Goal: Task Accomplishment & Management: Manage account settings

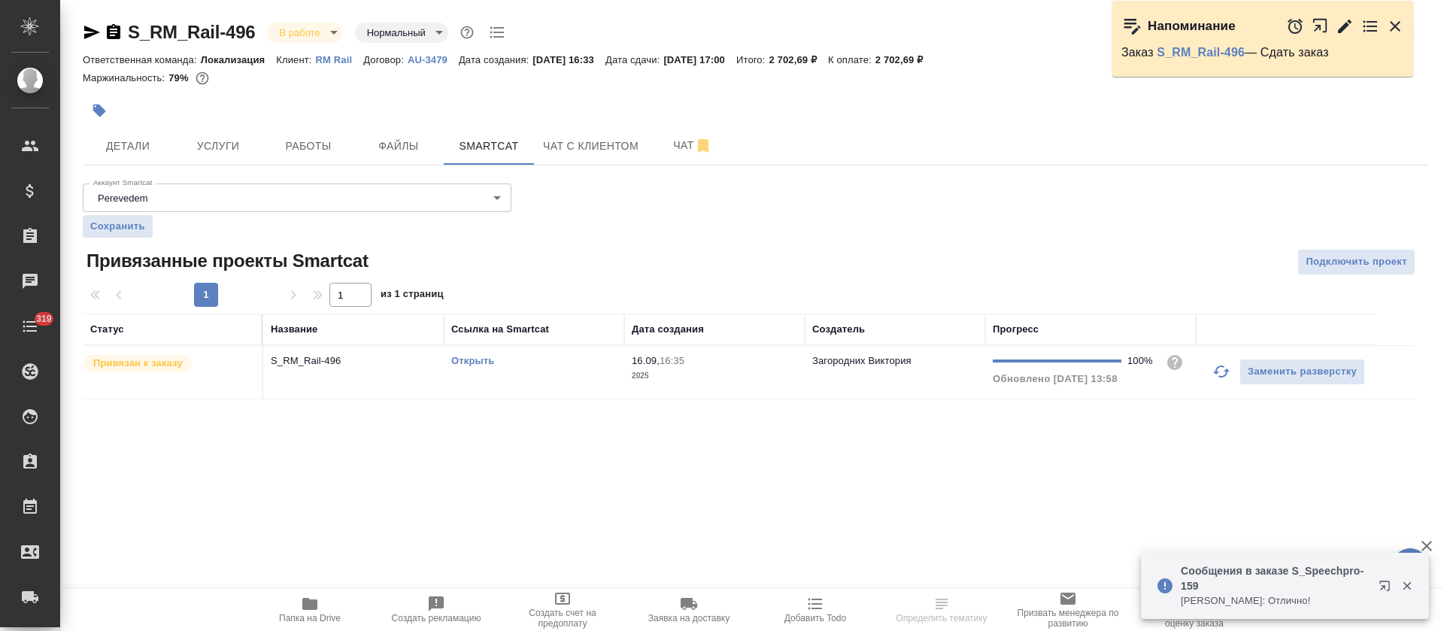
click at [554, 378] on td "Открыть" at bounding box center [534, 372] width 181 height 53
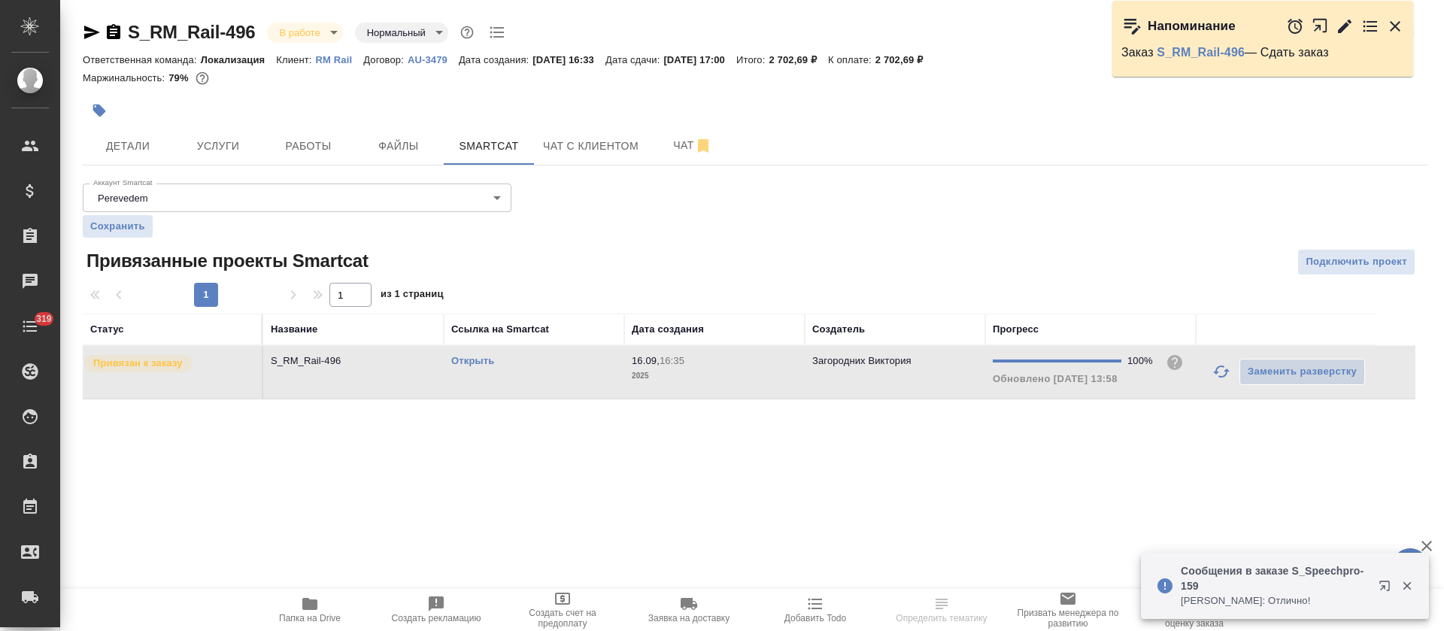
click at [554, 378] on td "Открыть" at bounding box center [534, 372] width 181 height 53
click at [299, 144] on span "Работы" at bounding box center [308, 146] width 72 height 19
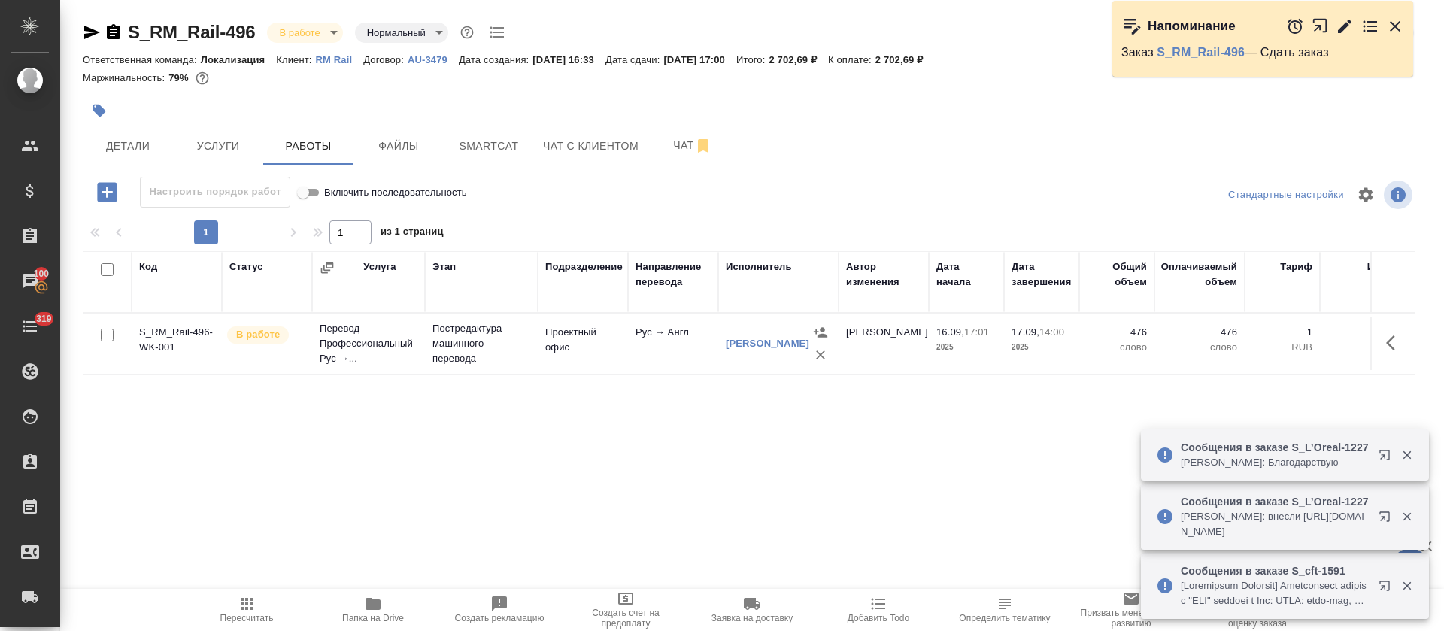
click at [1380, 334] on button "button" at bounding box center [1396, 343] width 36 height 36
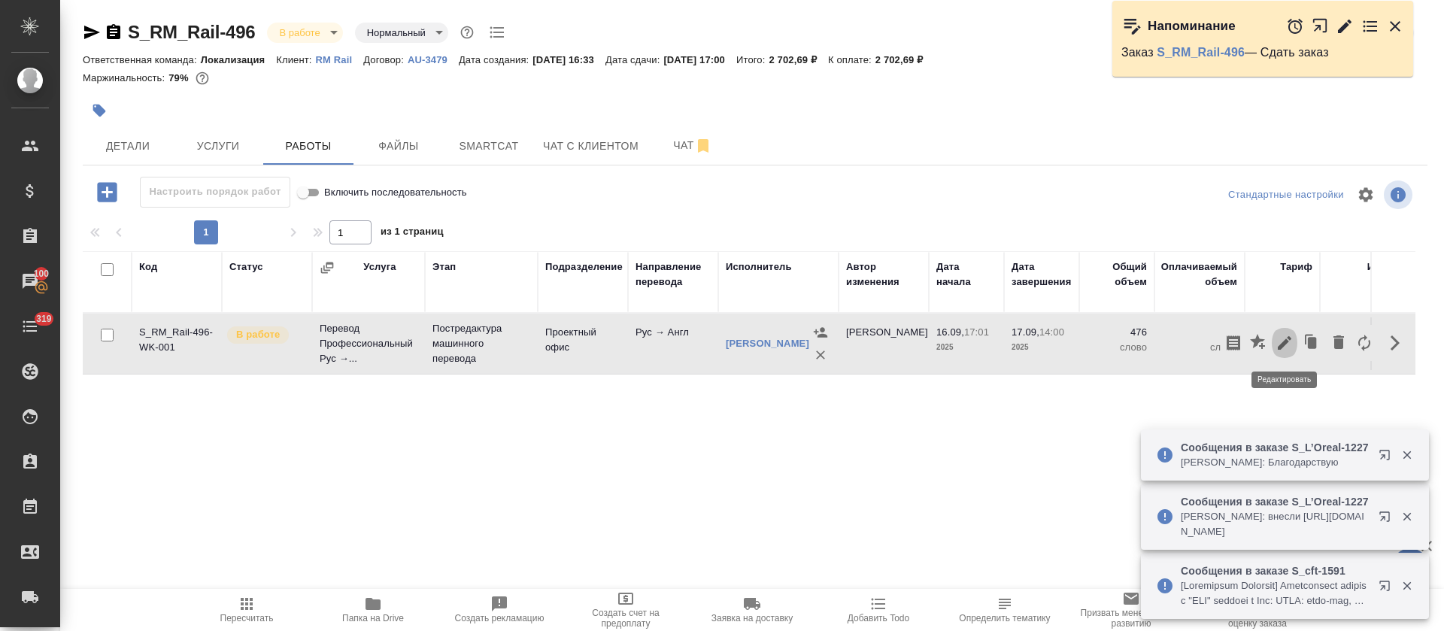
click at [1289, 341] on icon "button" at bounding box center [1285, 343] width 18 height 18
click at [451, 325] on body "🙏 .cls-1 fill:#fff; AWATERA Tretyakova Olga Клиенты Спецификации Заказы 100 Чат…" at bounding box center [722, 315] width 1444 height 631
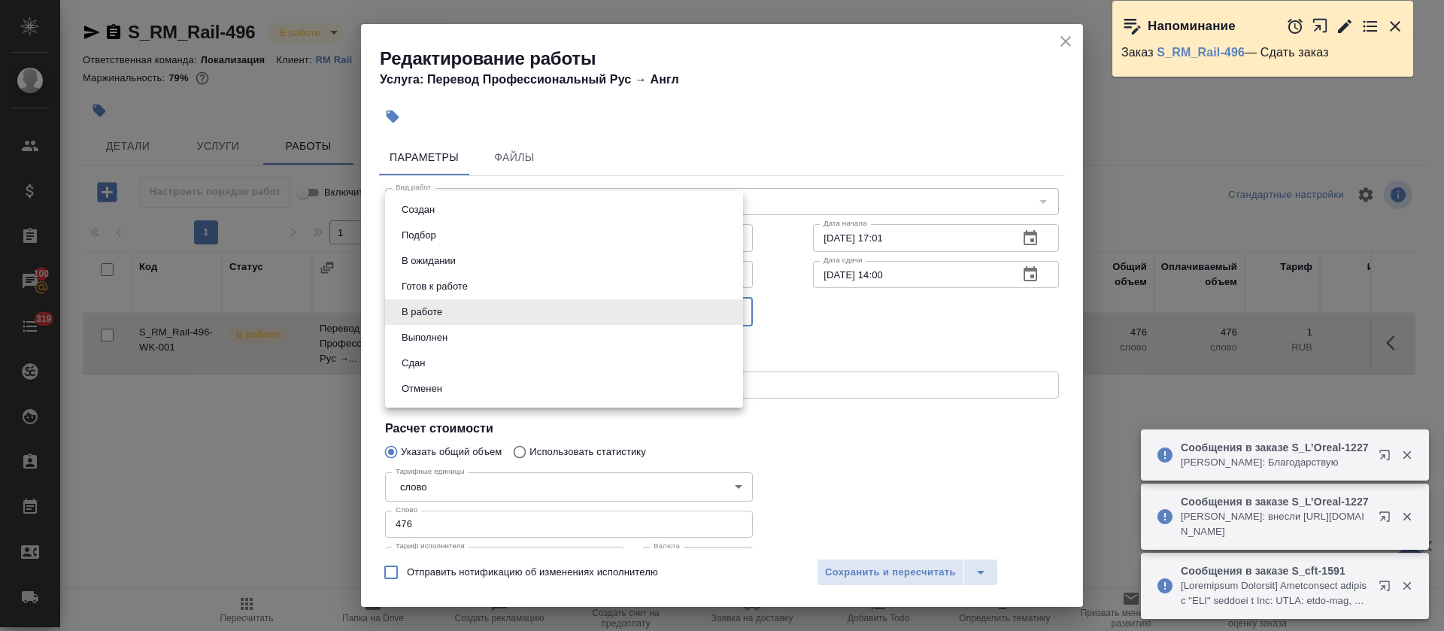
click at [442, 363] on li "Сдан" at bounding box center [564, 364] width 358 height 26
type input "closed"
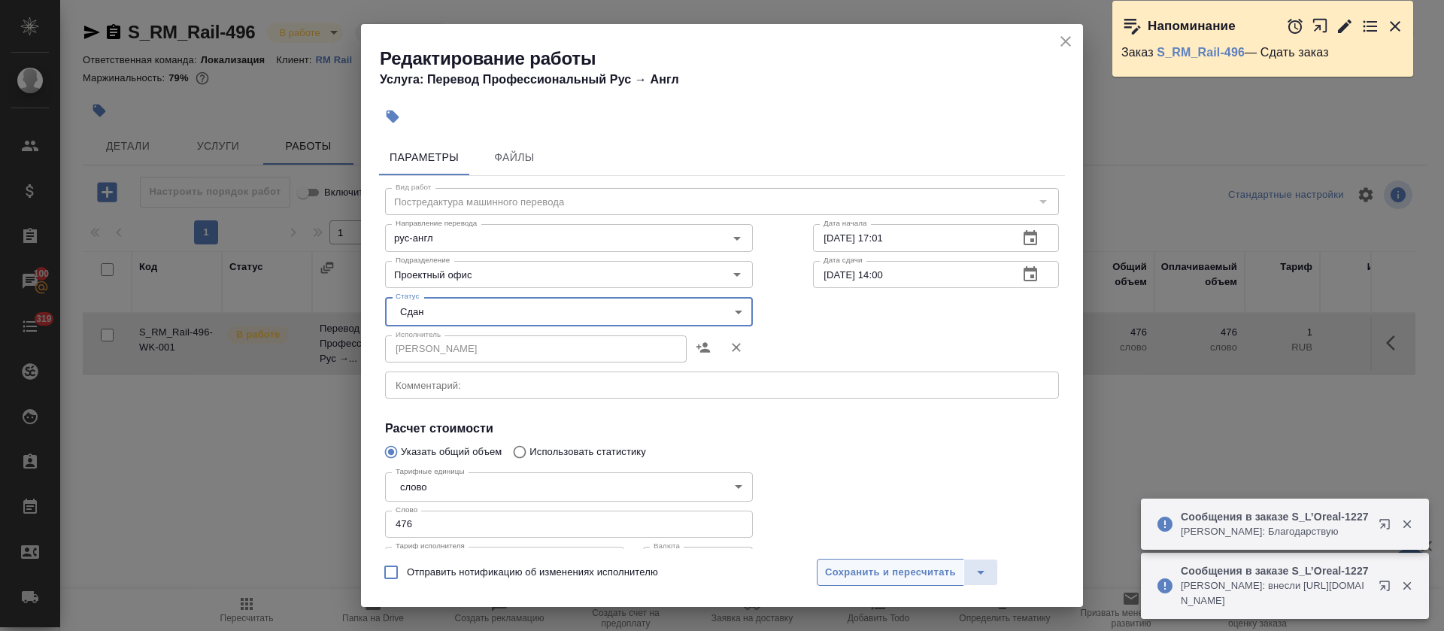
click at [844, 585] on button "Сохранить и пересчитать" at bounding box center [890, 572] width 147 height 27
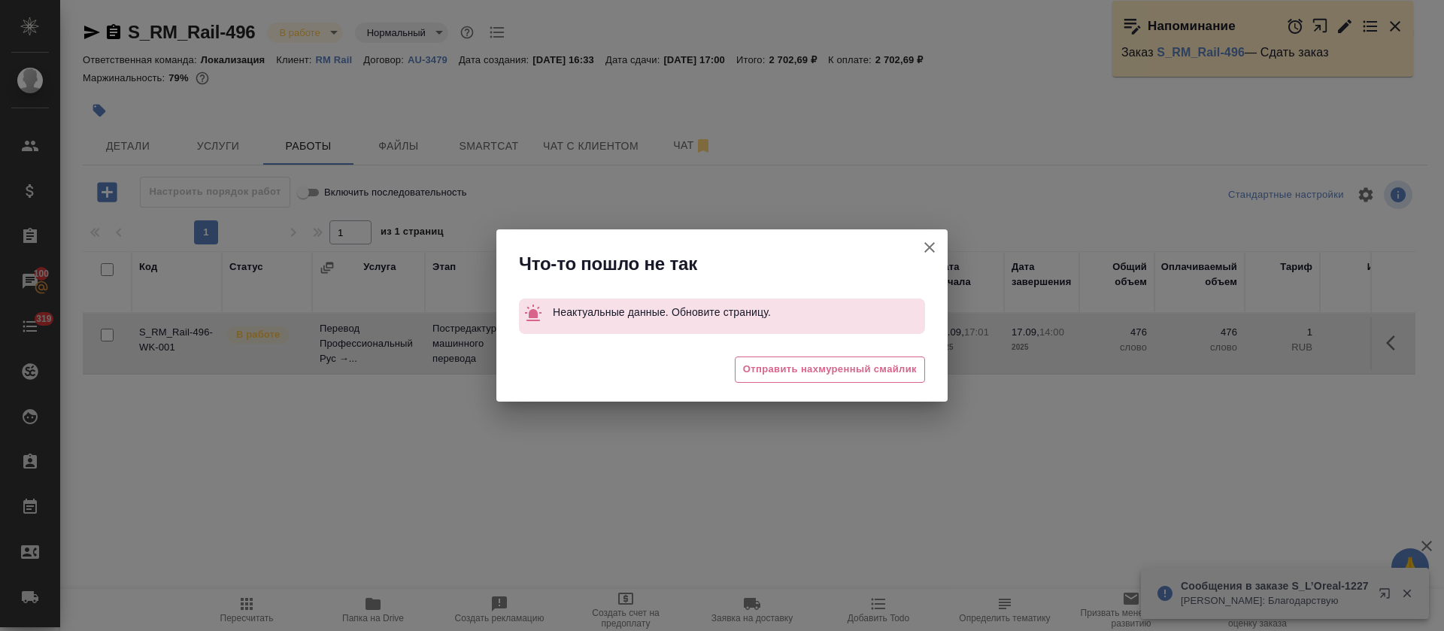
click at [922, 258] on div at bounding box center [930, 252] width 36 height 47
drag, startPoint x: 925, startPoint y: 254, endPoint x: 939, endPoint y: 254, distance: 13.6
click at [926, 254] on icon "button" at bounding box center [930, 247] width 18 height 18
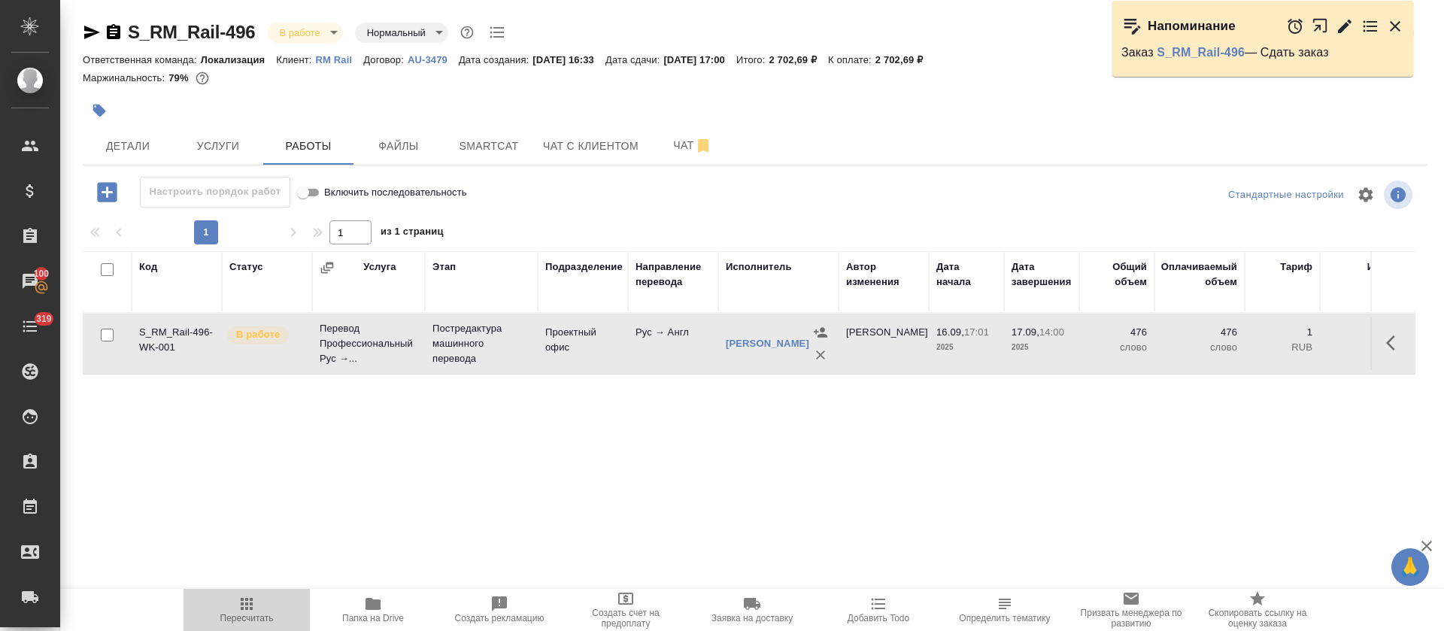
click at [291, 603] on span "Пересчитать" at bounding box center [247, 609] width 108 height 29
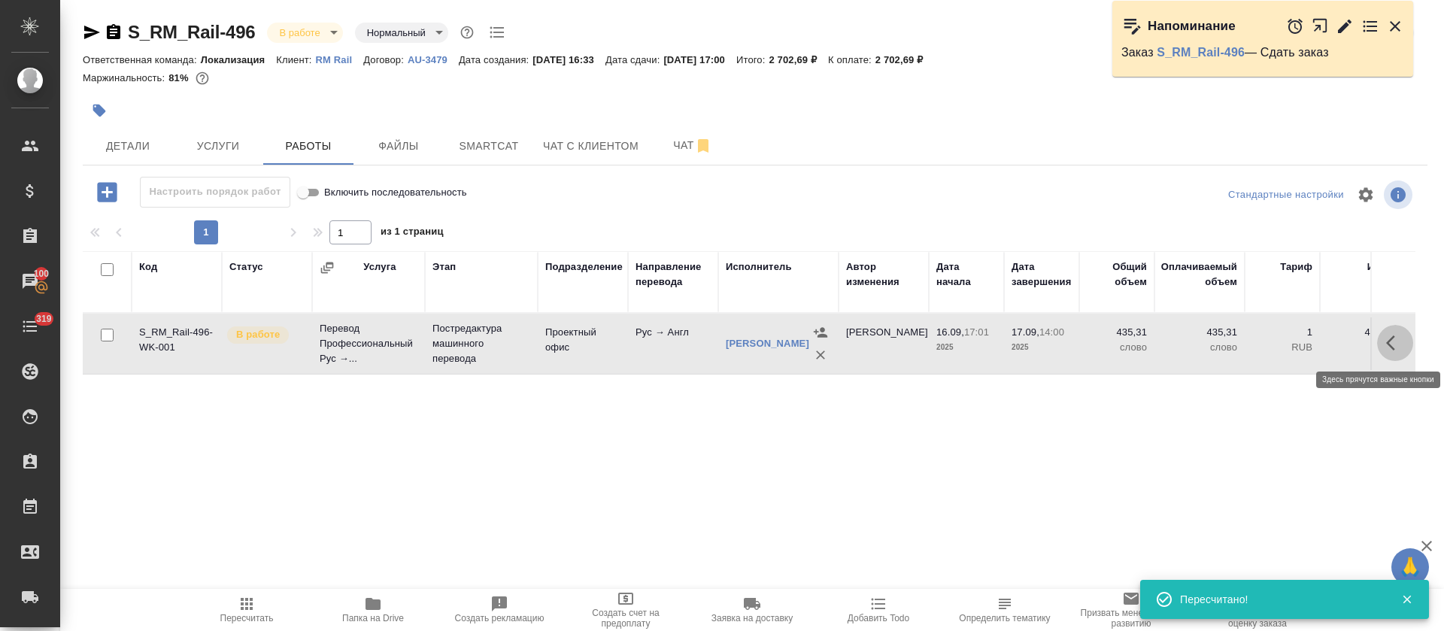
click at [1394, 344] on icon "button" at bounding box center [1396, 343] width 18 height 18
click at [1285, 343] on icon "button" at bounding box center [1285, 343] width 14 height 14
click at [404, 309] on body "🙏 .cls-1 fill:#fff; AWATERA Tretyakova Olga Клиенты Спецификации Заказы 100 Чат…" at bounding box center [722, 315] width 1444 height 631
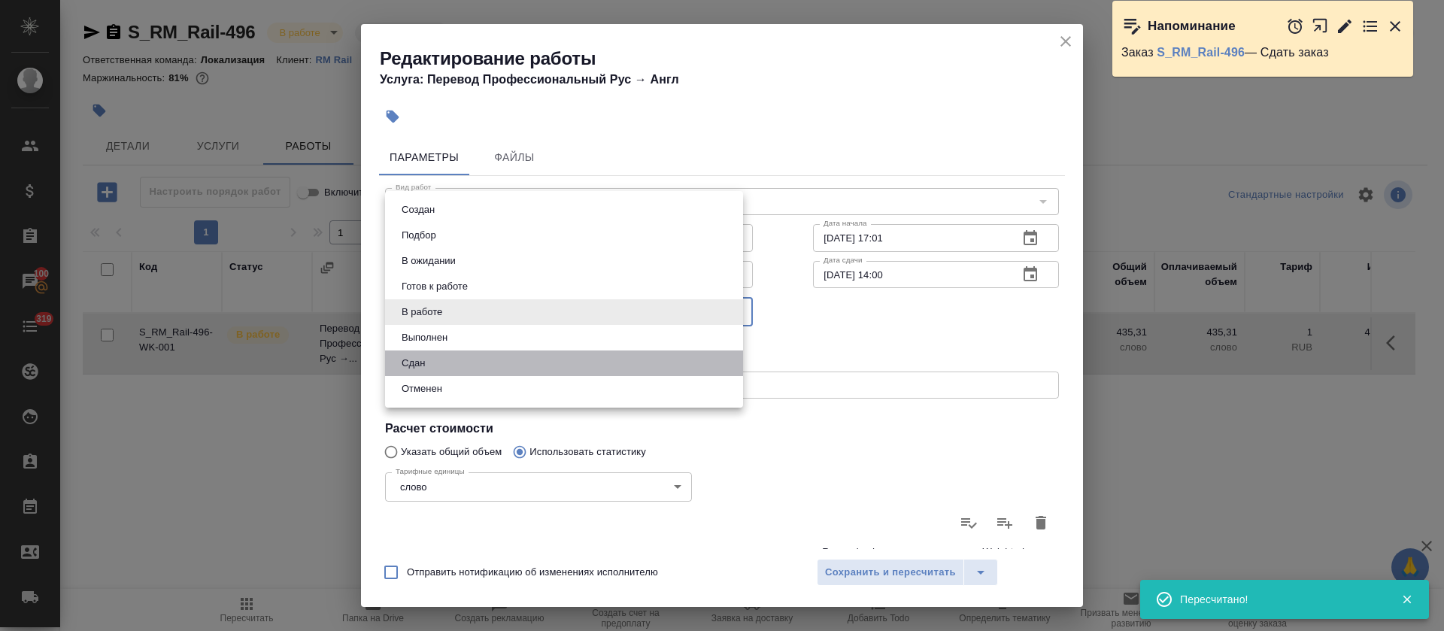
click at [415, 363] on button "Сдан" at bounding box center [413, 363] width 32 height 17
type input "closed"
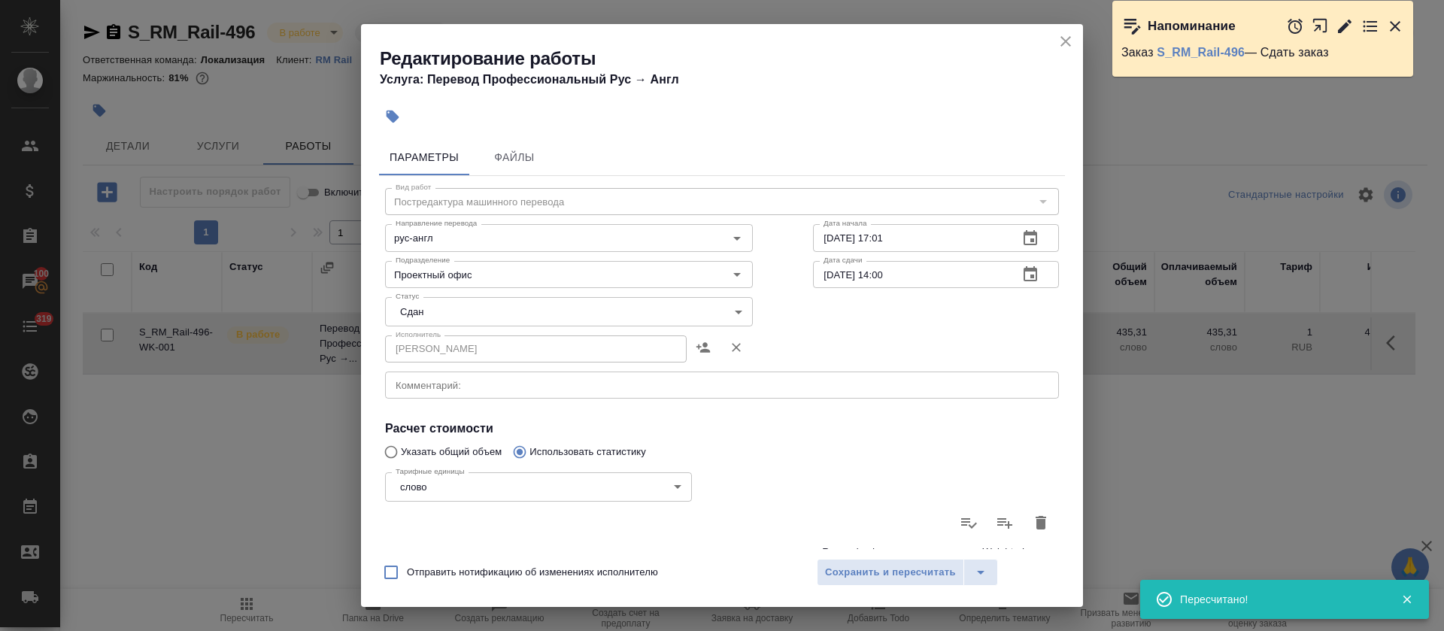
click at [895, 589] on div "Создан Подбор В ожидании Готов к работе В работе Выполнен Сдан Отменен" at bounding box center [722, 315] width 1444 height 631
click at [892, 585] on div "Создан Подбор В ожидании Готов к работе В работе Выполнен Сдан Отменен" at bounding box center [722, 315] width 1444 height 631
click at [891, 571] on div "Создан Подбор В ожидании Готов к работе В работе Выполнен Сдан Отменен" at bounding box center [722, 315] width 1444 height 631
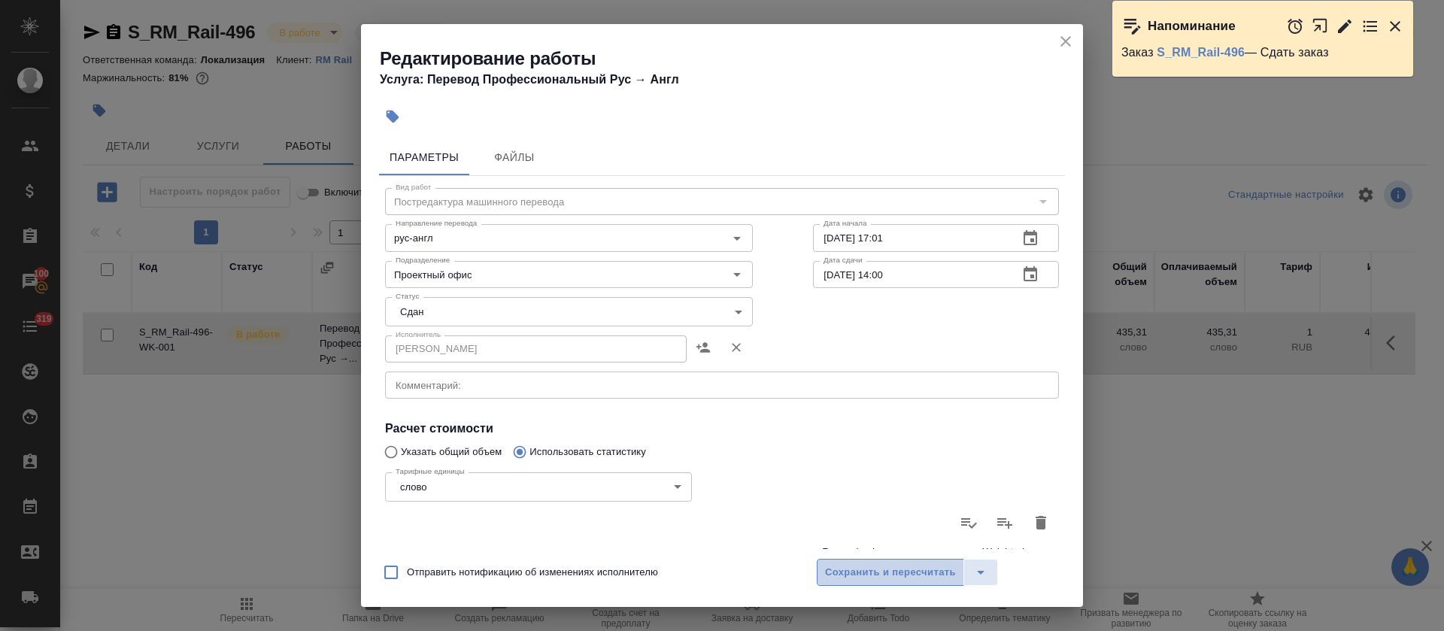
click at [870, 585] on button "Сохранить и пересчитать" at bounding box center [890, 572] width 147 height 27
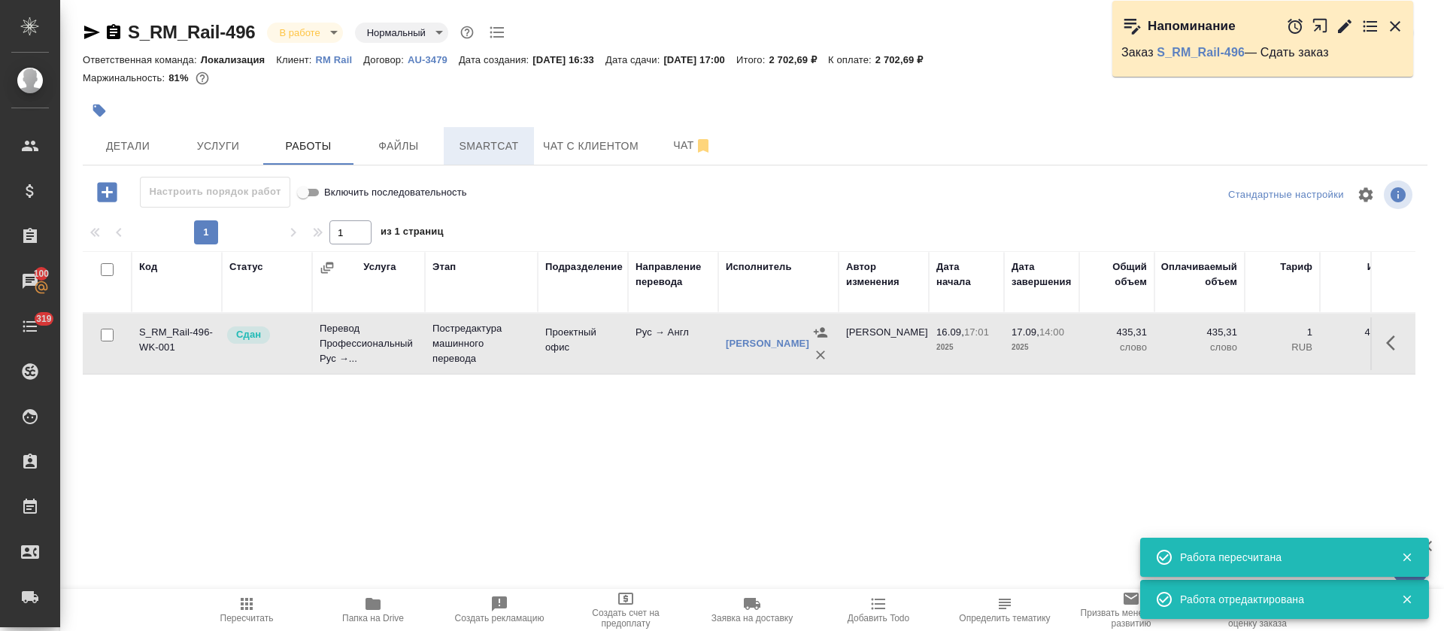
click at [494, 148] on span "Smartcat" at bounding box center [489, 146] width 72 height 19
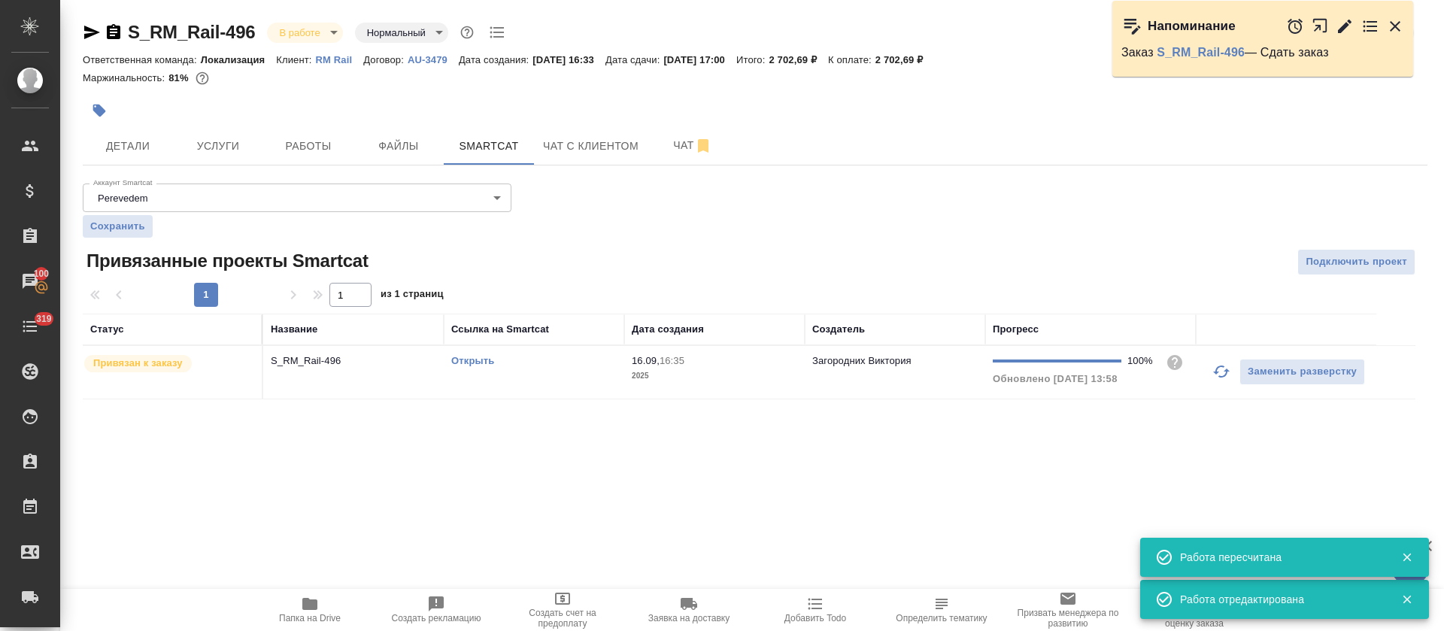
click at [477, 359] on link "Открыть" at bounding box center [472, 360] width 43 height 11
click at [558, 369] on td "Открыть" at bounding box center [534, 372] width 181 height 53
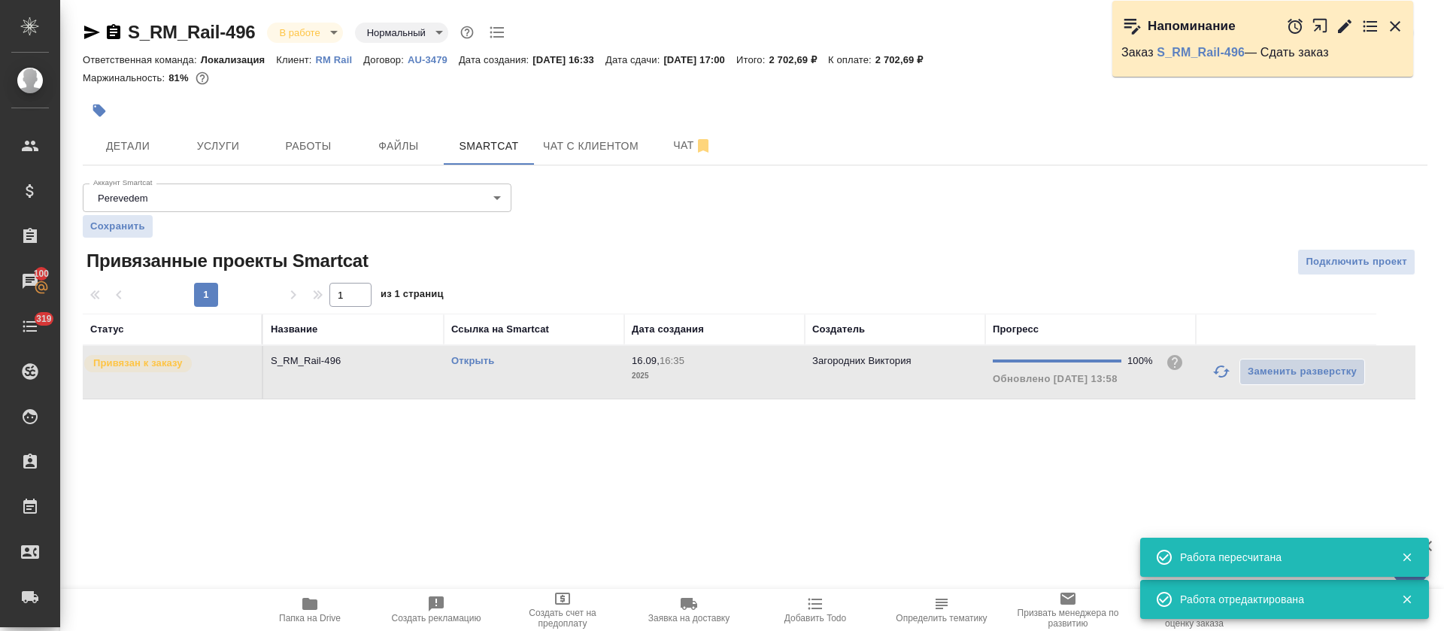
click at [302, 613] on span "Папка на Drive" at bounding box center [310, 618] width 62 height 11
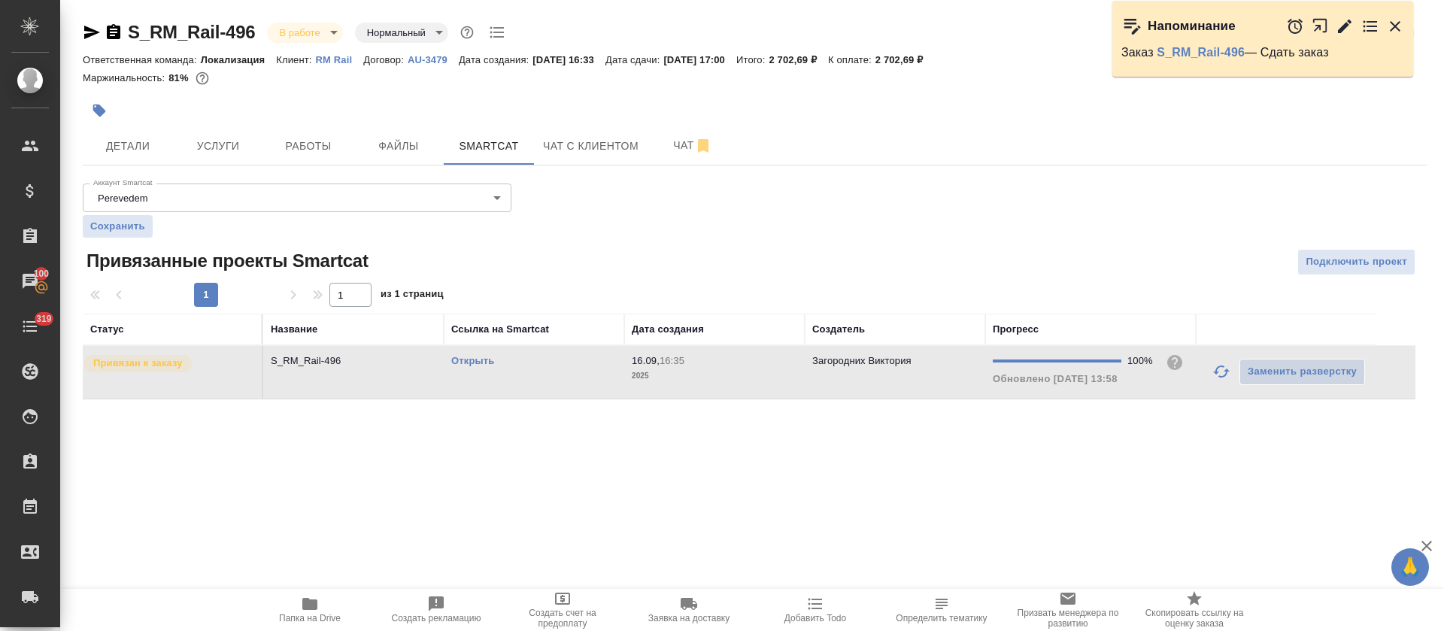
click at [316, 35] on body "🙏 .cls-1 fill:#fff; AWATERA Tretyakova Olga Клиенты Спецификации Заказы 100 Чат…" at bounding box center [722, 315] width 1444 height 631
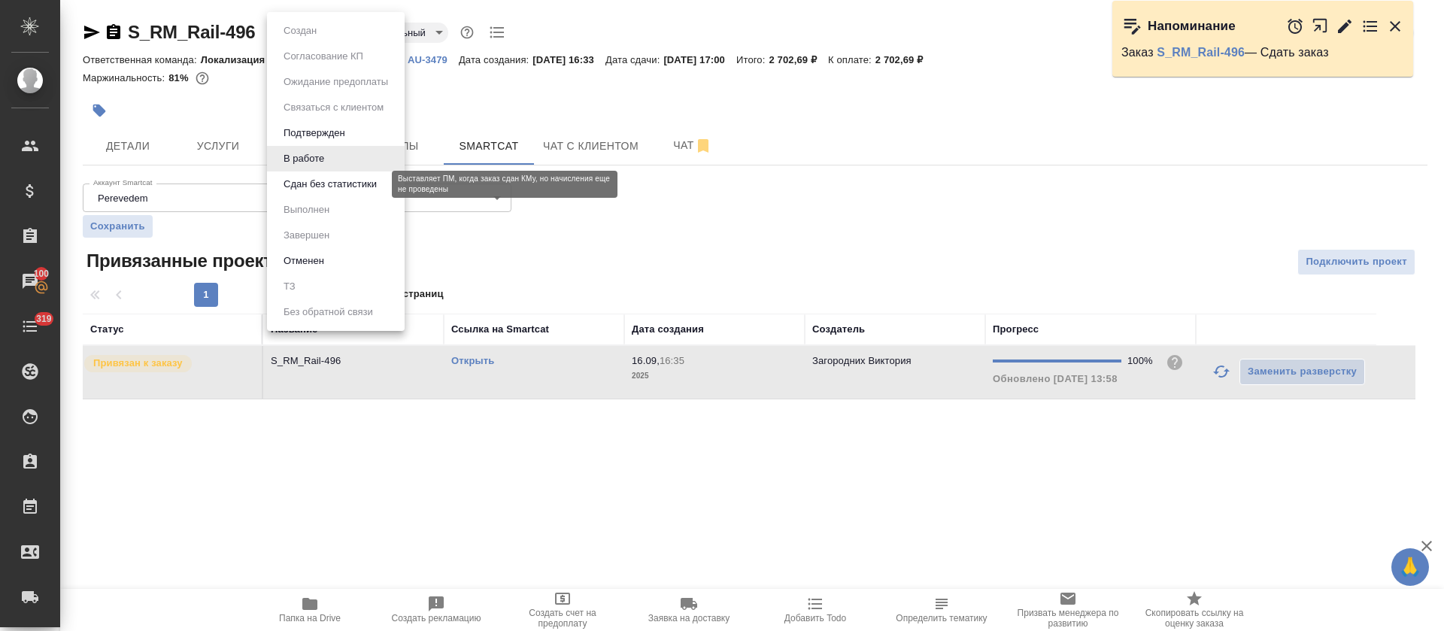
click at [336, 189] on button "Сдан без статистики" at bounding box center [330, 184] width 102 height 17
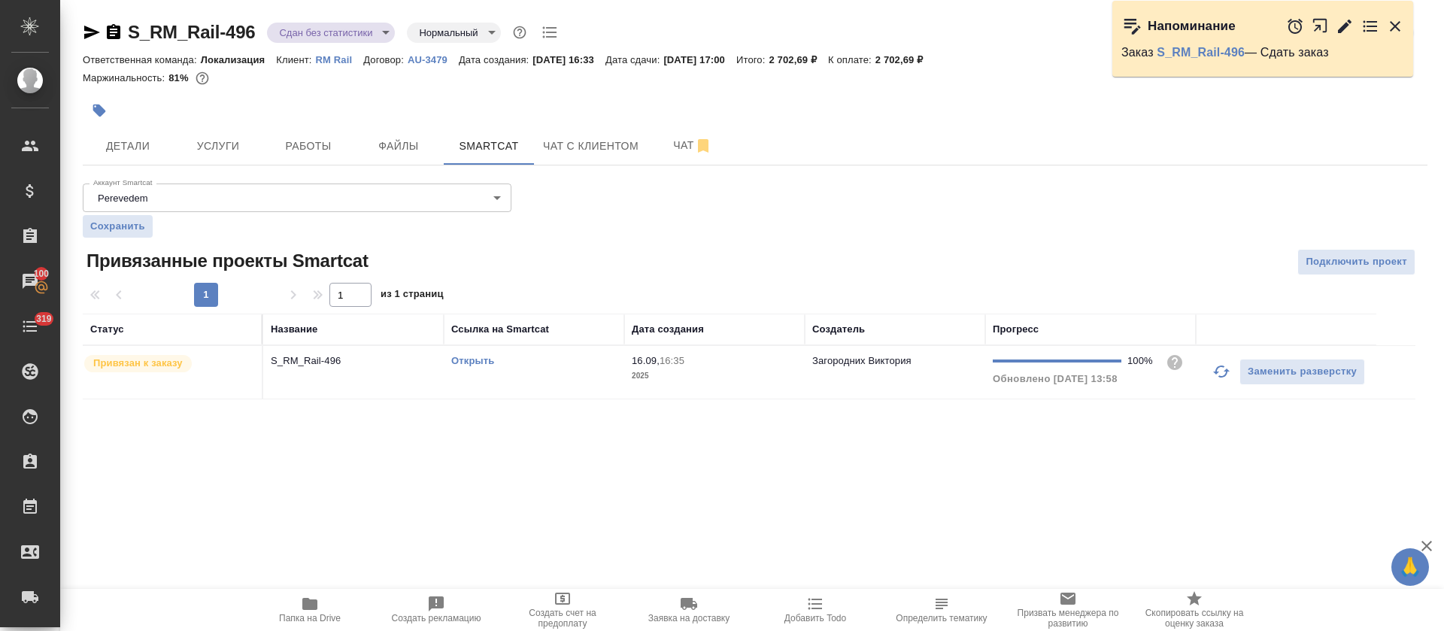
click at [345, 36] on body "🙏 .cls-1 fill:#fff; AWATERA Tretyakova Olga Клиенты Спецификации Заказы 100 Чат…" at bounding box center [722, 315] width 1444 height 631
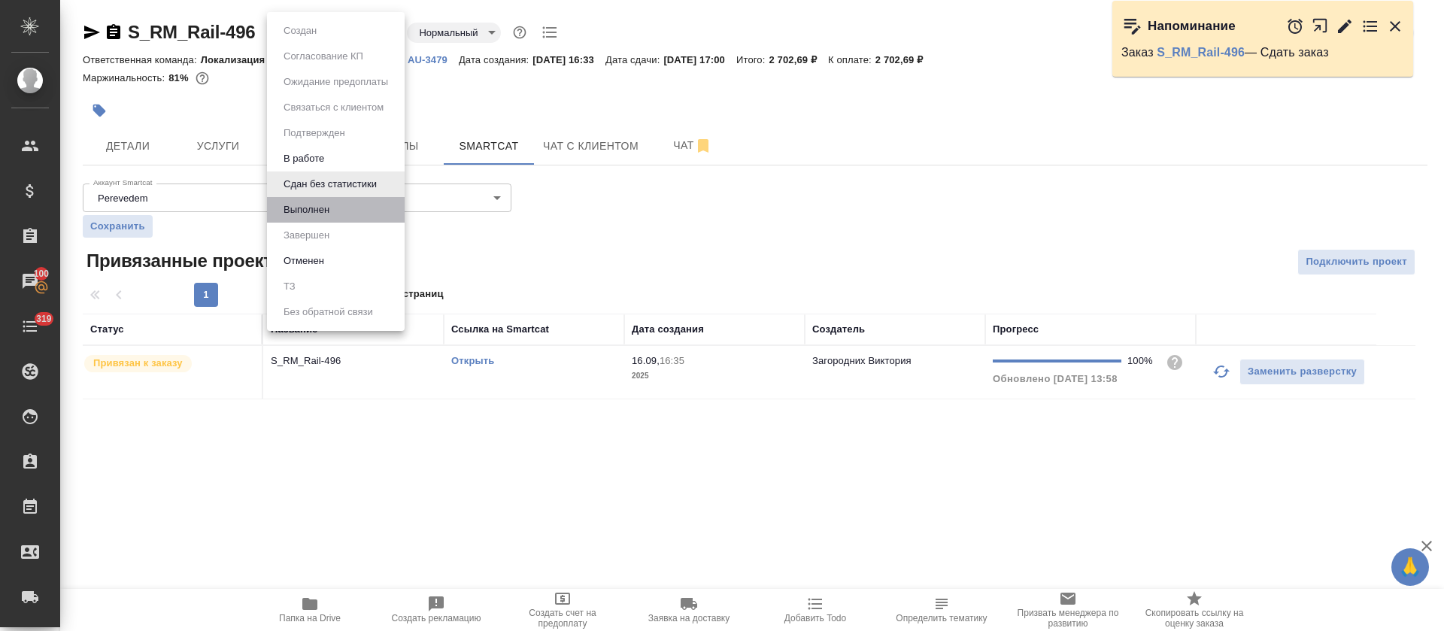
click at [339, 197] on li "Выполнен" at bounding box center [336, 210] width 138 height 26
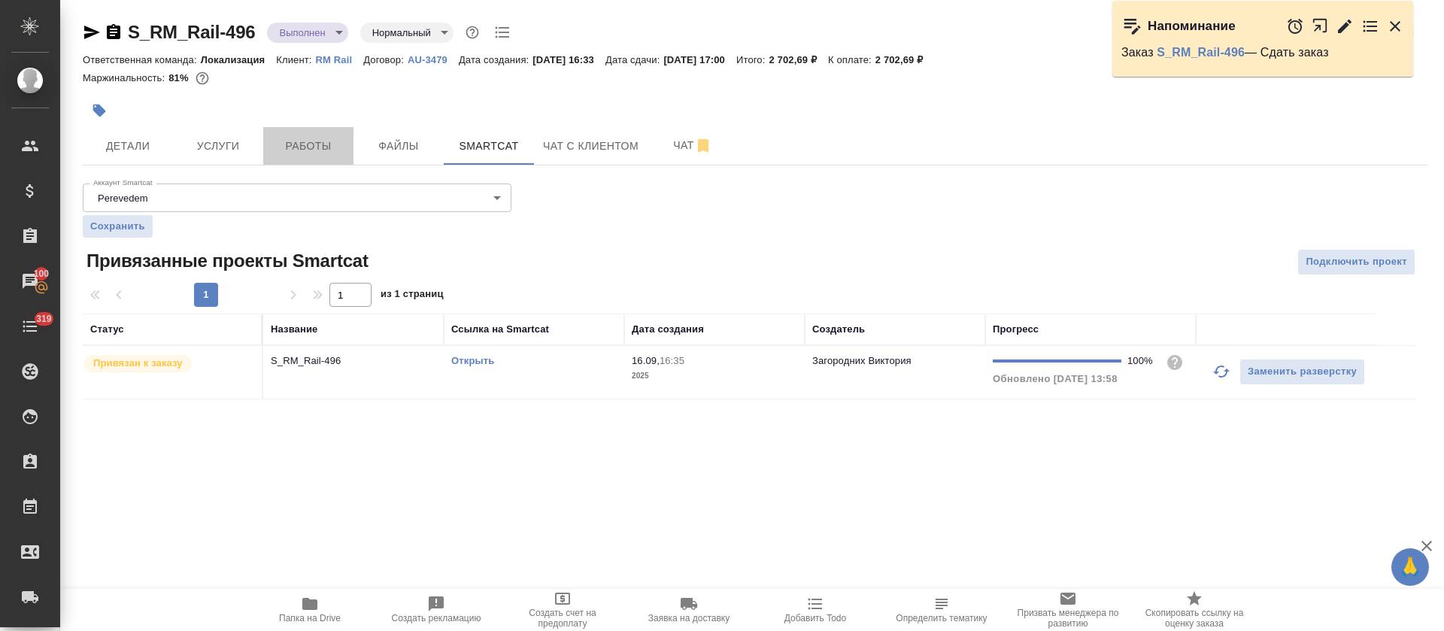
click at [289, 154] on span "Работы" at bounding box center [308, 146] width 72 height 19
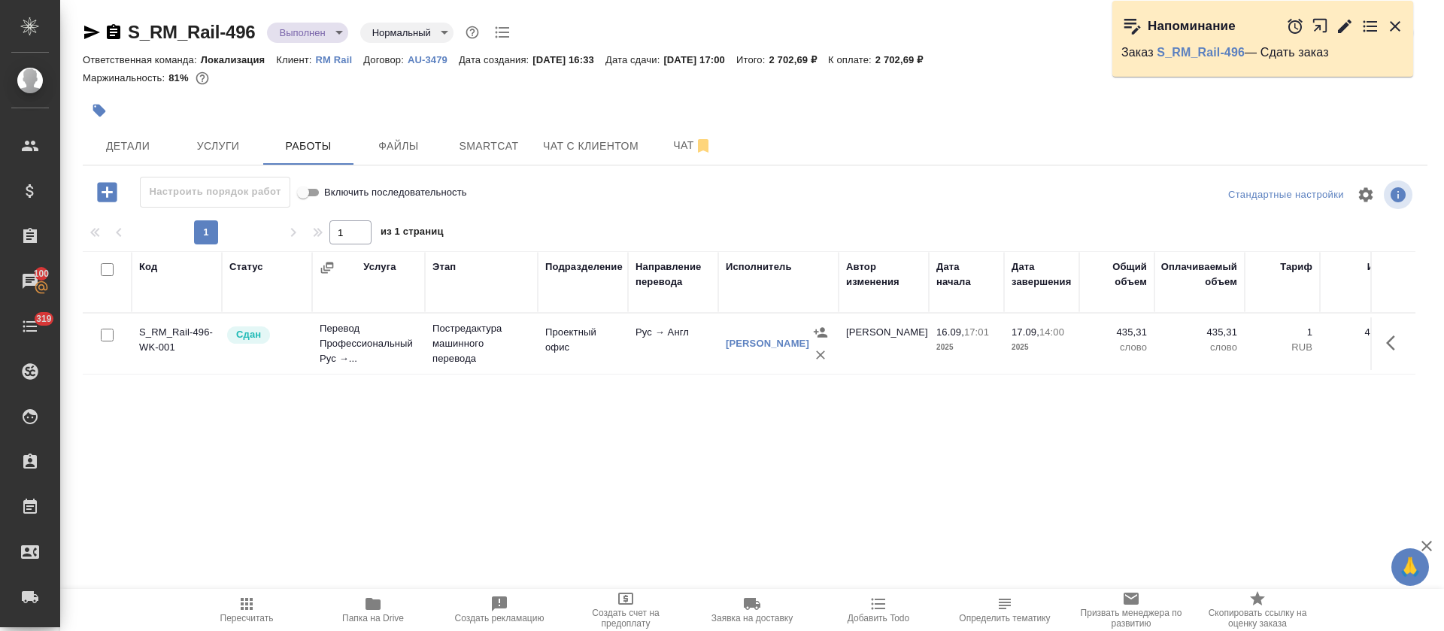
click at [93, 32] on icon "button" at bounding box center [92, 33] width 16 height 14
click at [151, 147] on span "Детали" at bounding box center [128, 146] width 72 height 19
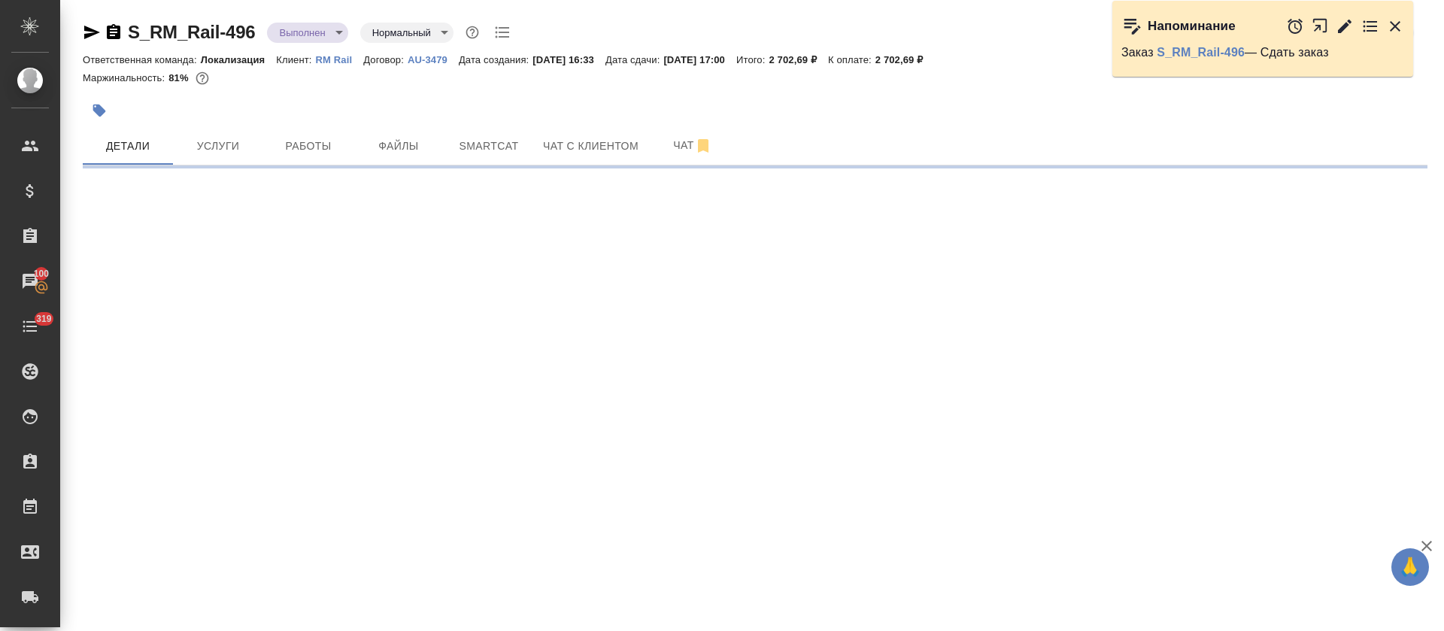
select select "RU"
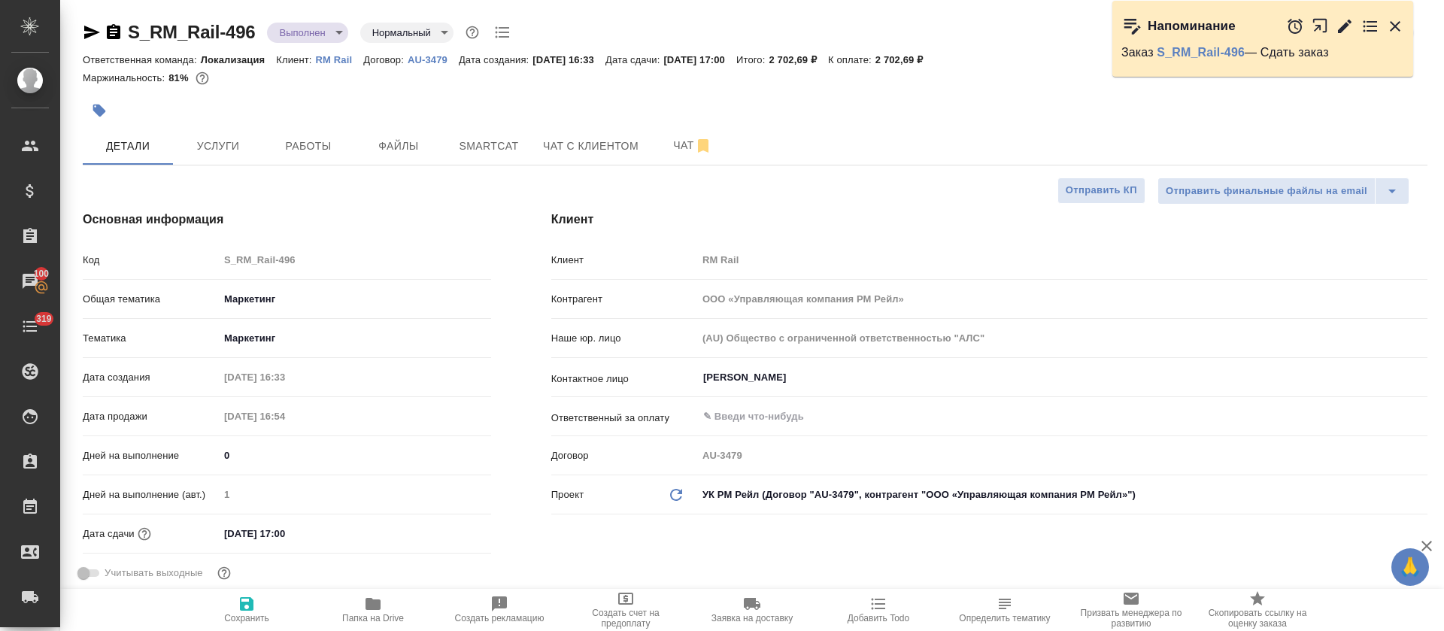
type textarea "x"
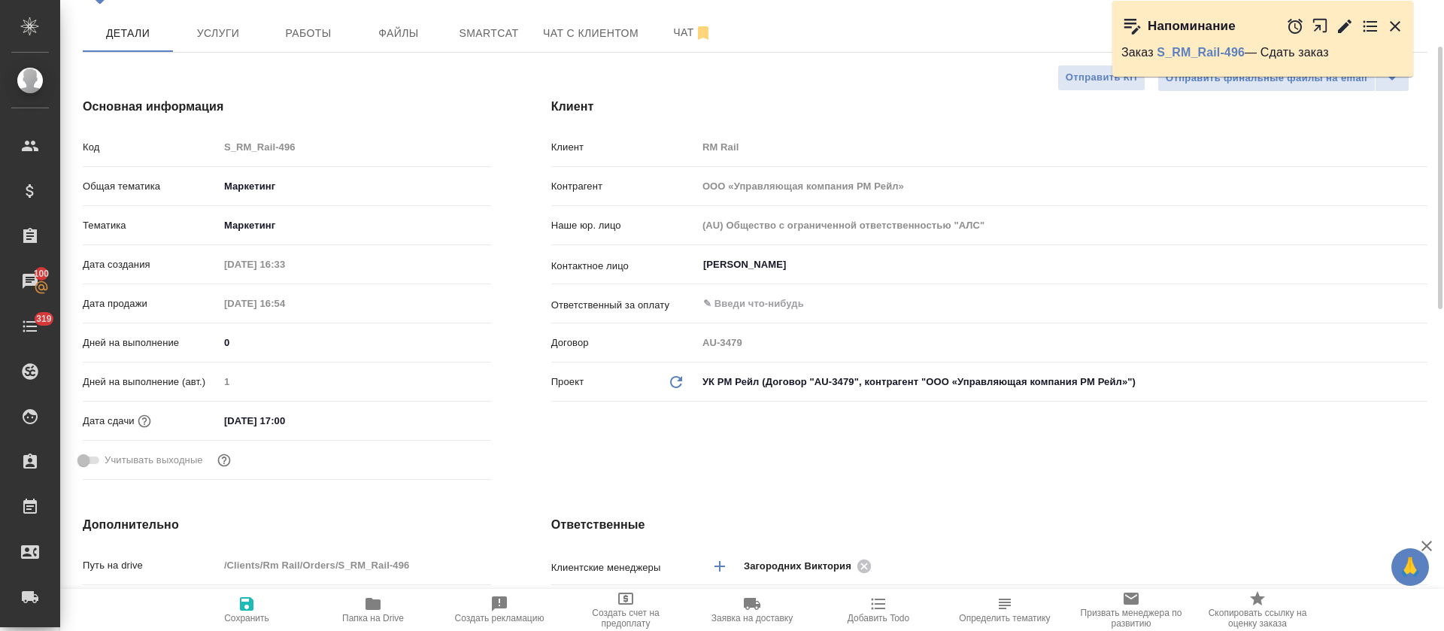
scroll to position [226, 0]
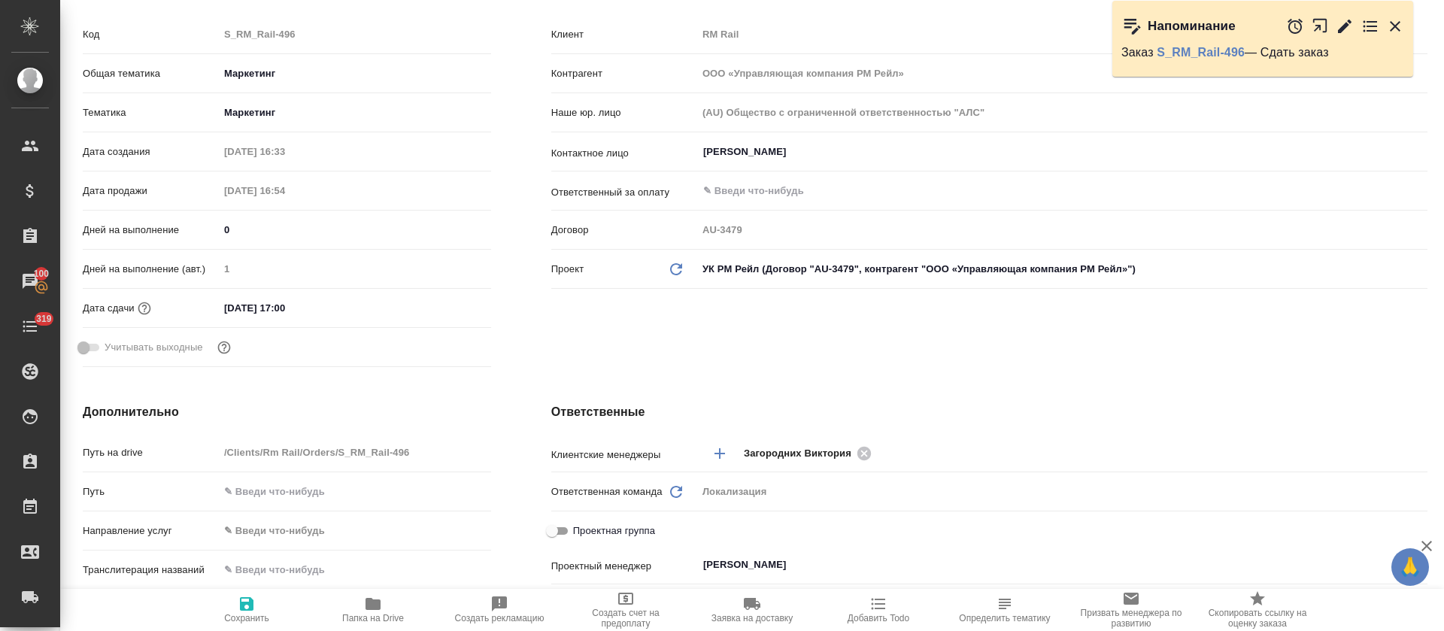
type textarea "x"
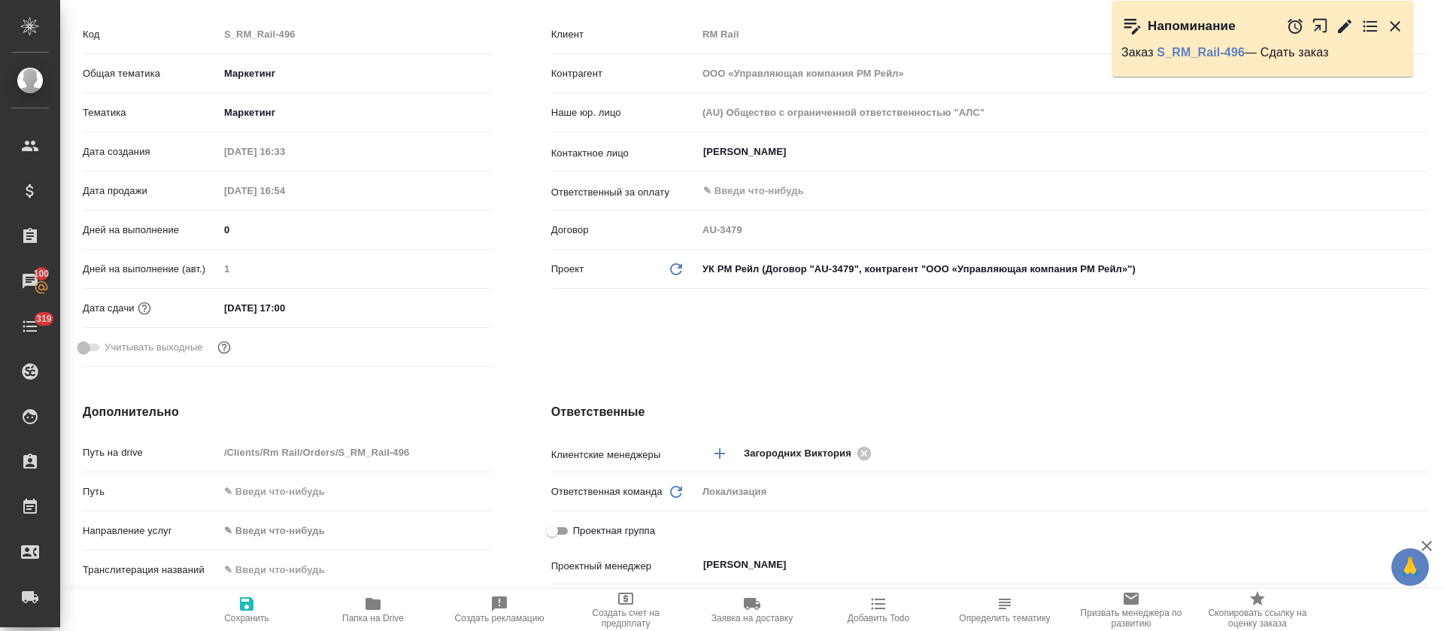
type textarea "x"
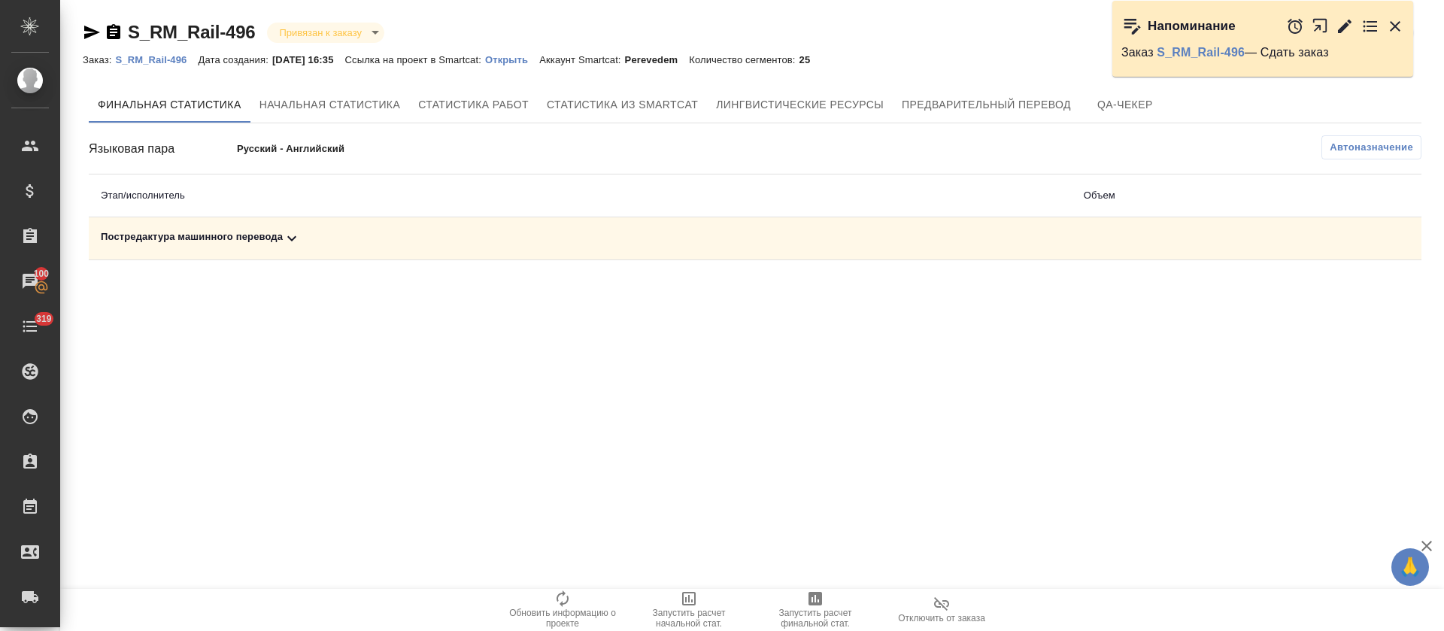
click at [580, 246] on div "Постредактура машинного перевода" at bounding box center [580, 238] width 959 height 18
click at [1358, 301] on button "button" at bounding box center [1356, 290] width 36 height 36
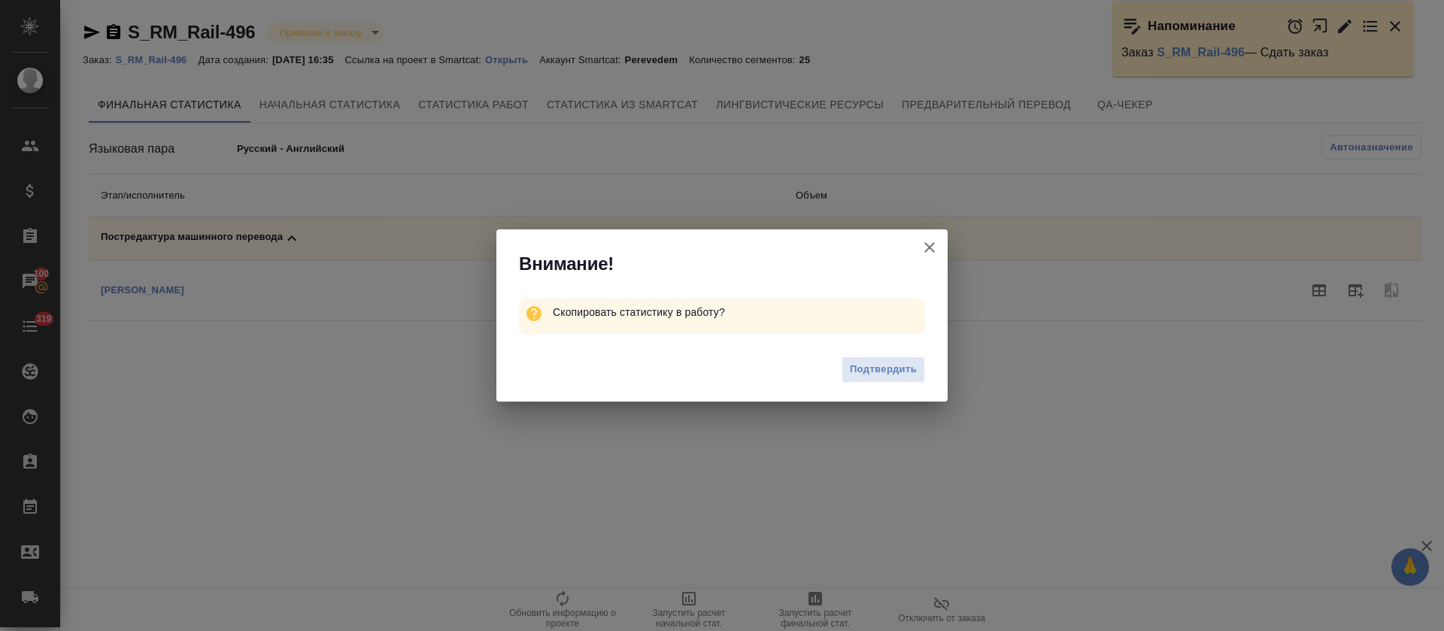
click at [890, 377] on span "Подтвердить" at bounding box center [883, 369] width 67 height 17
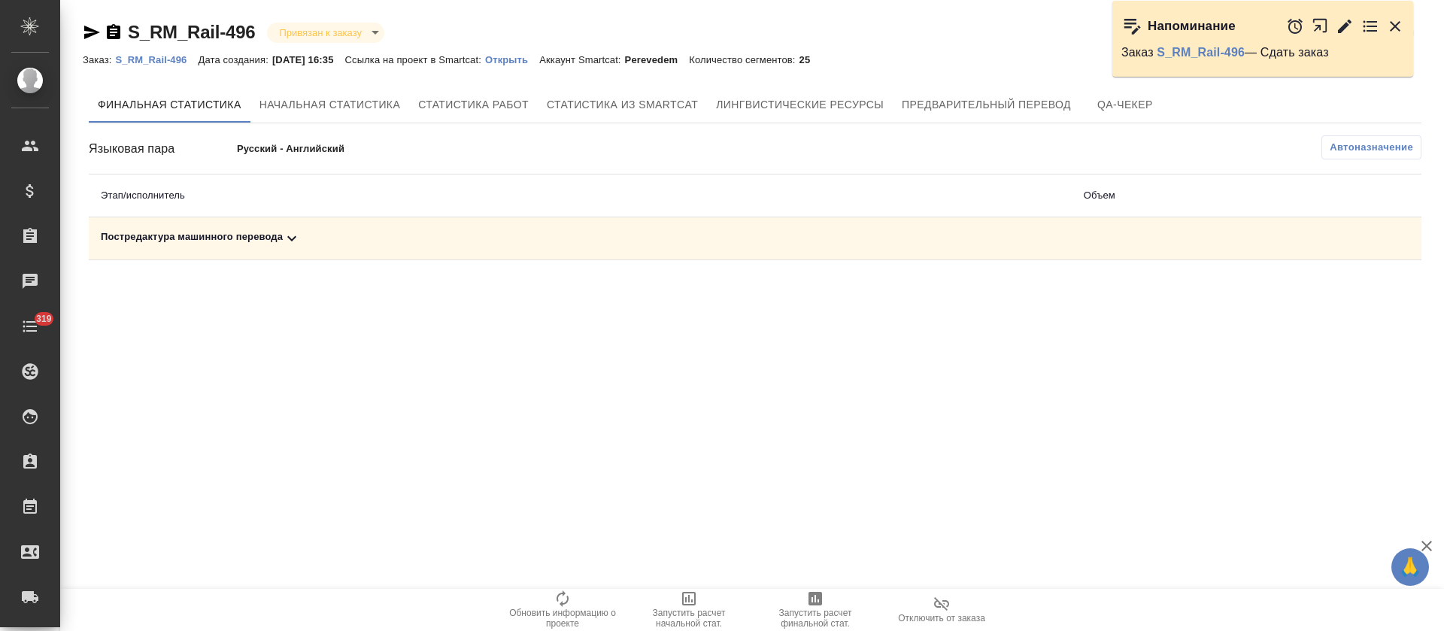
click at [533, 62] on p "Открыть" at bounding box center [512, 59] width 54 height 11
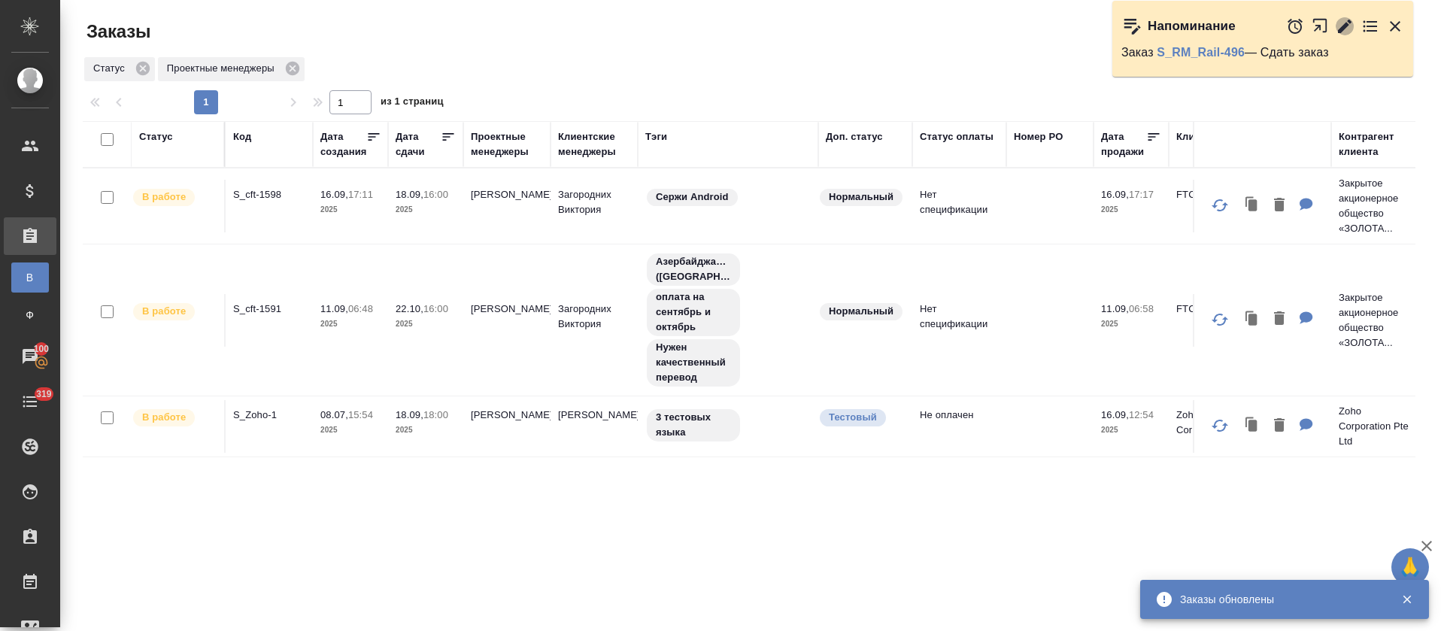
click at [1343, 23] on icon "button" at bounding box center [1345, 26] width 18 height 18
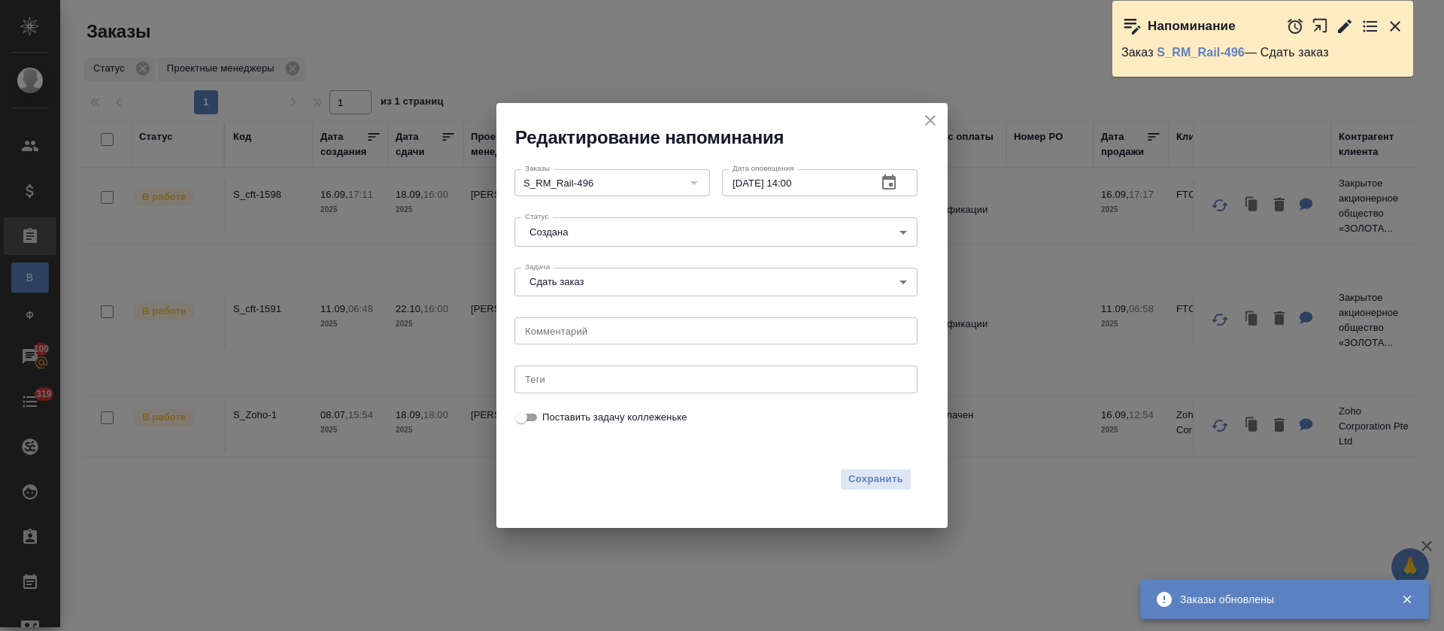
click at [726, 217] on body "🙏 .cls-1 fill:#fff; AWATERA Tretyakova Olga Клиенты Спецификации Заказы В Все з…" at bounding box center [722, 315] width 1444 height 631
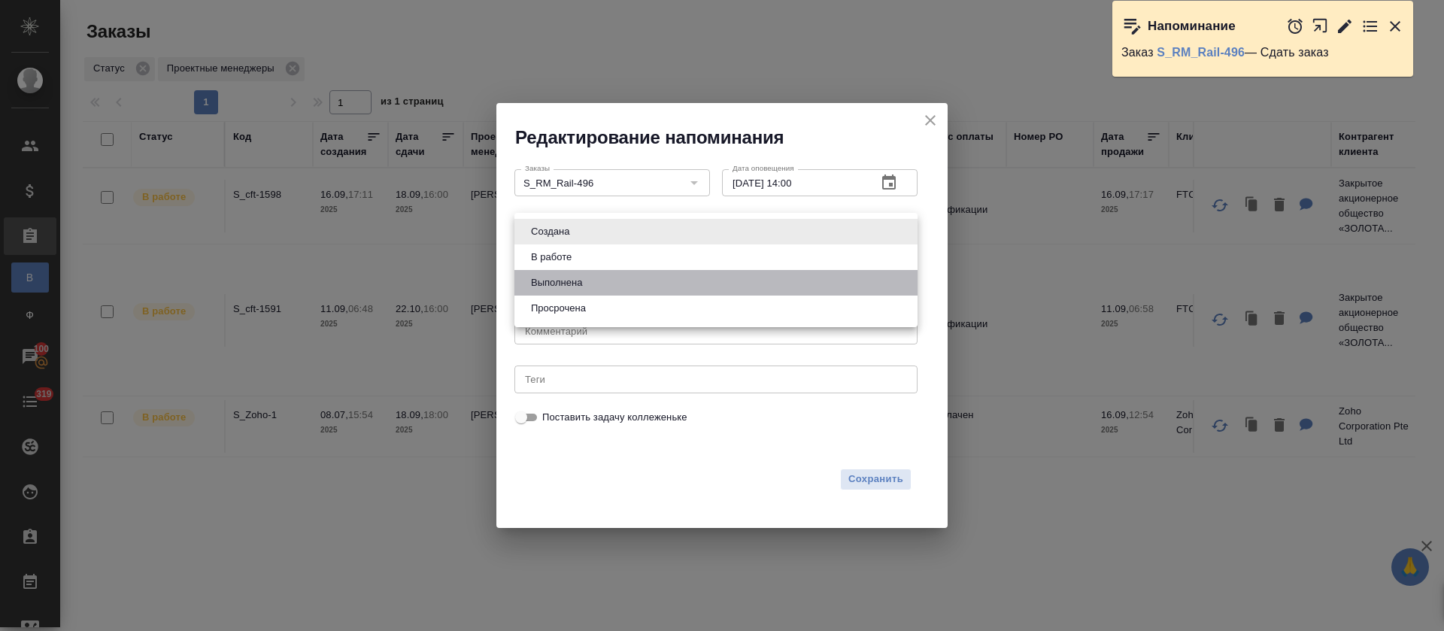
click at [673, 290] on li "Выполнена" at bounding box center [716, 283] width 403 height 26
type input "completed"
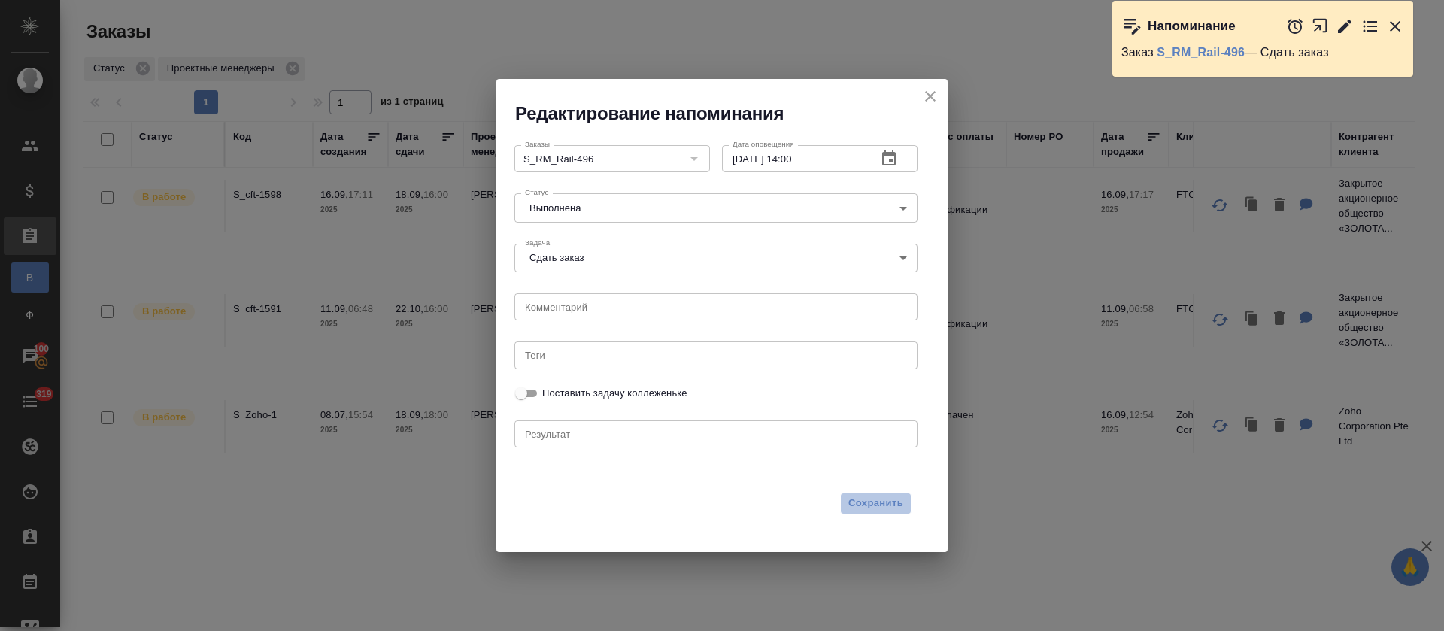
drag, startPoint x: 891, startPoint y: 508, endPoint x: 877, endPoint y: 539, distance: 33.7
click at [891, 506] on span "Сохранить" at bounding box center [876, 503] width 55 height 17
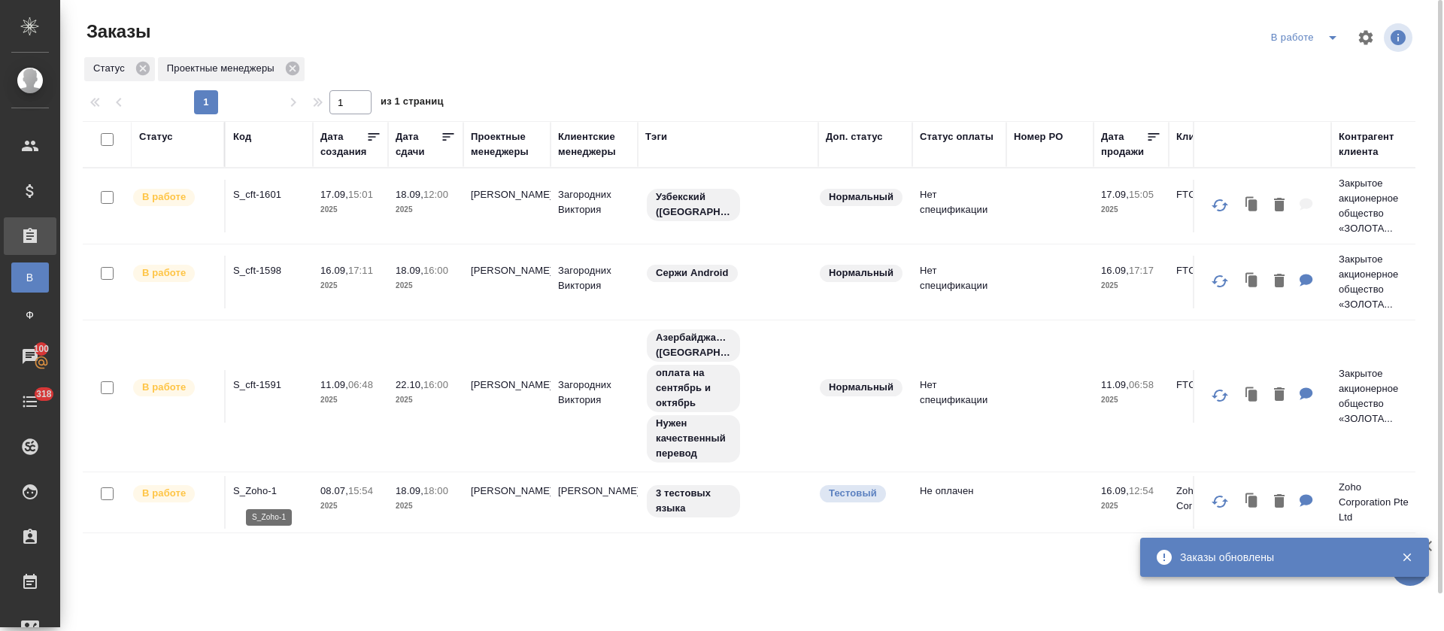
click at [269, 489] on p "S_Zoho-1" at bounding box center [269, 491] width 72 height 15
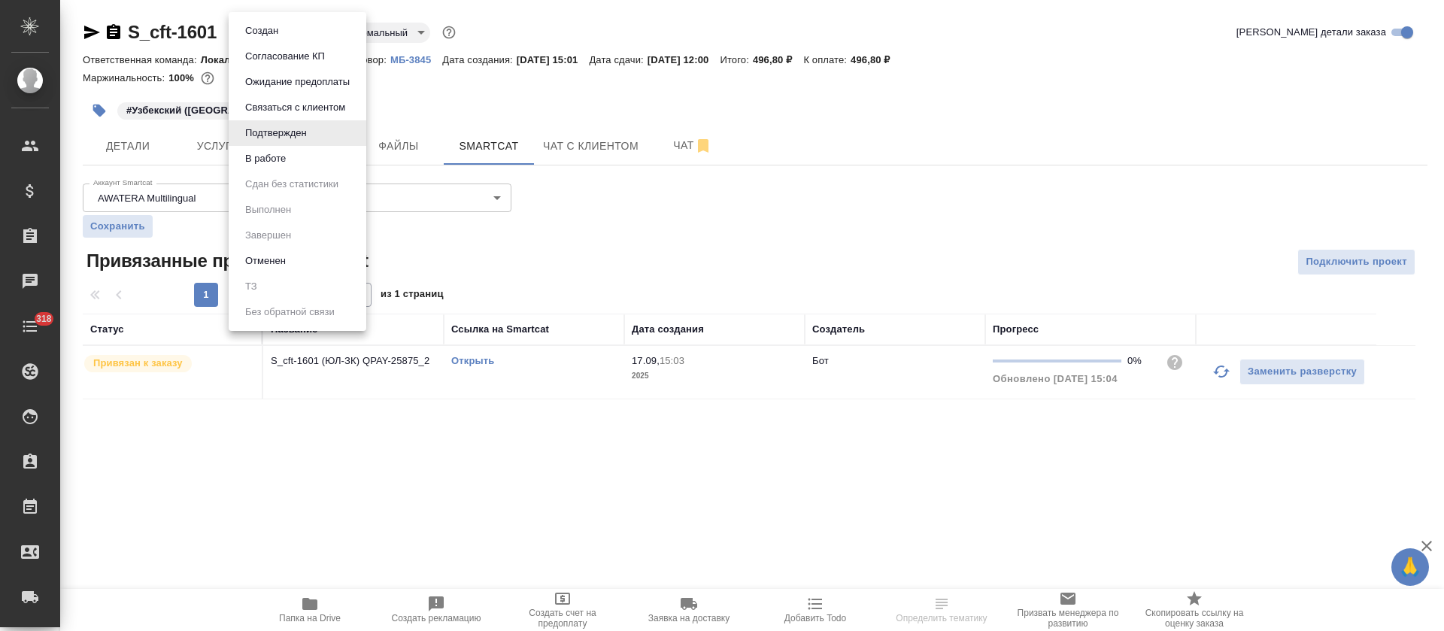
click at [303, 26] on body "🙏 .cls-1 fill:#fff; AWATERA Tretyakova Olga Клиенты Спецификации Заказы Чаты 31…" at bounding box center [722, 315] width 1444 height 631
click at [323, 166] on li "В работе" at bounding box center [298, 159] width 138 height 26
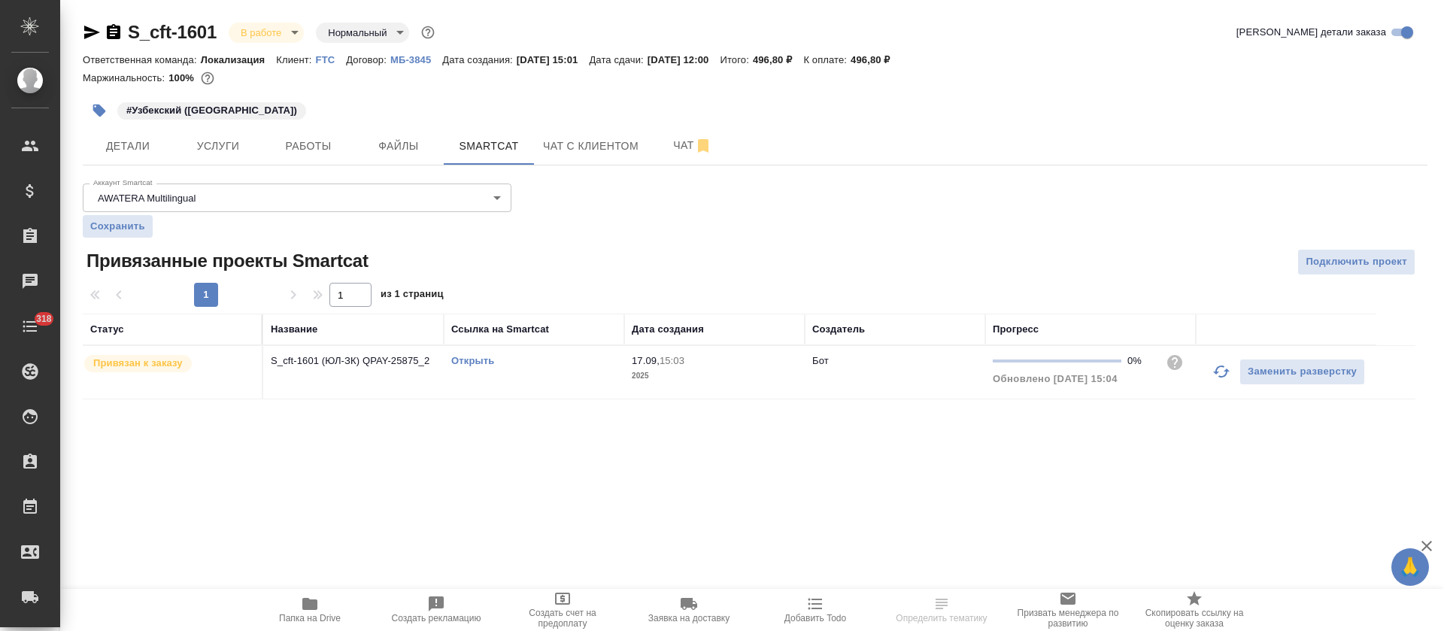
click at [470, 371] on td "Открыть" at bounding box center [534, 372] width 181 height 53
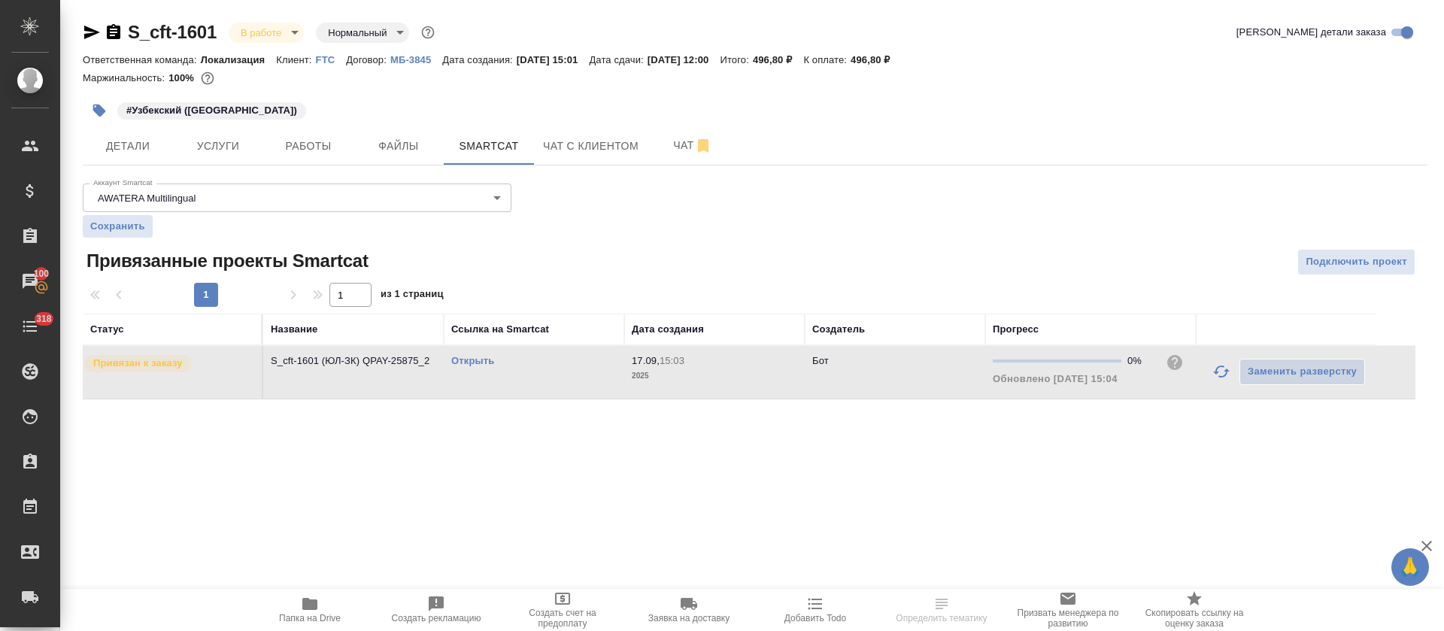
click at [475, 362] on link "Открыть" at bounding box center [472, 360] width 43 height 11
click at [332, 125] on div "#Узбекский (Латиница)" at bounding box center [531, 110] width 897 height 33
click at [336, 144] on span "Работы" at bounding box center [308, 146] width 72 height 19
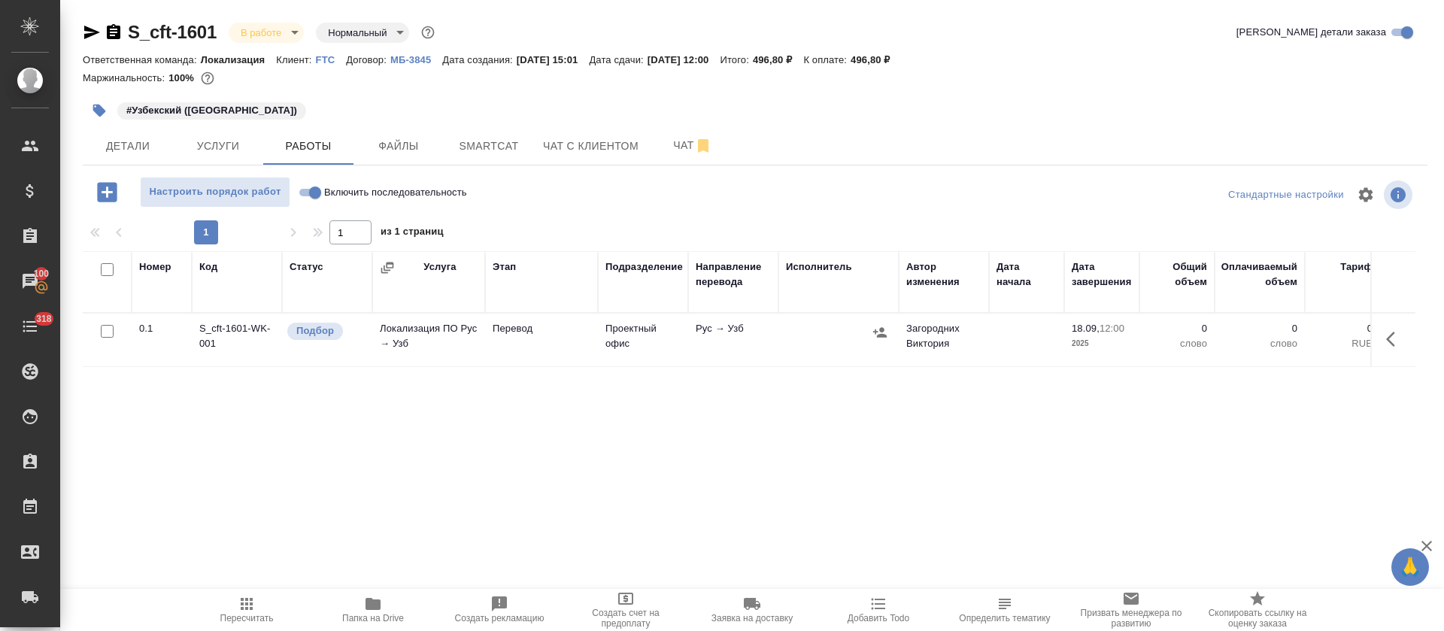
click at [311, 190] on input "Включить последовательность" at bounding box center [315, 193] width 54 height 18
checkbox input "true"
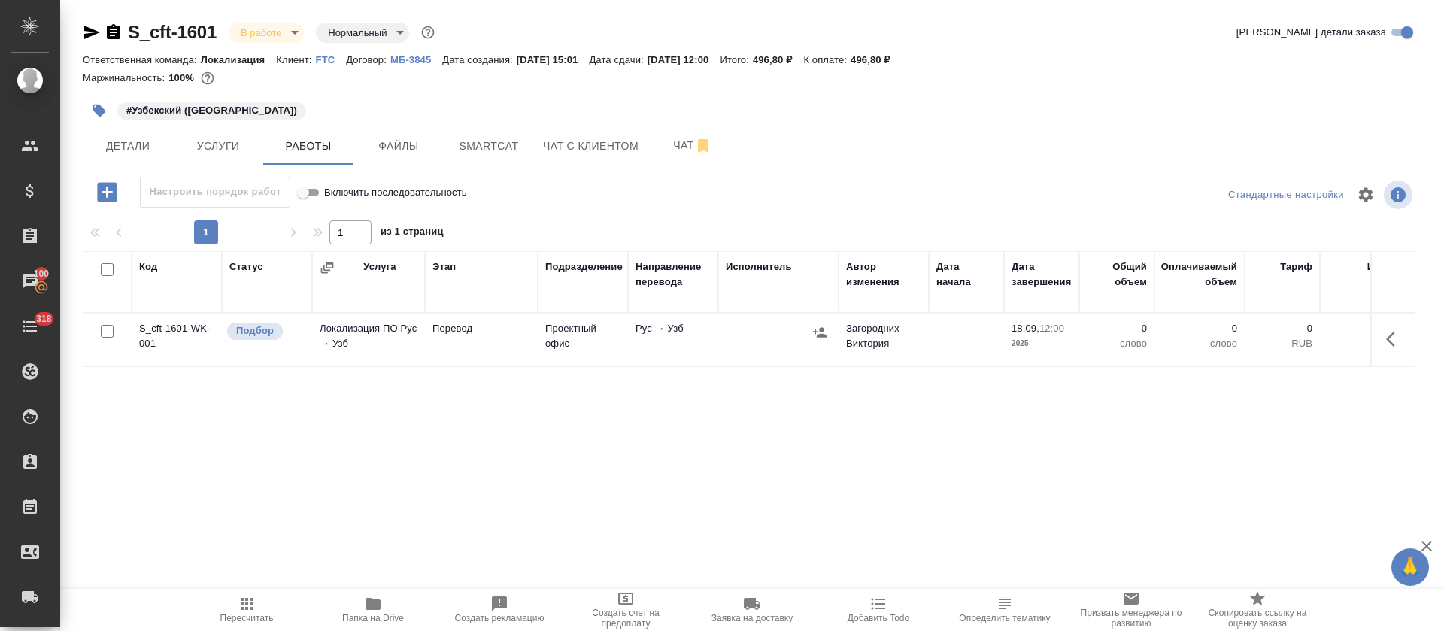
click at [1413, 339] on button "button" at bounding box center [1396, 339] width 36 height 36
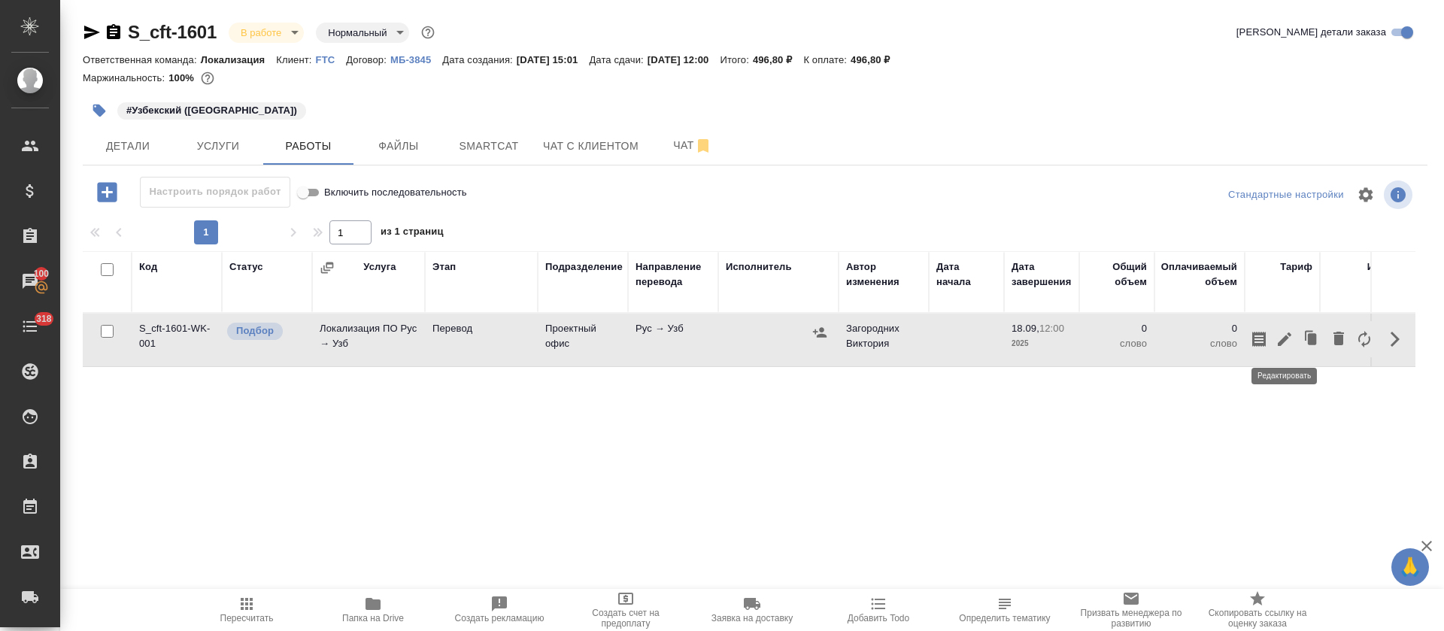
click at [1291, 344] on icon "button" at bounding box center [1285, 339] width 18 height 18
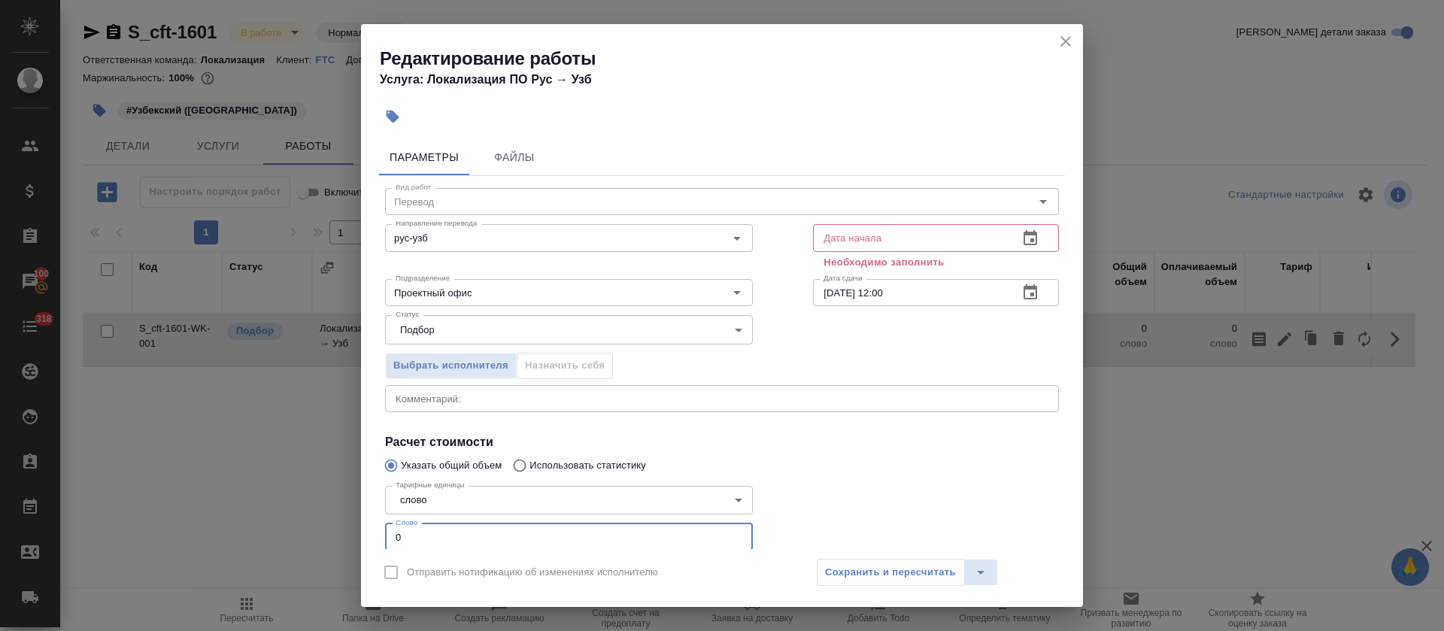
drag, startPoint x: 392, startPoint y: 531, endPoint x: 445, endPoint y: 533, distance: 52.7
click at [445, 533] on input "0" at bounding box center [569, 537] width 368 height 27
type input "25"
click at [1024, 240] on icon "button" at bounding box center [1031, 237] width 14 height 15
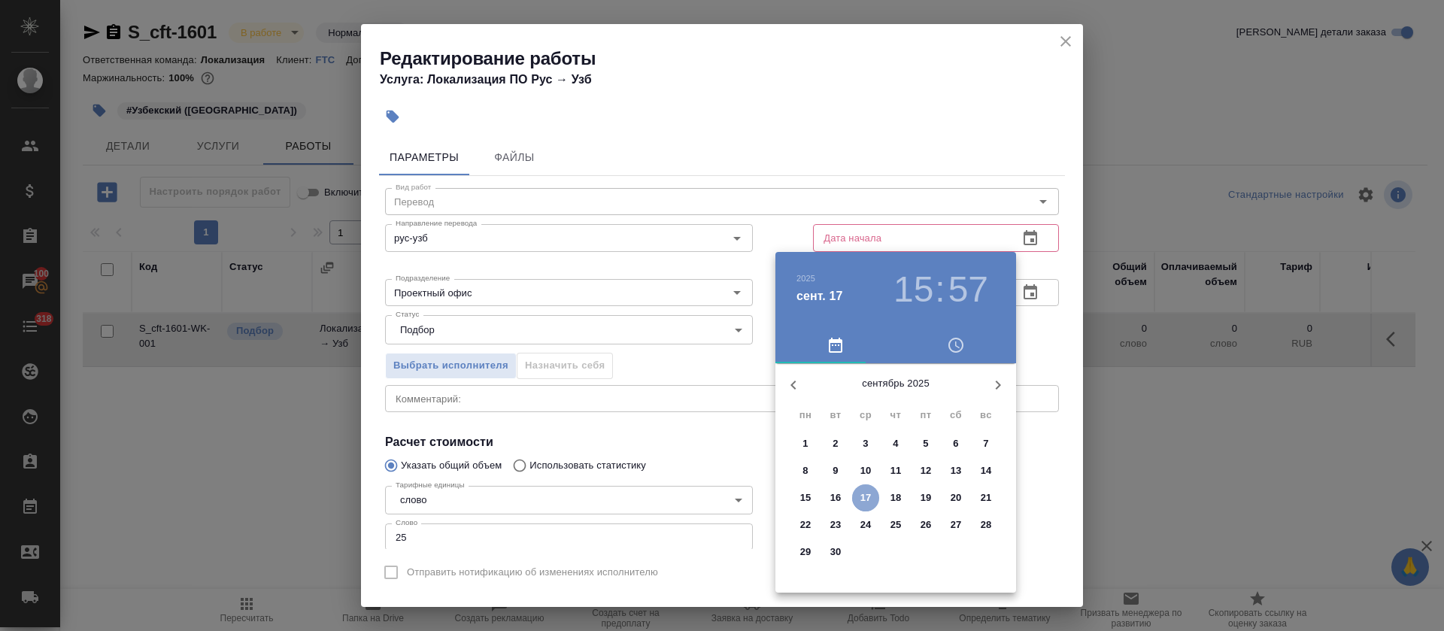
click at [864, 500] on p "17" at bounding box center [866, 498] width 11 height 15
type input "17.09.2025 15:57"
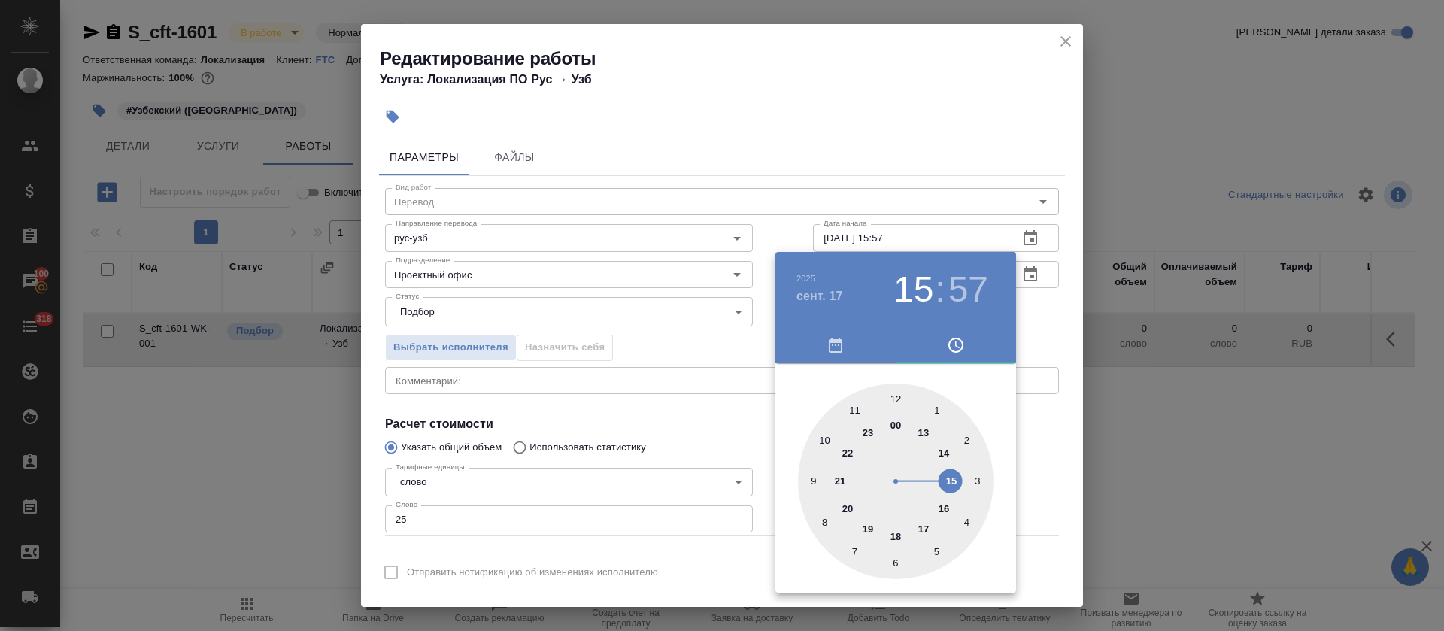
click at [661, 415] on div at bounding box center [722, 315] width 1444 height 631
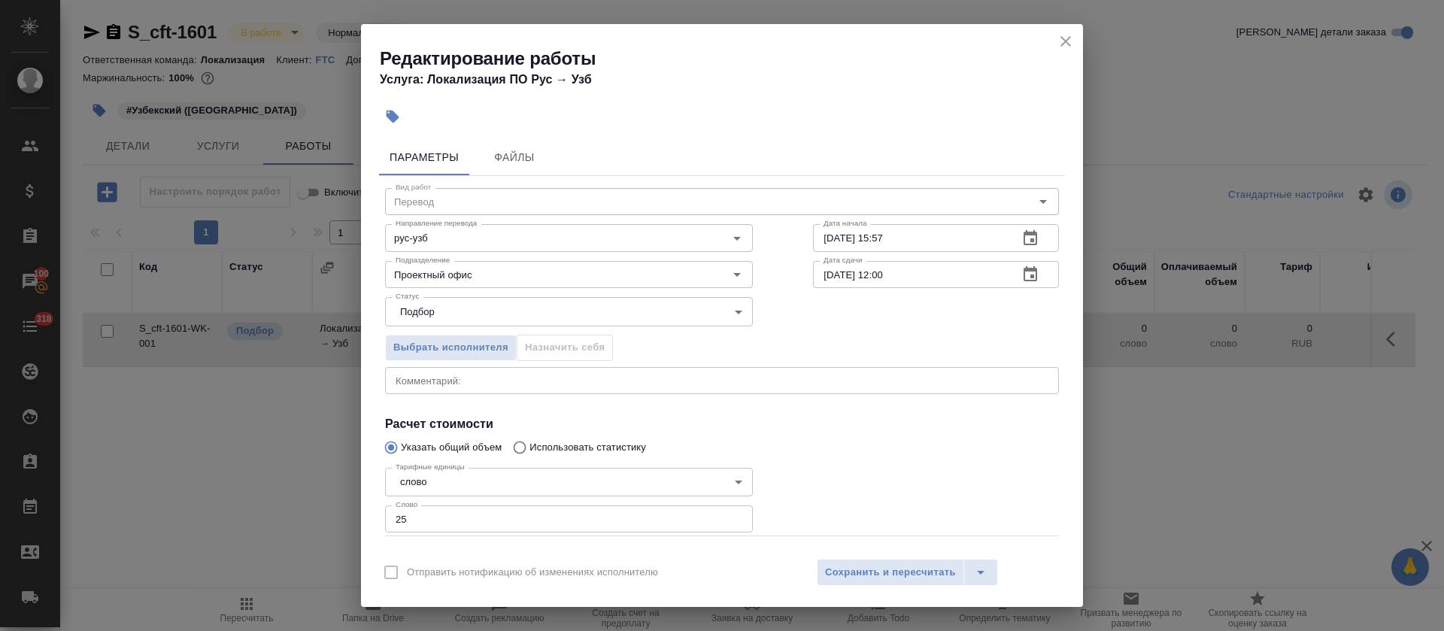
click at [1013, 280] on button "button" at bounding box center [1031, 275] width 36 height 36
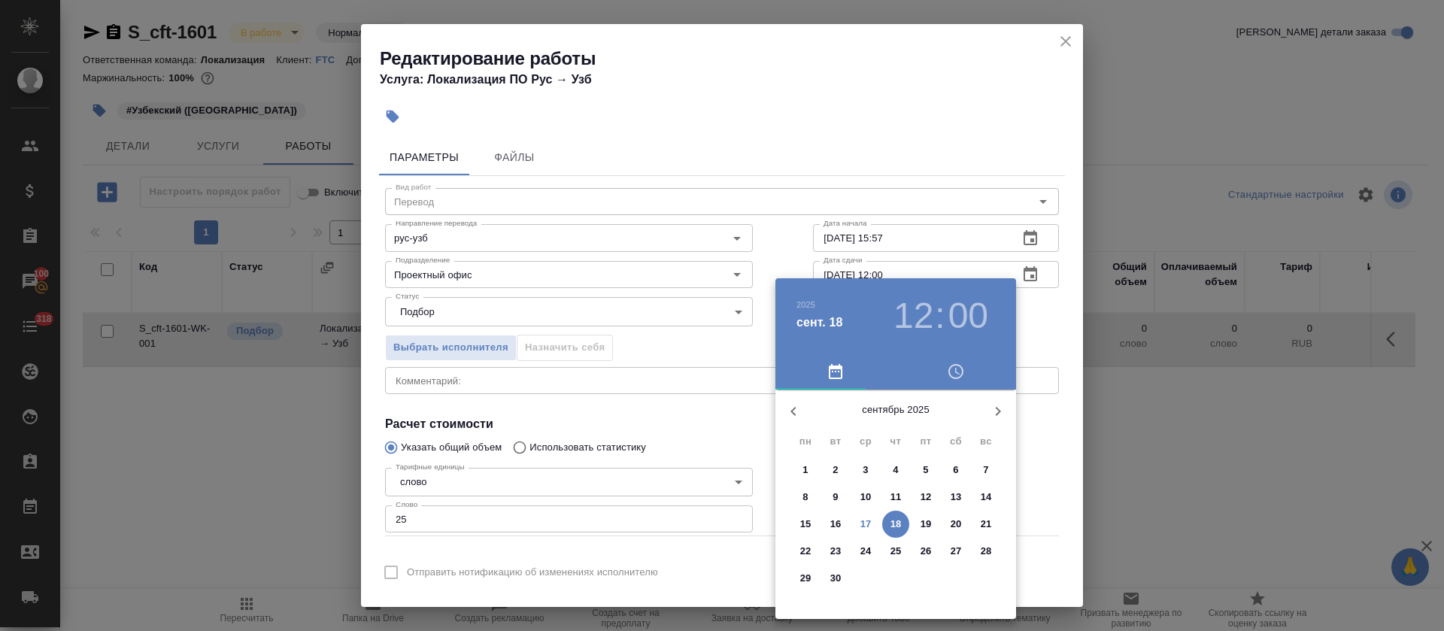
click at [910, 311] on h3 "12" at bounding box center [914, 316] width 40 height 42
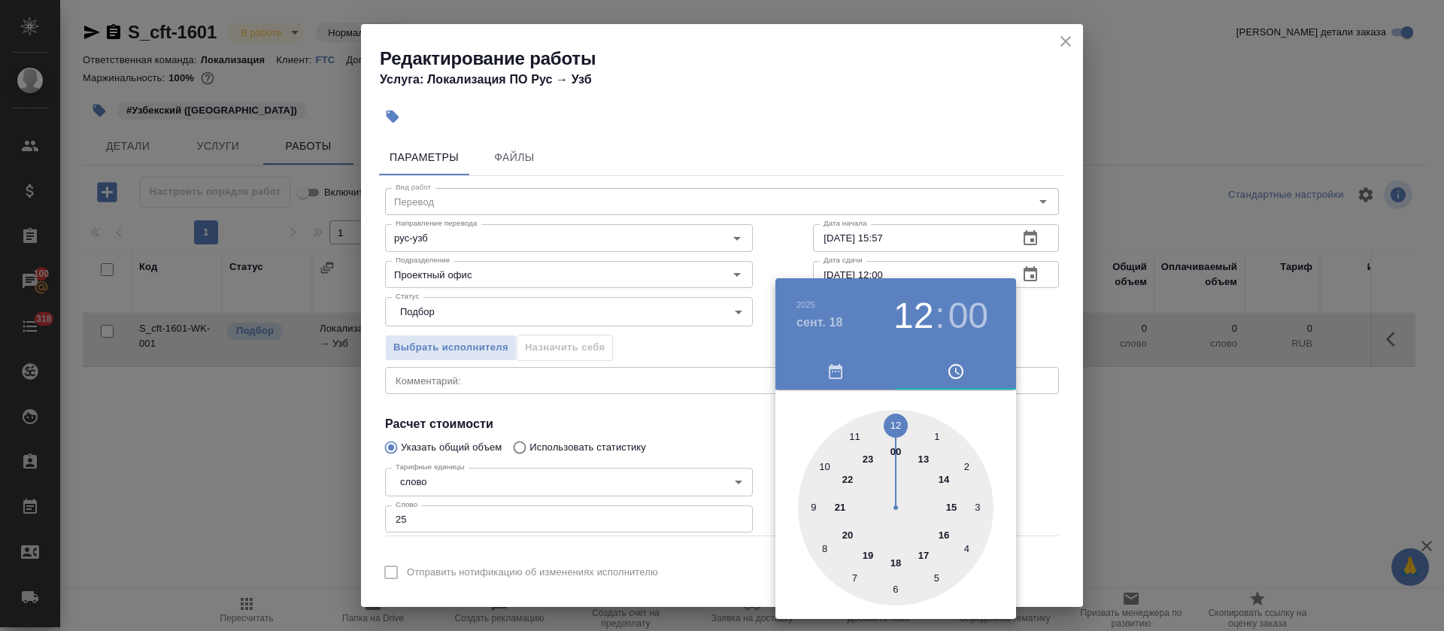
click at [858, 431] on div at bounding box center [896, 508] width 196 height 196
drag, startPoint x: 599, startPoint y: 442, endPoint x: 631, endPoint y: 415, distance: 42.2
click at [600, 442] on div at bounding box center [722, 315] width 1444 height 631
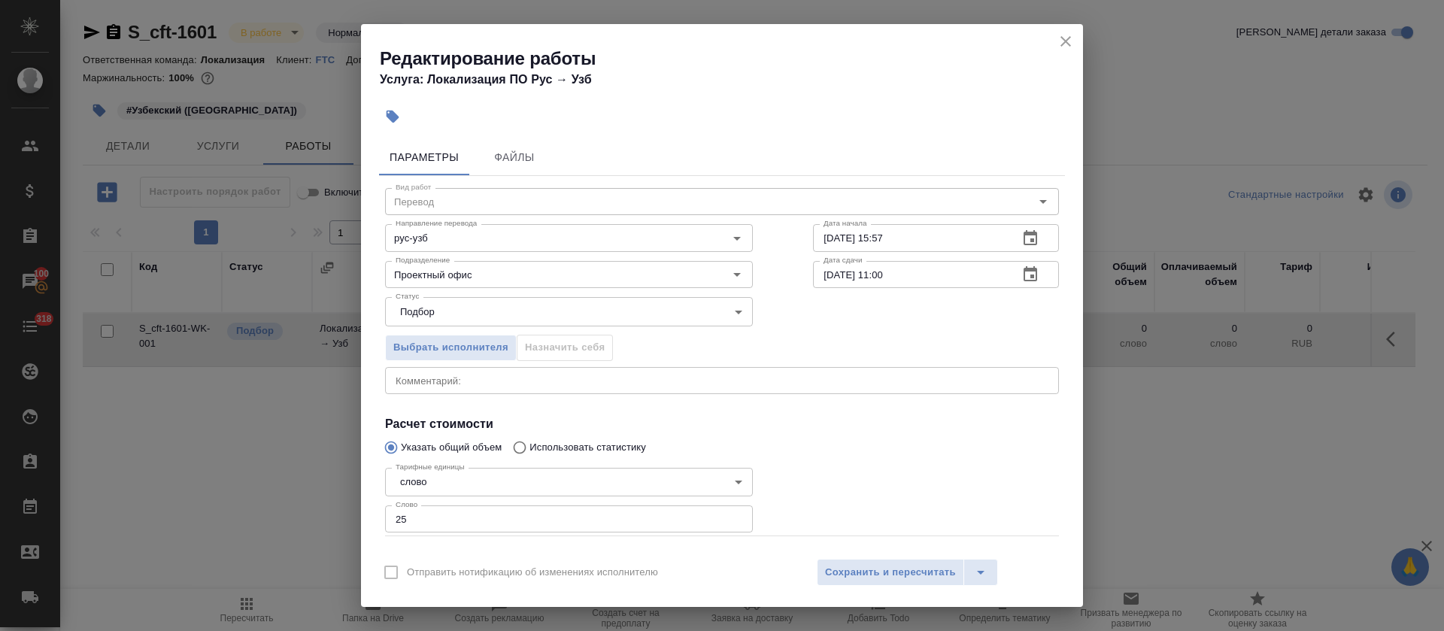
click at [1024, 280] on icon "button" at bounding box center [1031, 273] width 14 height 15
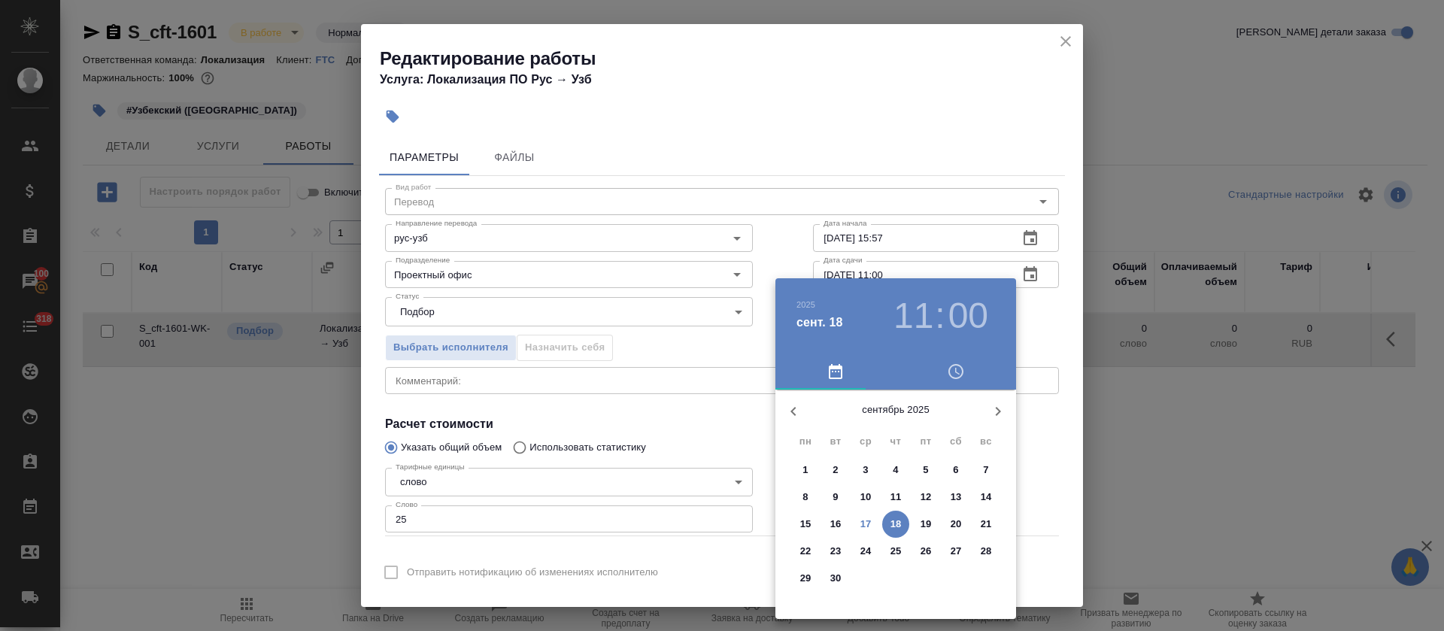
click at [861, 518] on p "17" at bounding box center [866, 524] width 11 height 15
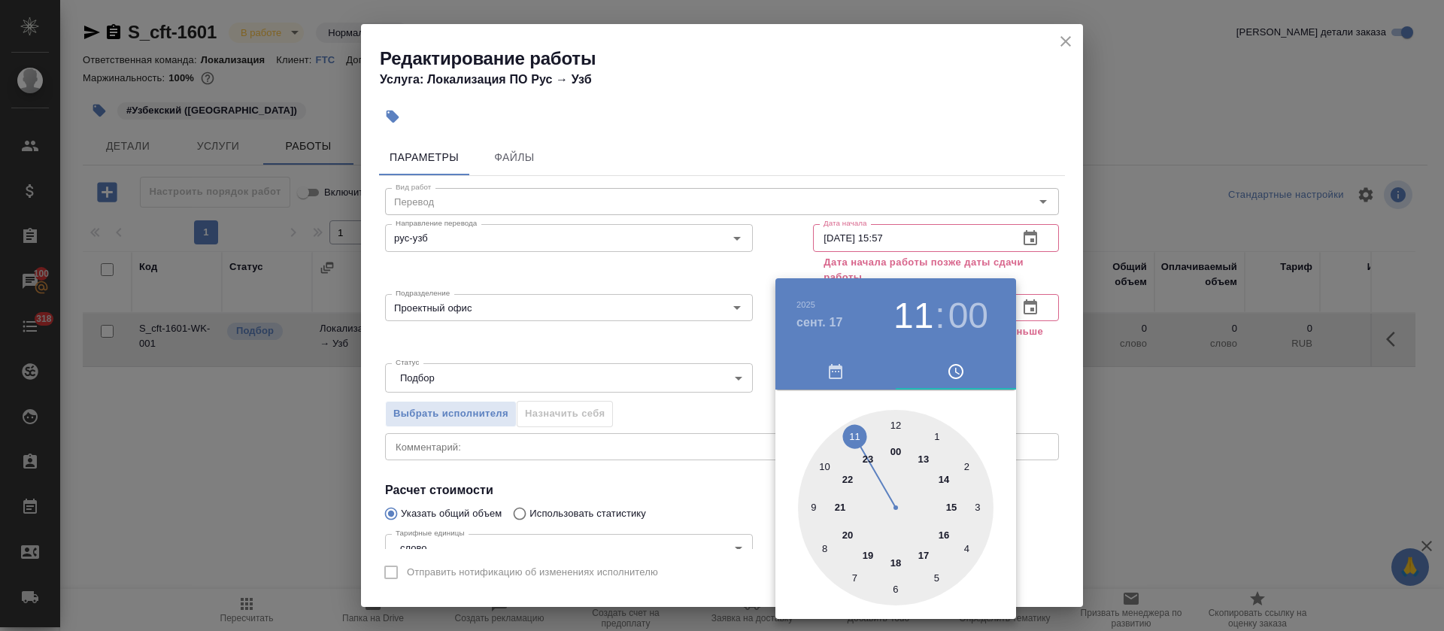
click at [861, 554] on div at bounding box center [896, 508] width 196 height 196
type input "17.09.2025 19:00"
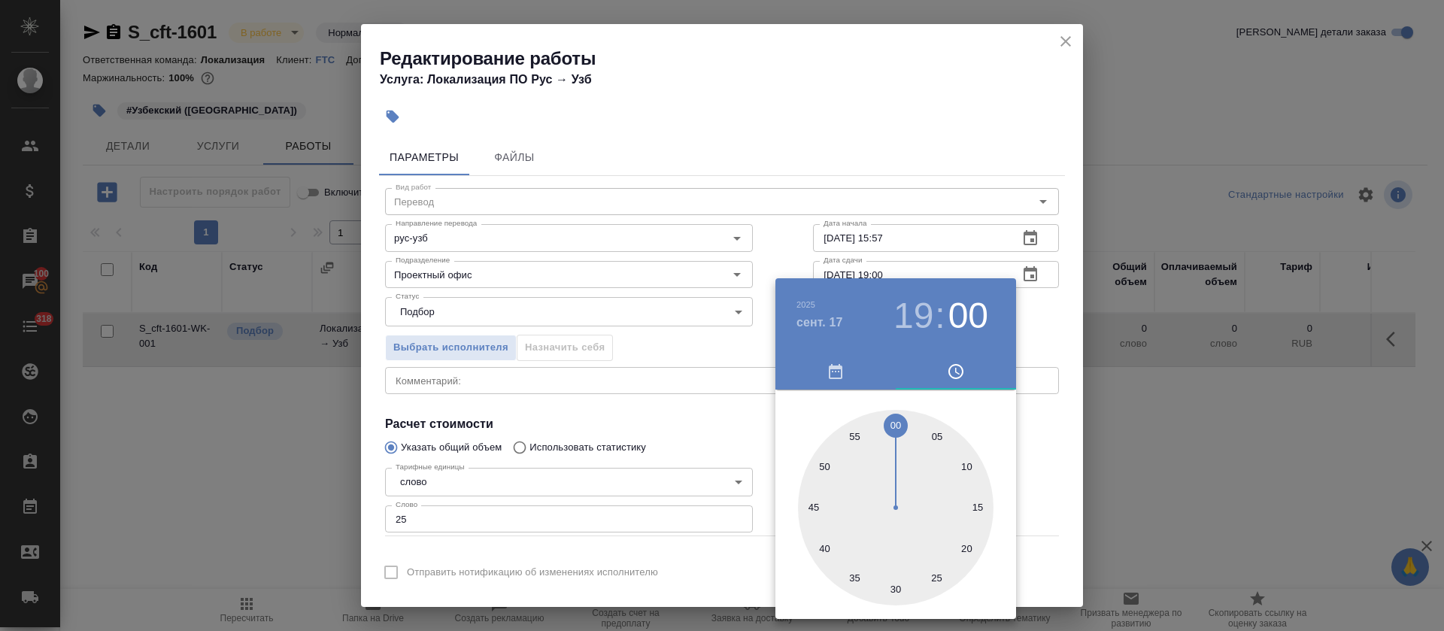
click at [702, 432] on div at bounding box center [722, 315] width 1444 height 631
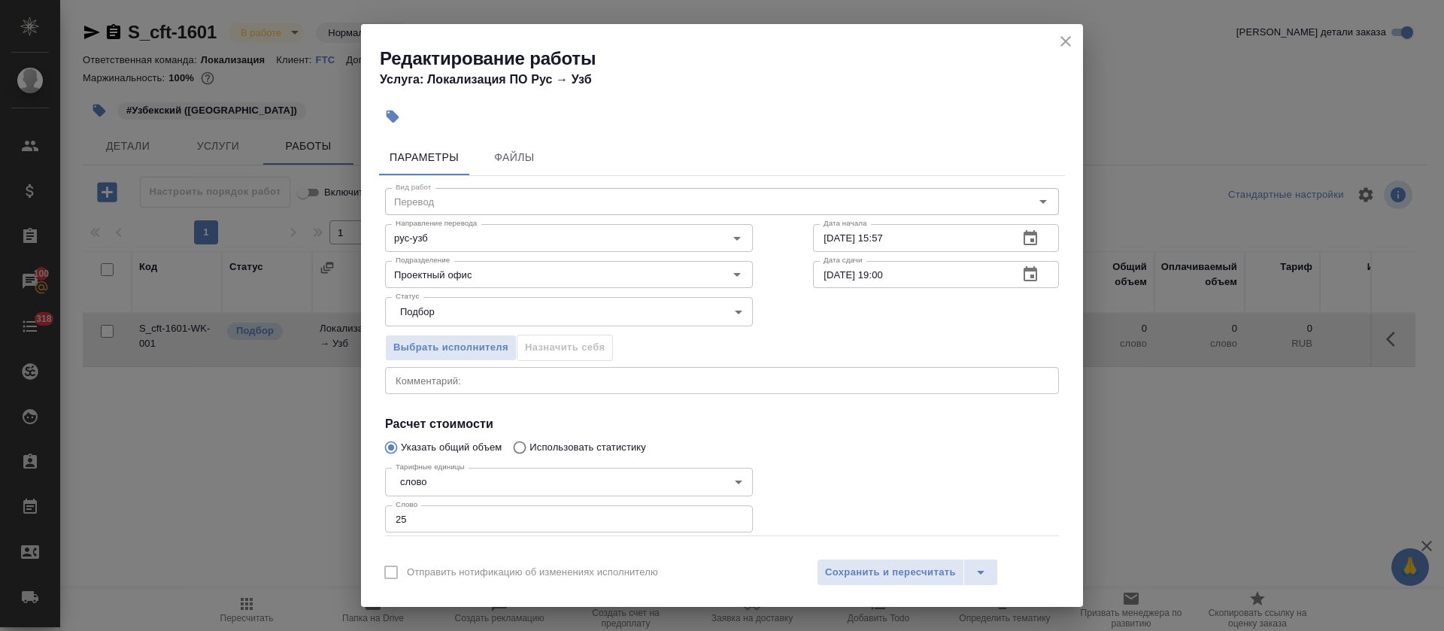
click at [910, 572] on span "Сохранить и пересчитать" at bounding box center [890, 572] width 131 height 17
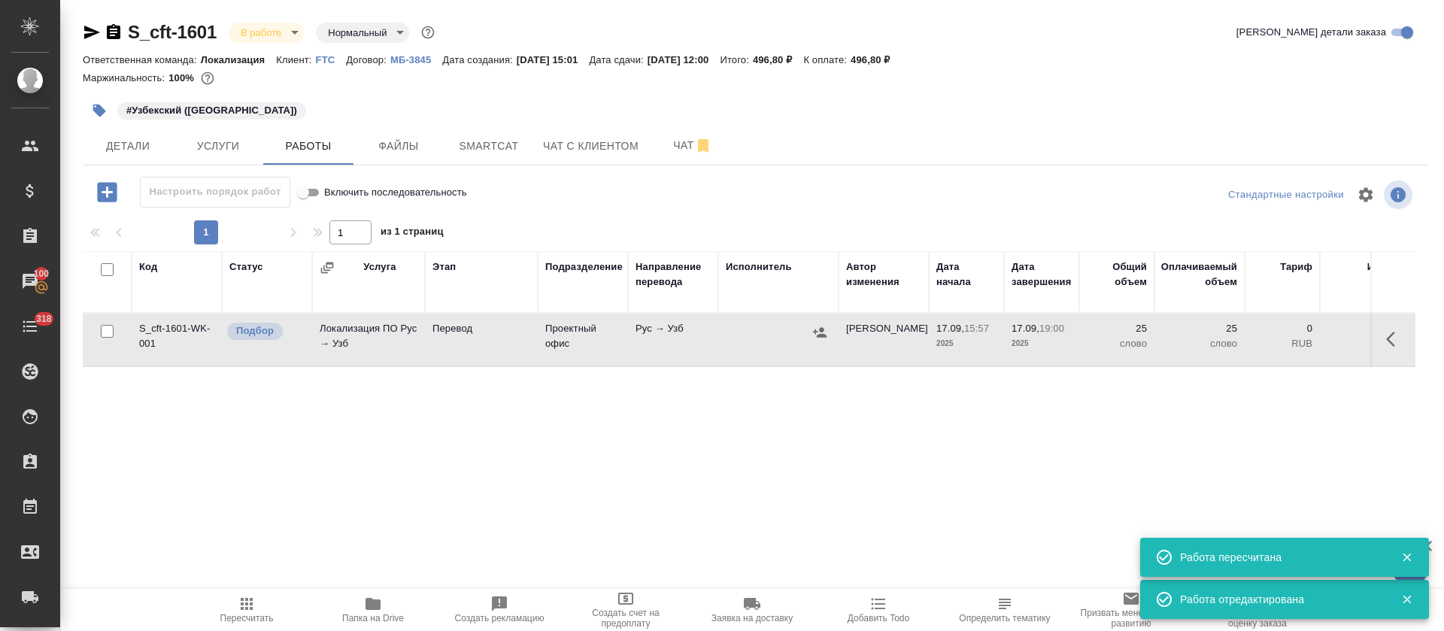
click at [826, 335] on icon "button" at bounding box center [820, 332] width 14 height 10
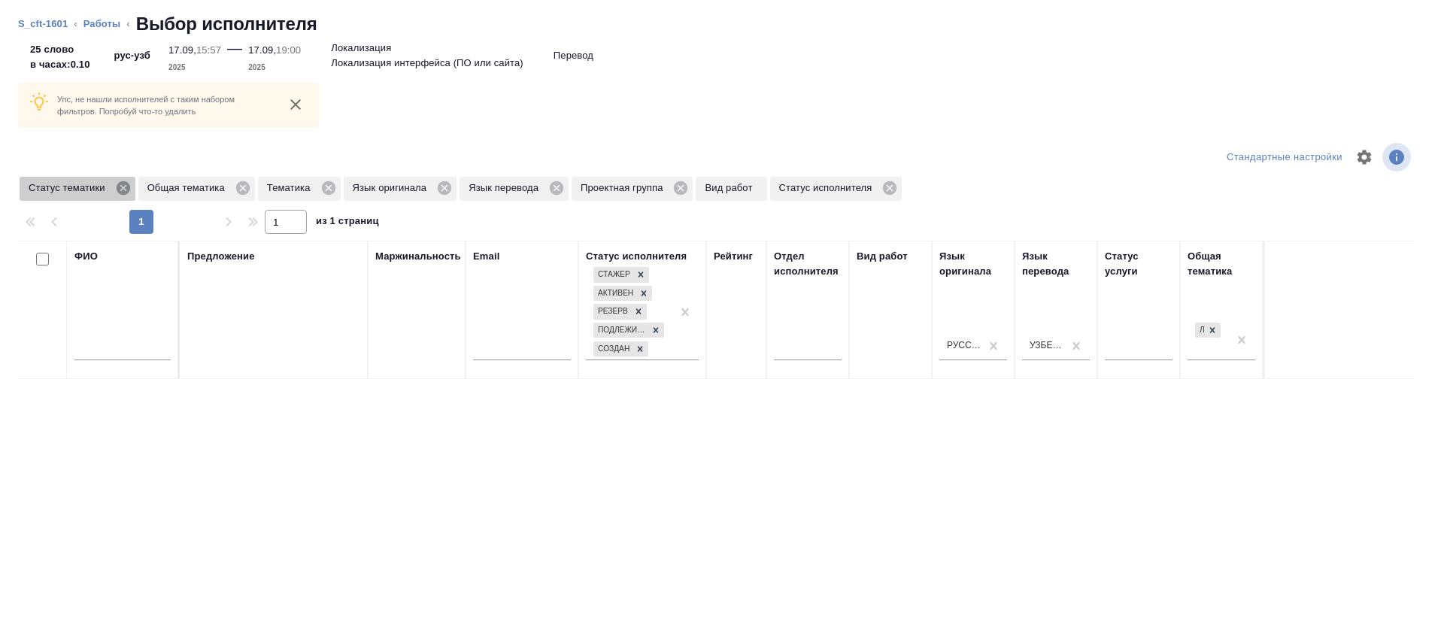
click at [117, 184] on icon at bounding box center [123, 188] width 14 height 14
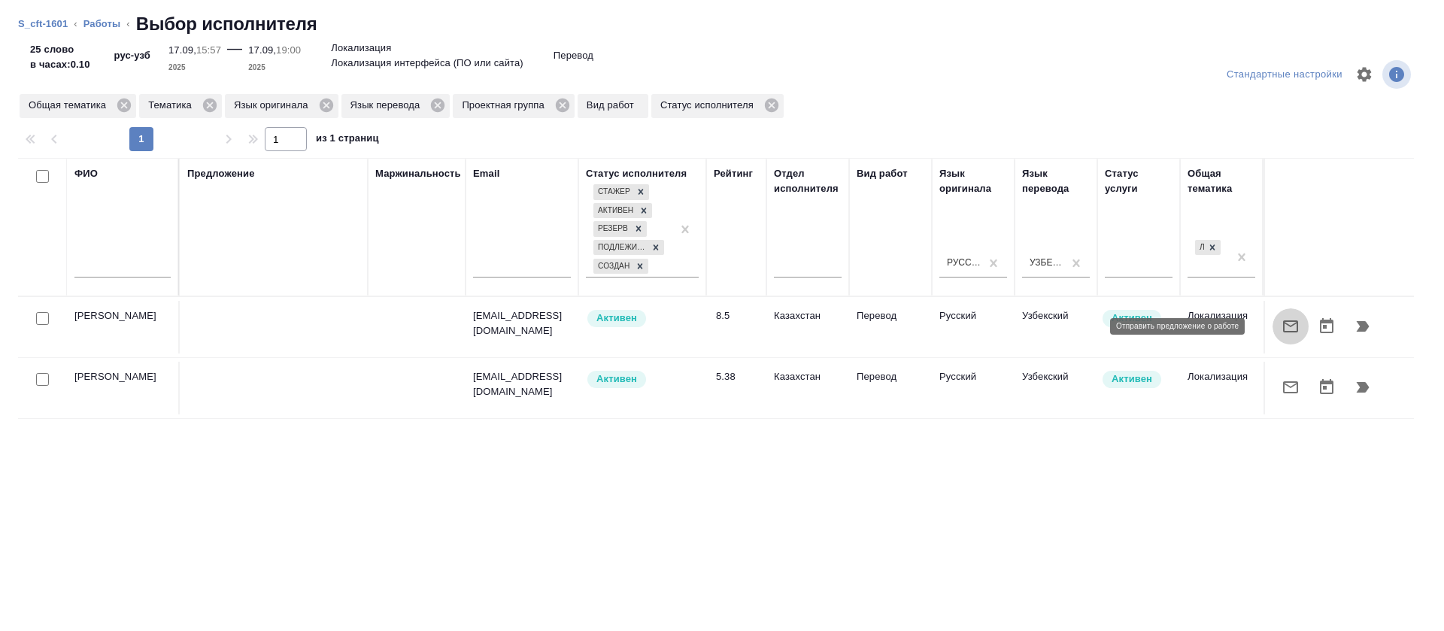
click at [1282, 328] on icon "button" at bounding box center [1291, 326] width 18 height 18
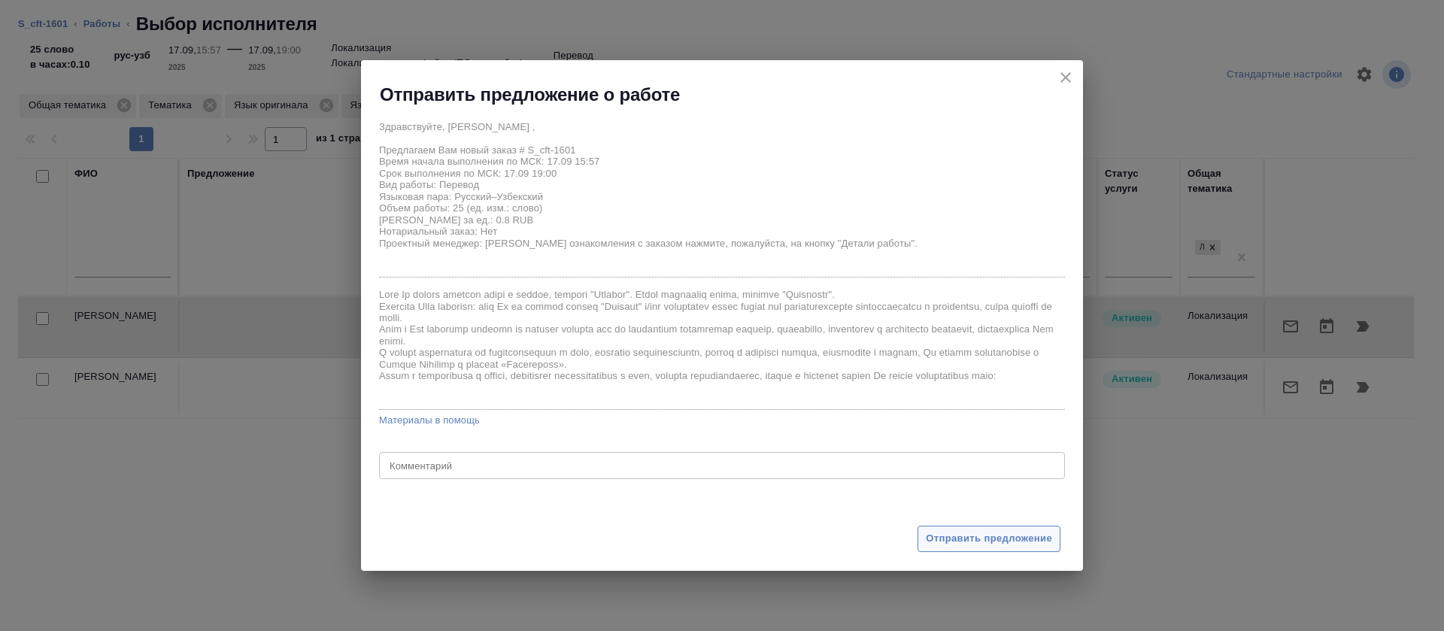
click at [1019, 534] on span "Отправить предложение" at bounding box center [989, 538] width 126 height 17
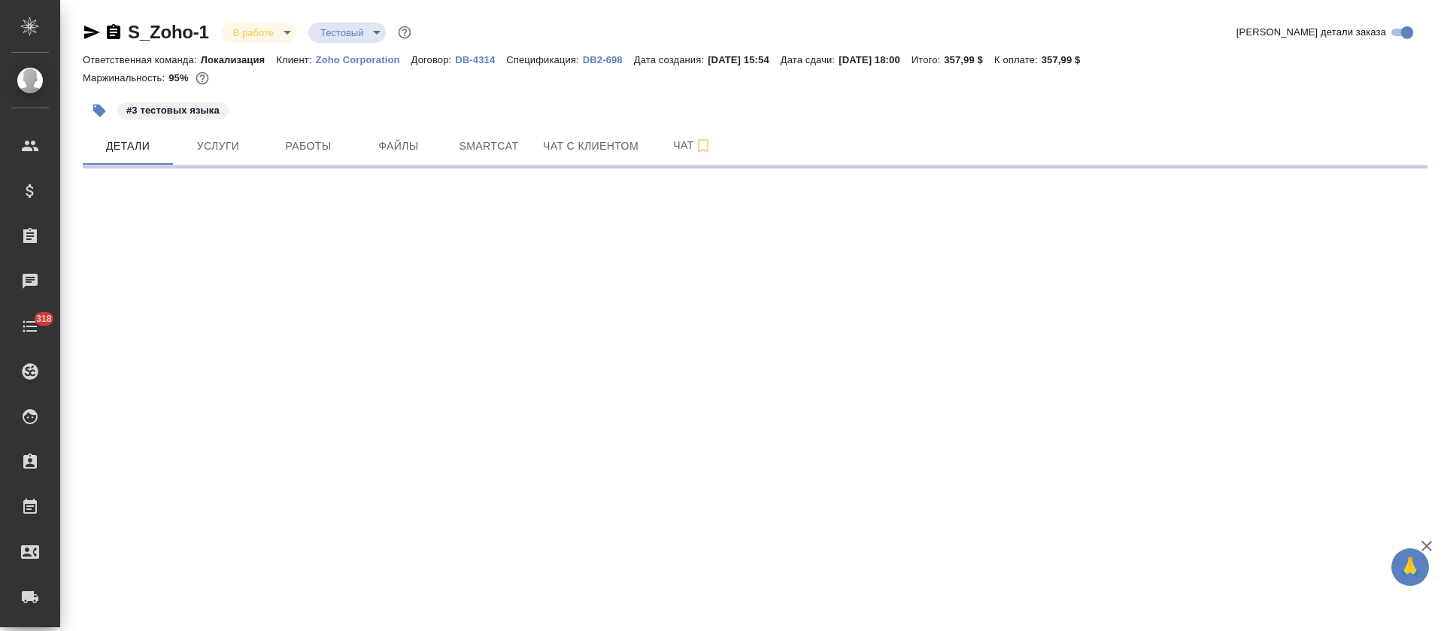
select select "RU"
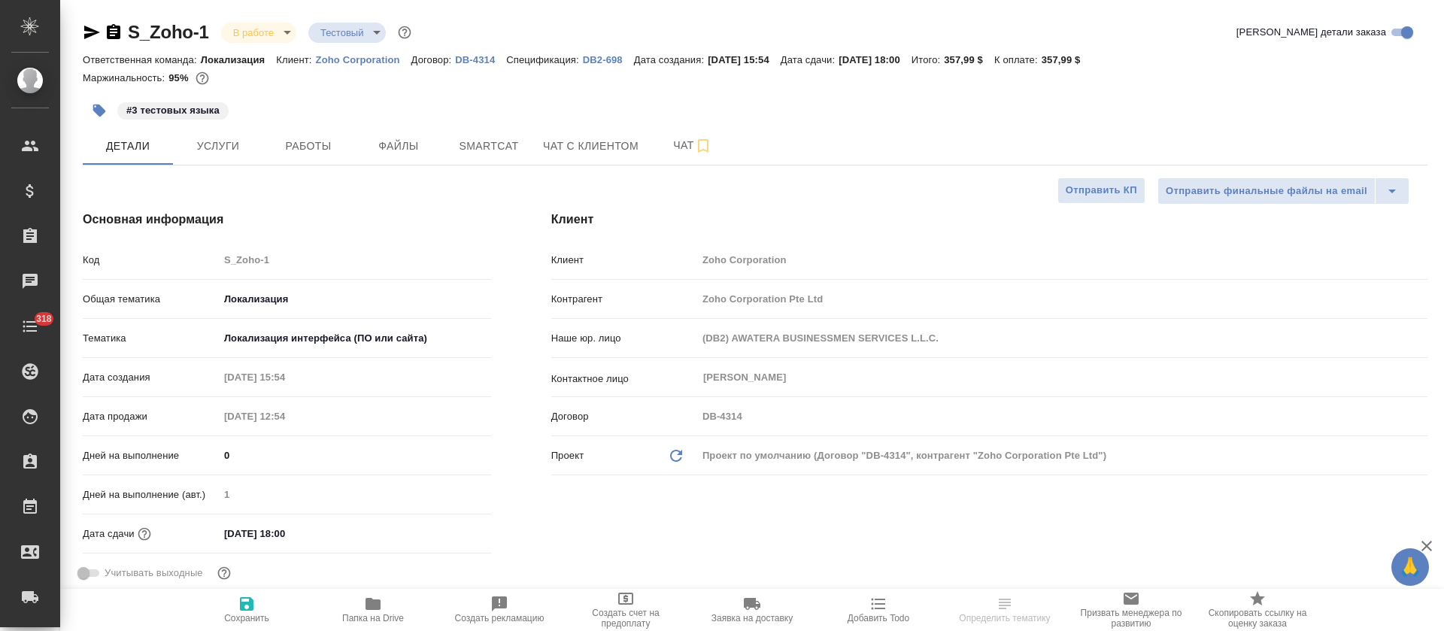
type textarea "x"
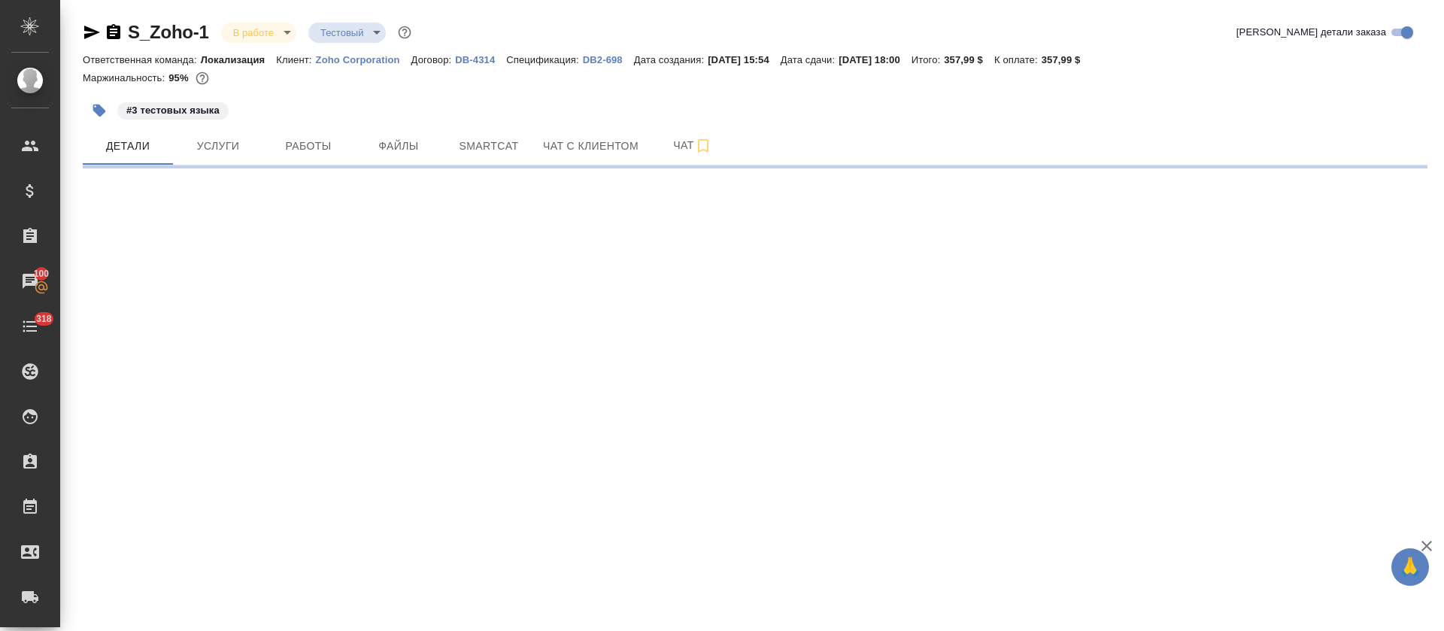
select select "RU"
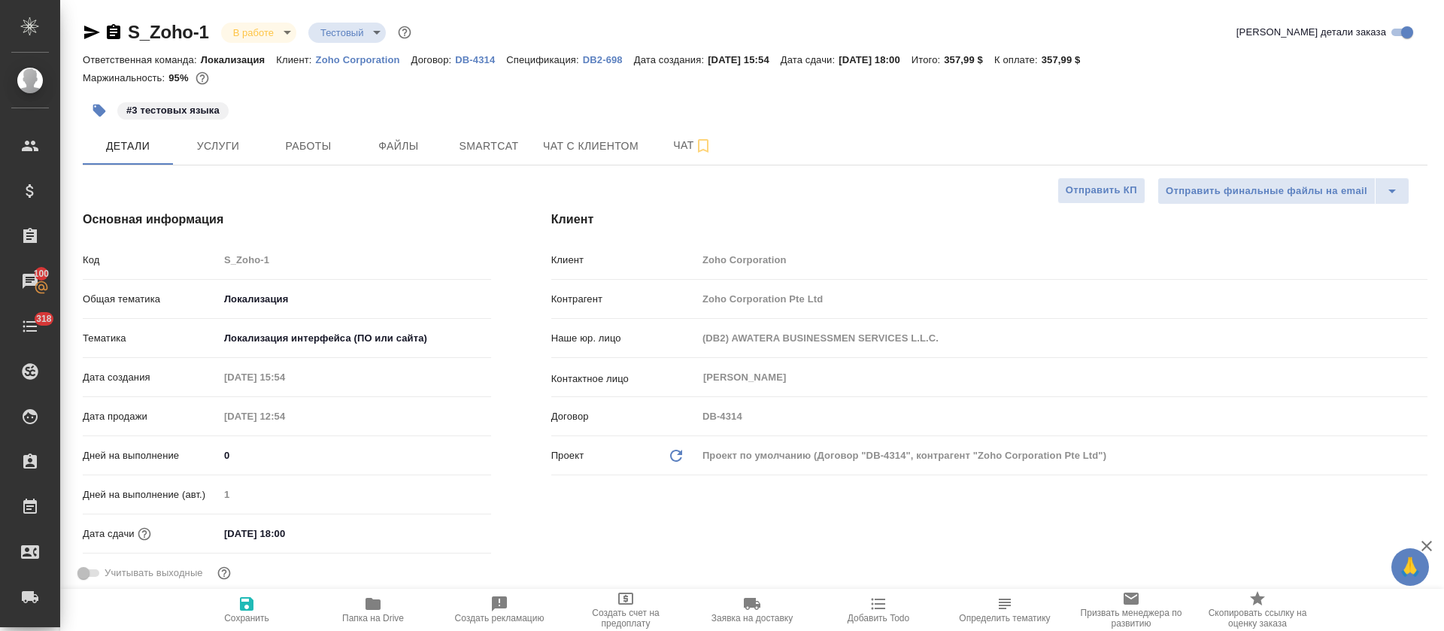
type textarea "x"
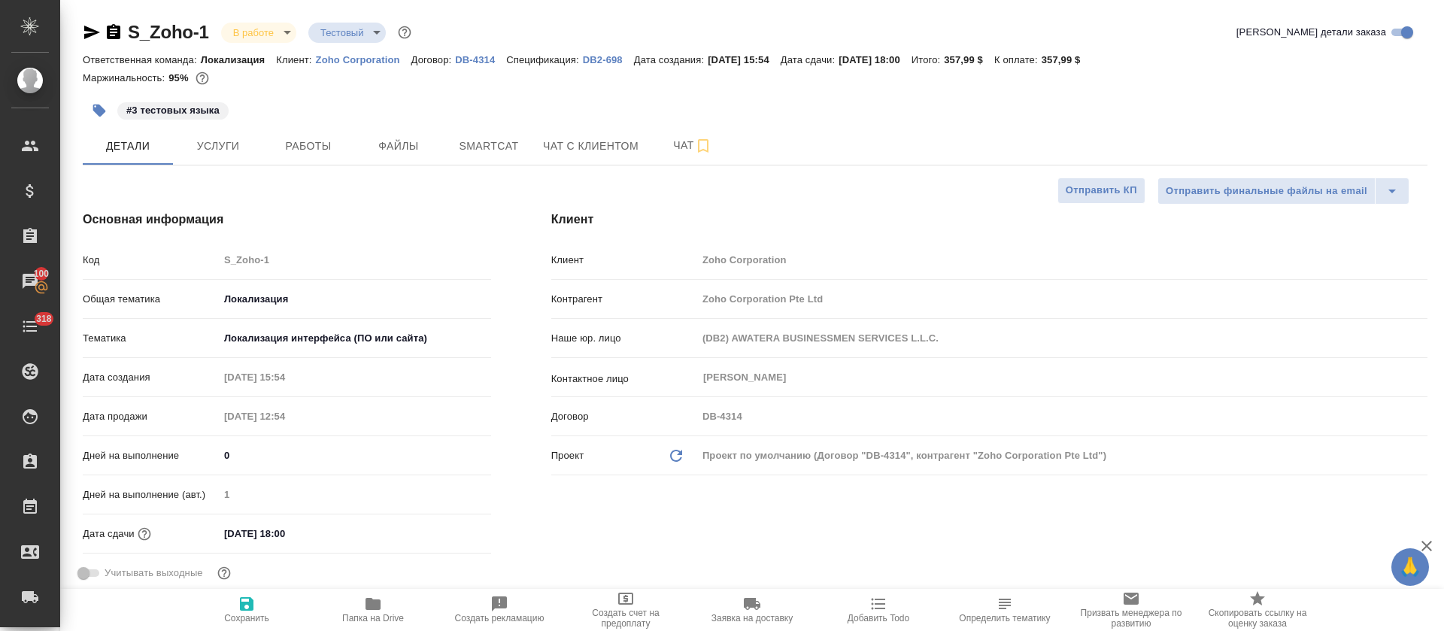
type textarea "x"
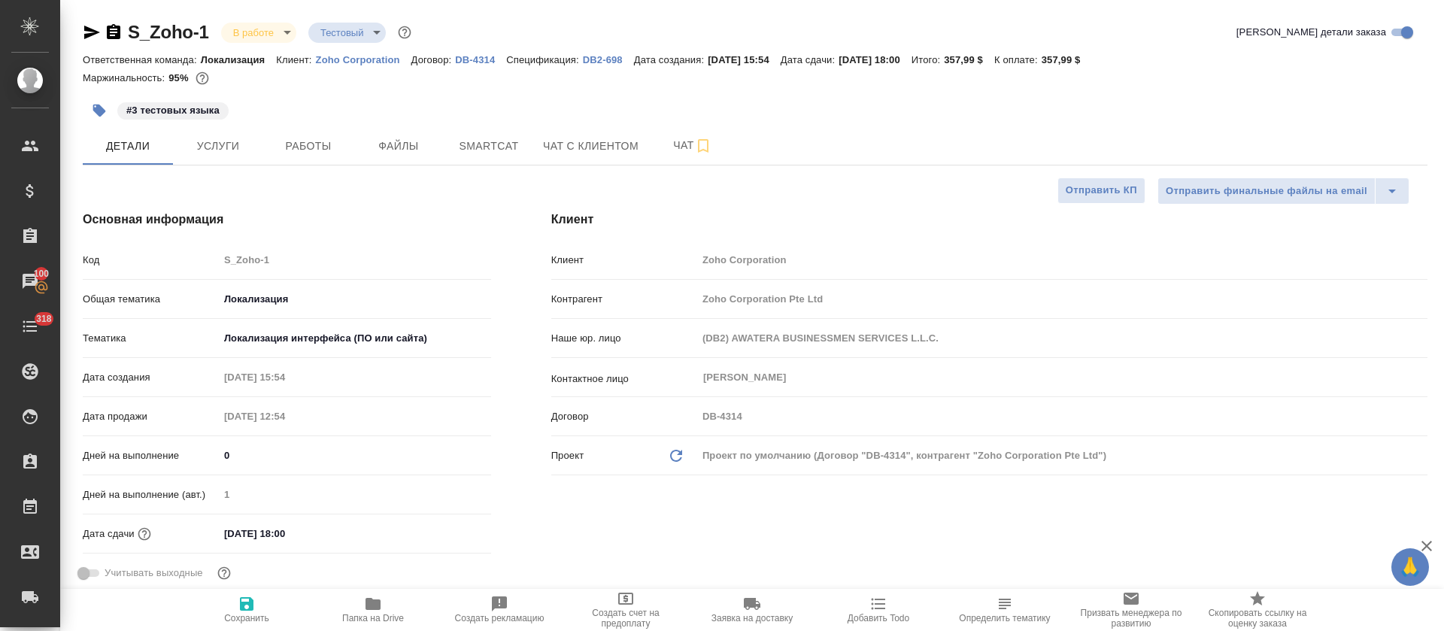
type textarea "x"
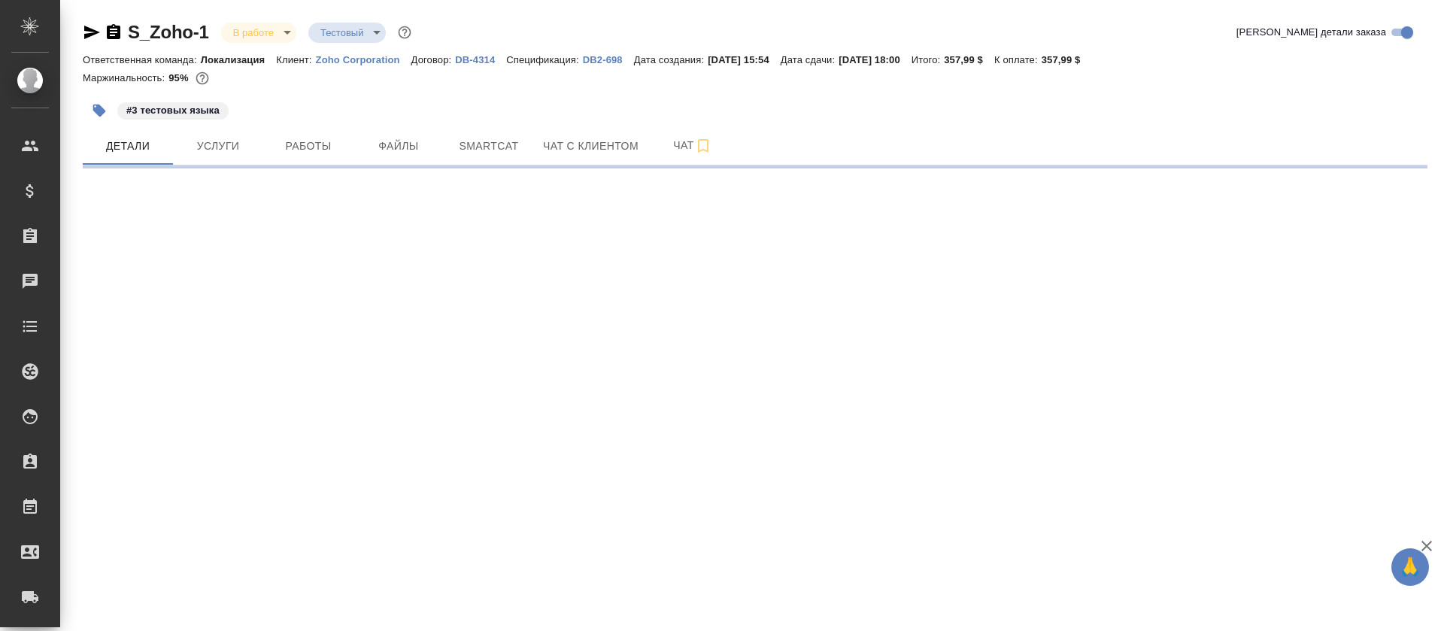
select select "RU"
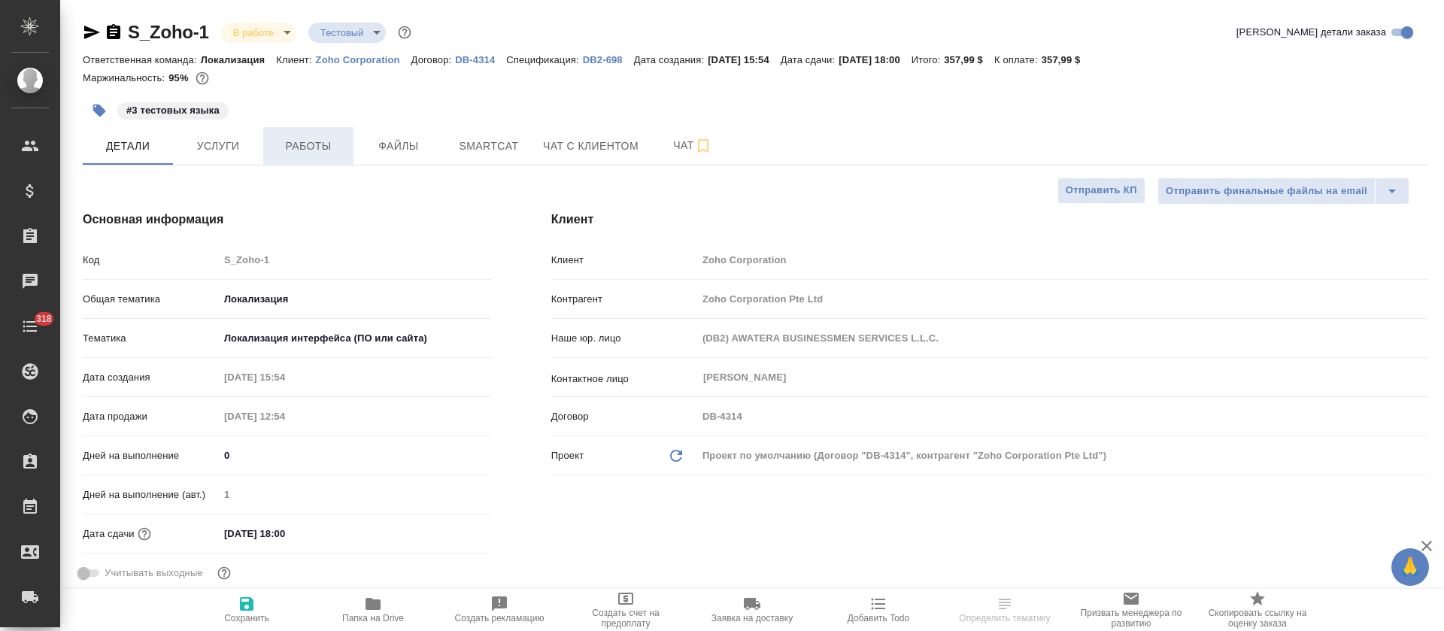
type textarea "x"
click at [281, 159] on button "Работы" at bounding box center [308, 146] width 90 height 38
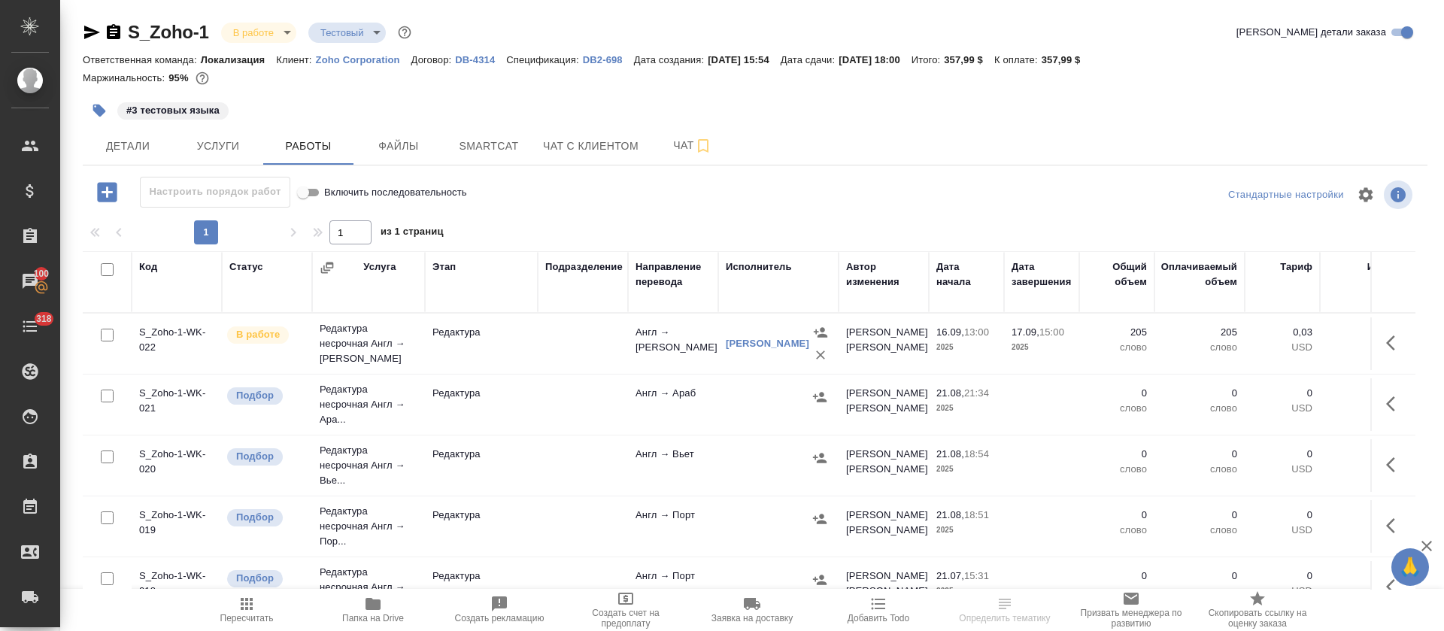
click at [242, 263] on div "Статус" at bounding box center [246, 267] width 34 height 15
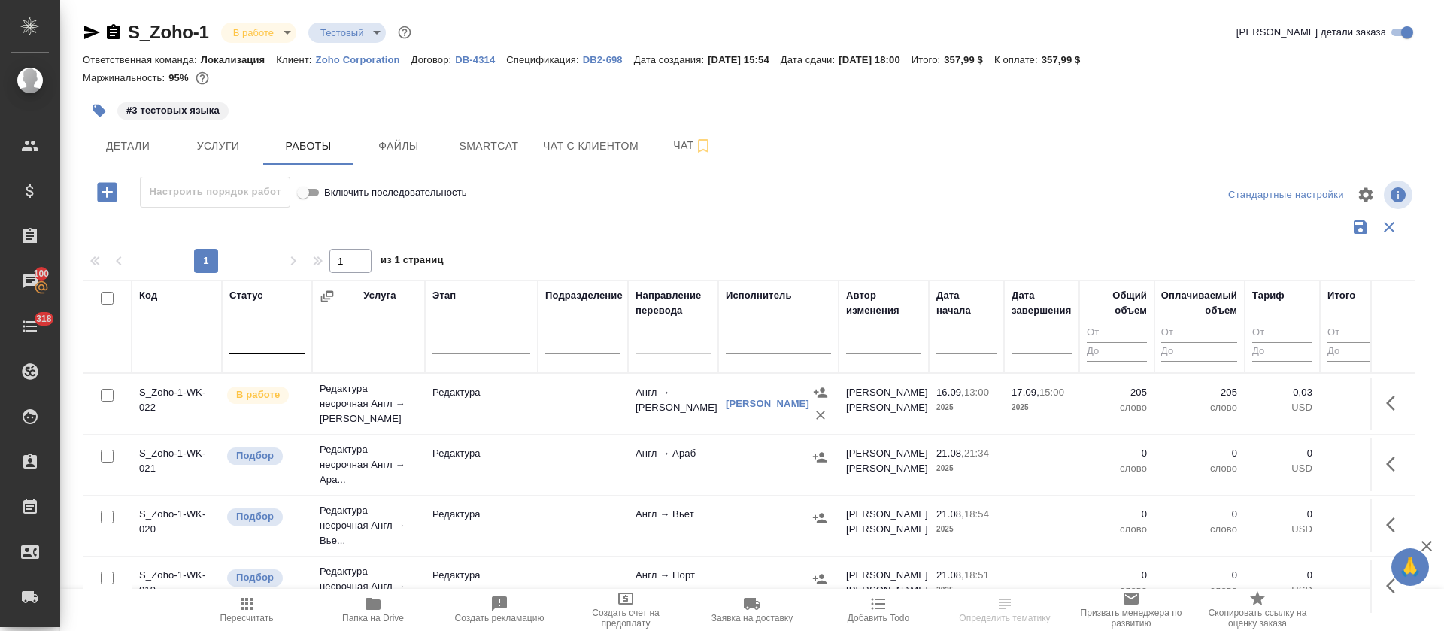
click at [262, 339] on div at bounding box center [266, 339] width 75 height 22
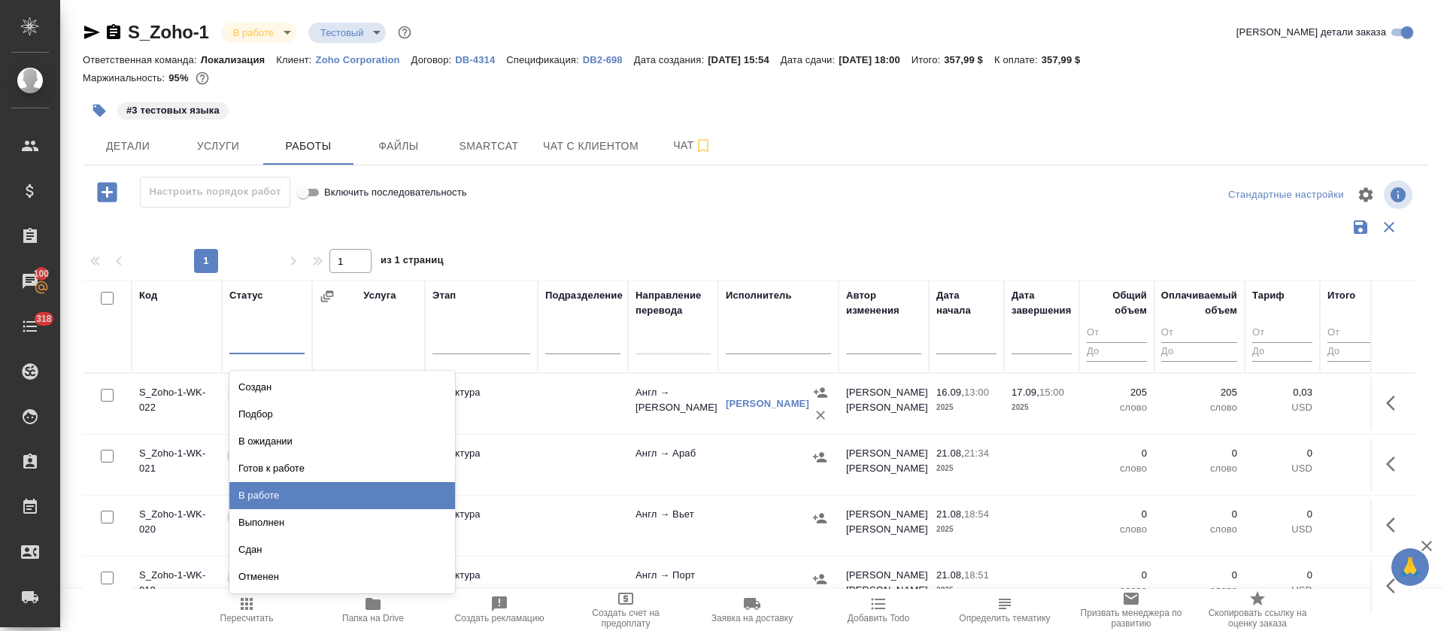
click at [263, 504] on div "В работе" at bounding box center [342, 495] width 226 height 27
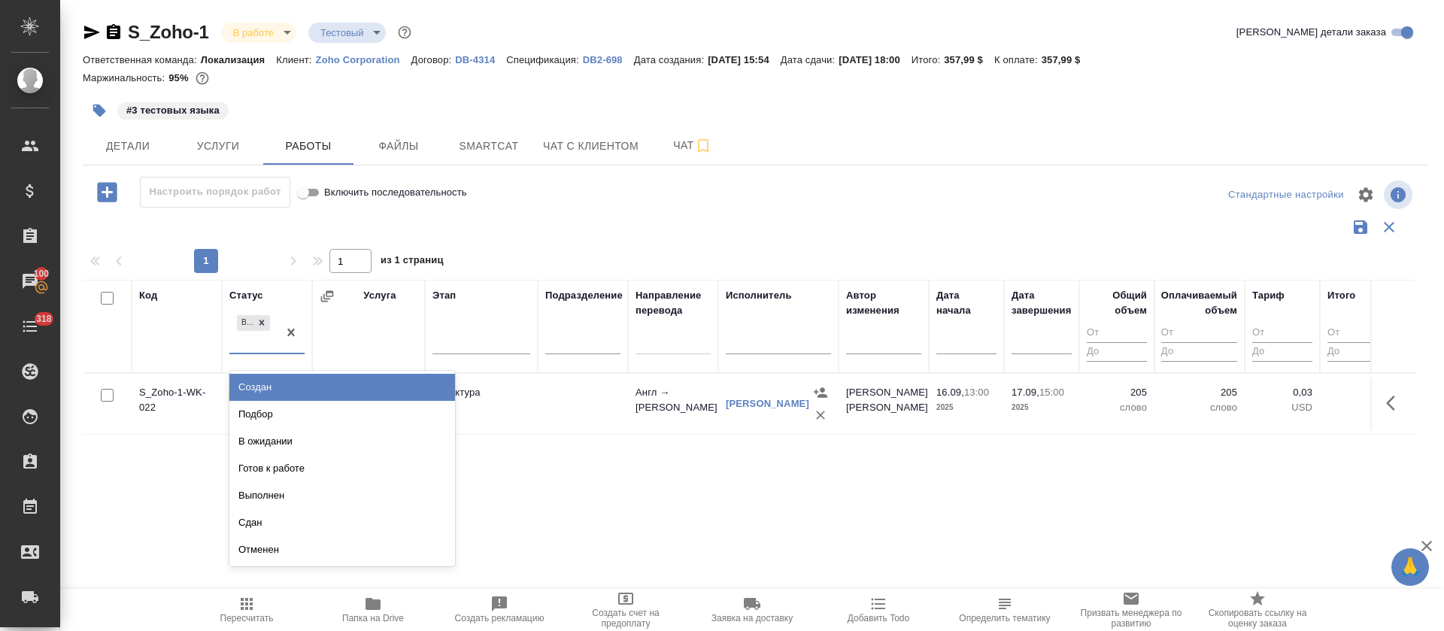
click at [255, 350] on div "В работе" at bounding box center [253, 332] width 48 height 41
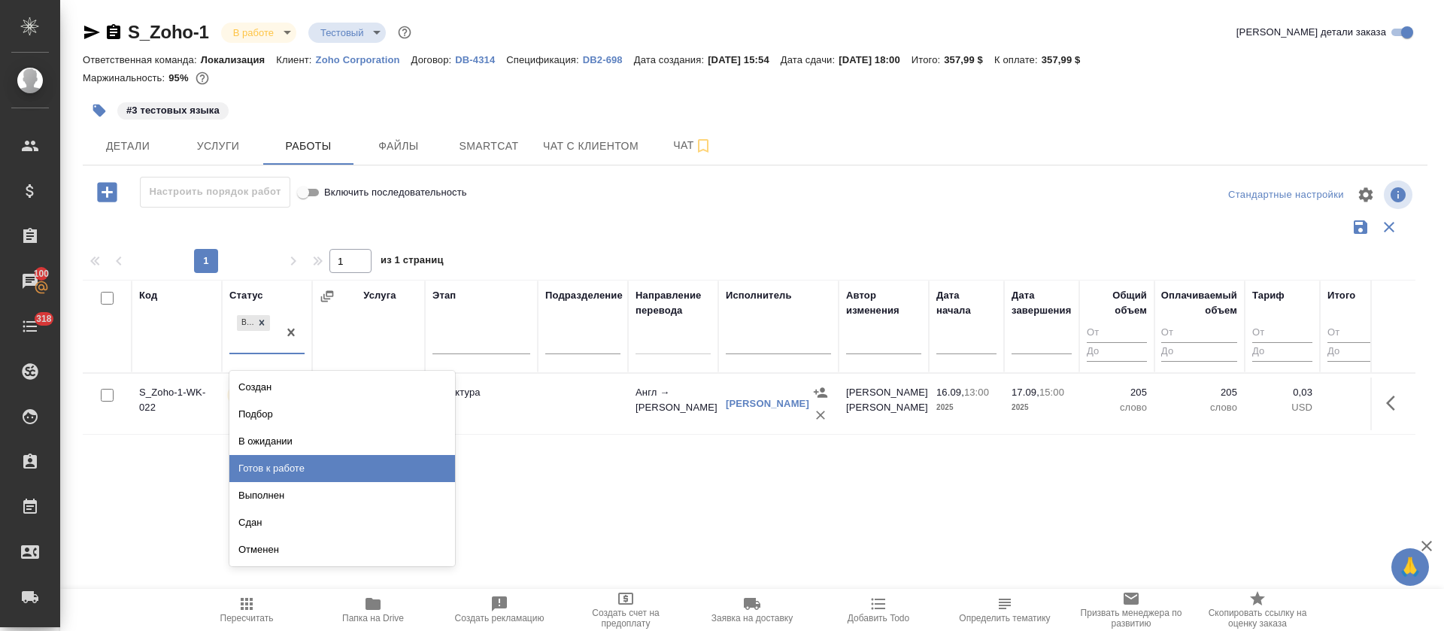
click at [261, 460] on div "Готов к работе" at bounding box center [342, 468] width 226 height 27
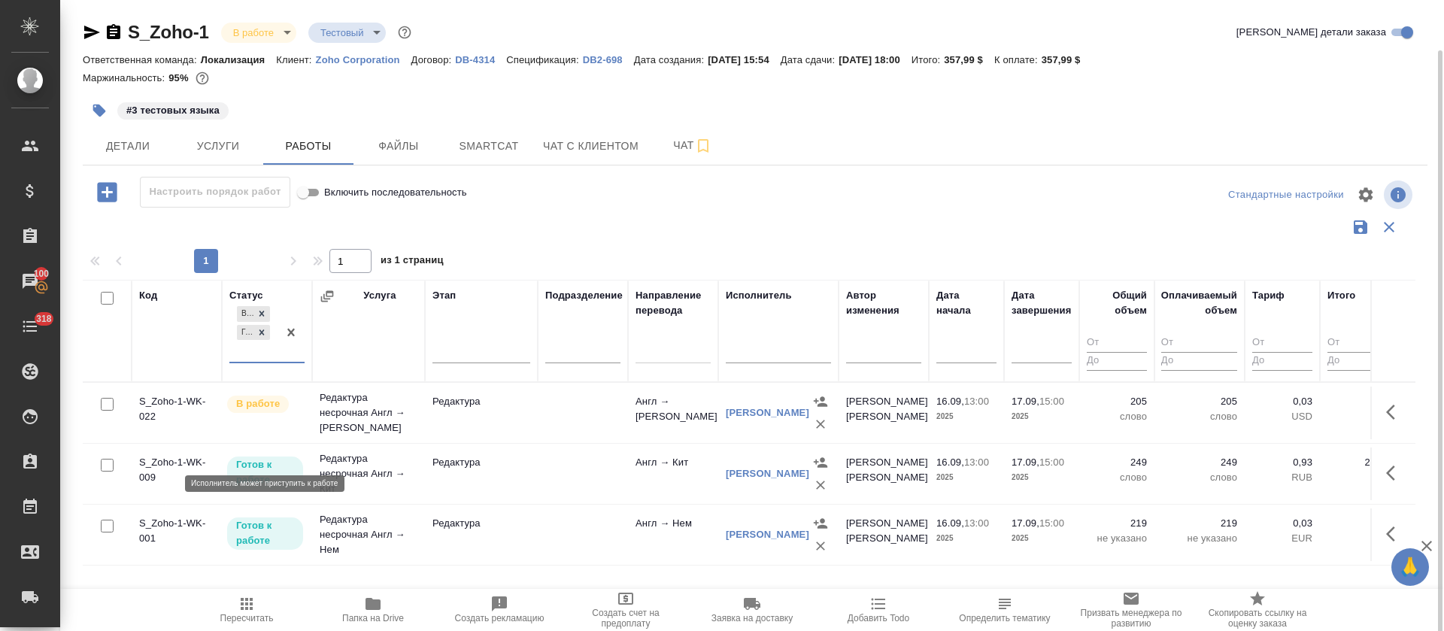
scroll to position [26, 0]
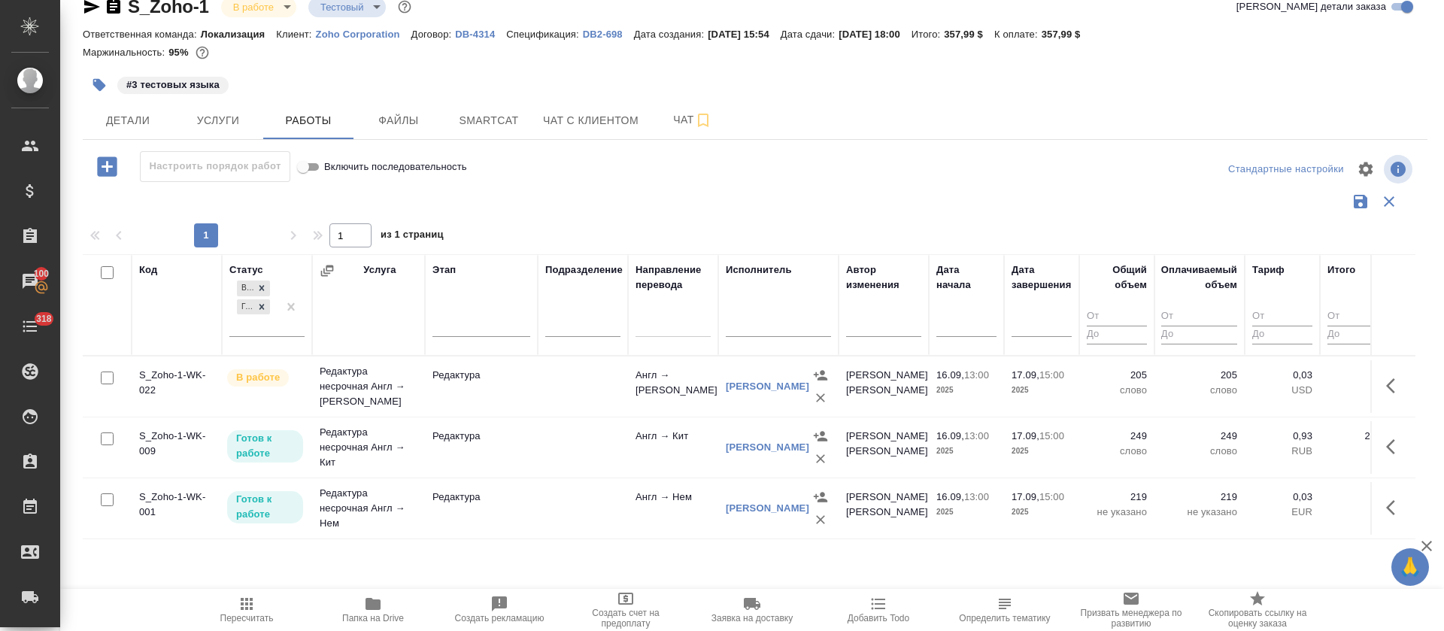
click at [109, 272] on input "checkbox" at bounding box center [107, 272] width 13 height 13
checkbox input "true"
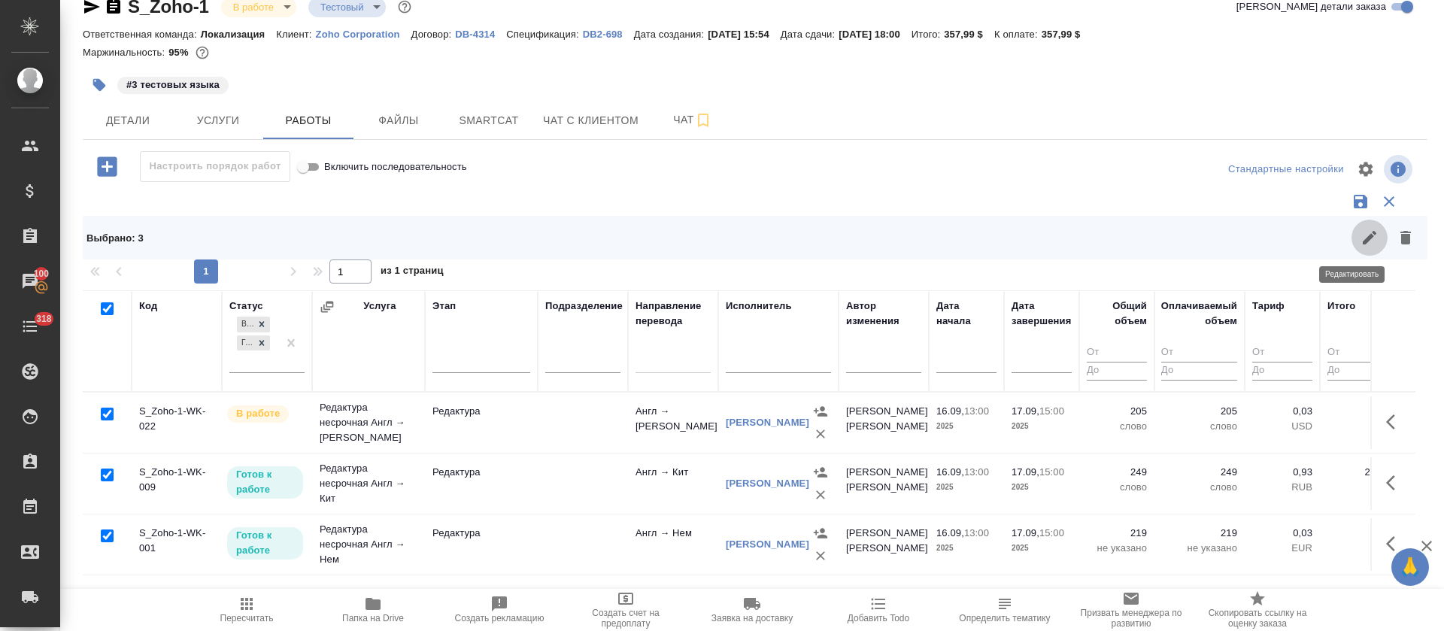
click at [1361, 239] on icon "button" at bounding box center [1370, 238] width 18 height 18
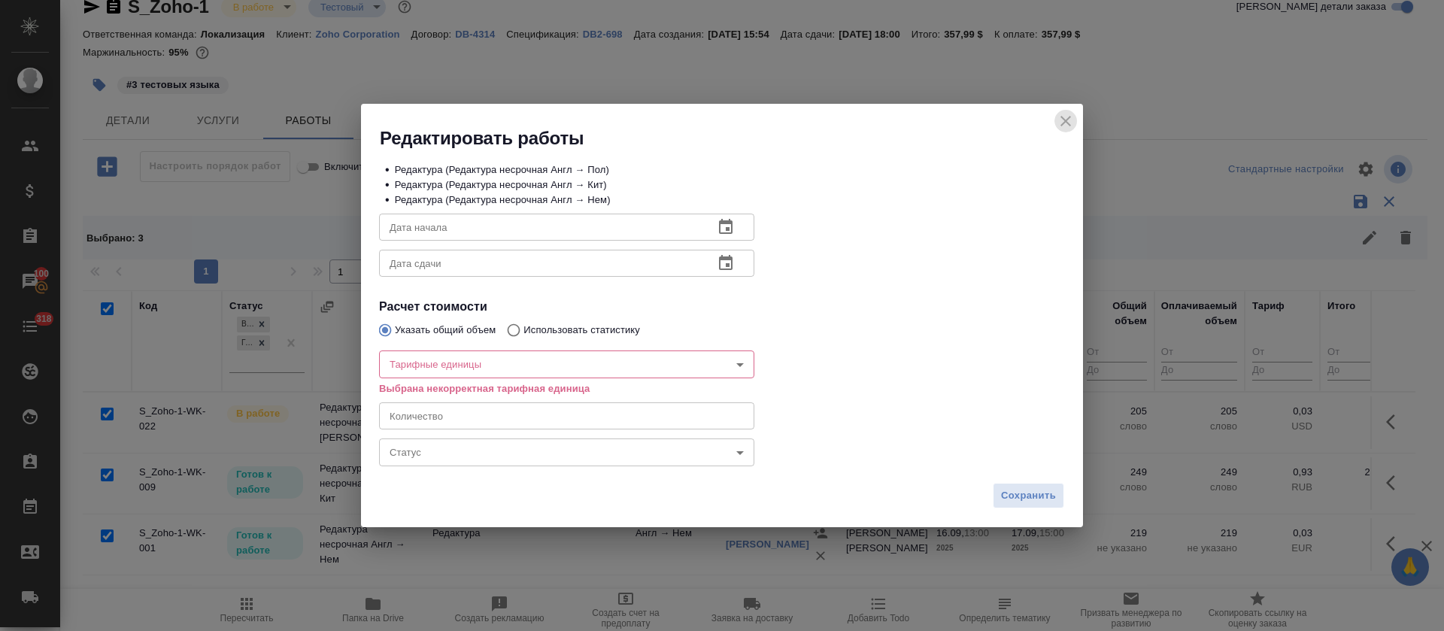
click at [1059, 125] on icon "close" at bounding box center [1066, 121] width 18 height 18
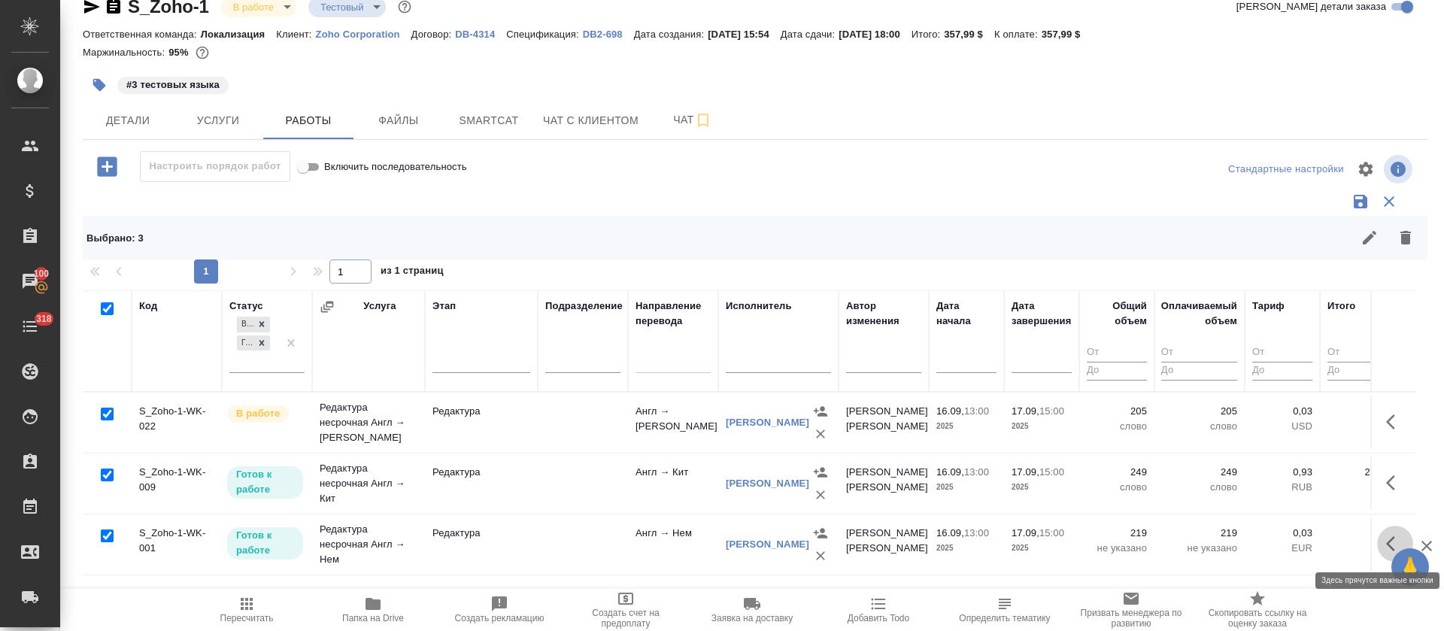
click at [1387, 547] on icon "button" at bounding box center [1396, 544] width 18 height 18
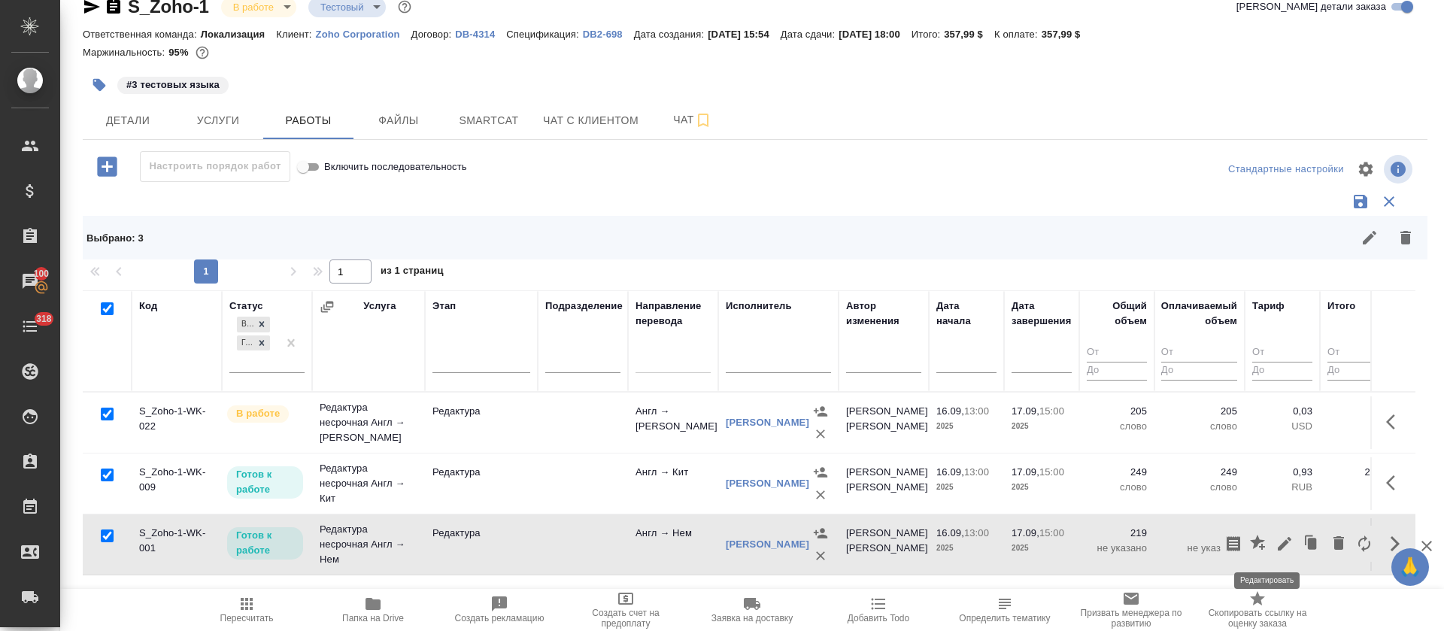
click at [1276, 538] on icon "button" at bounding box center [1285, 544] width 18 height 18
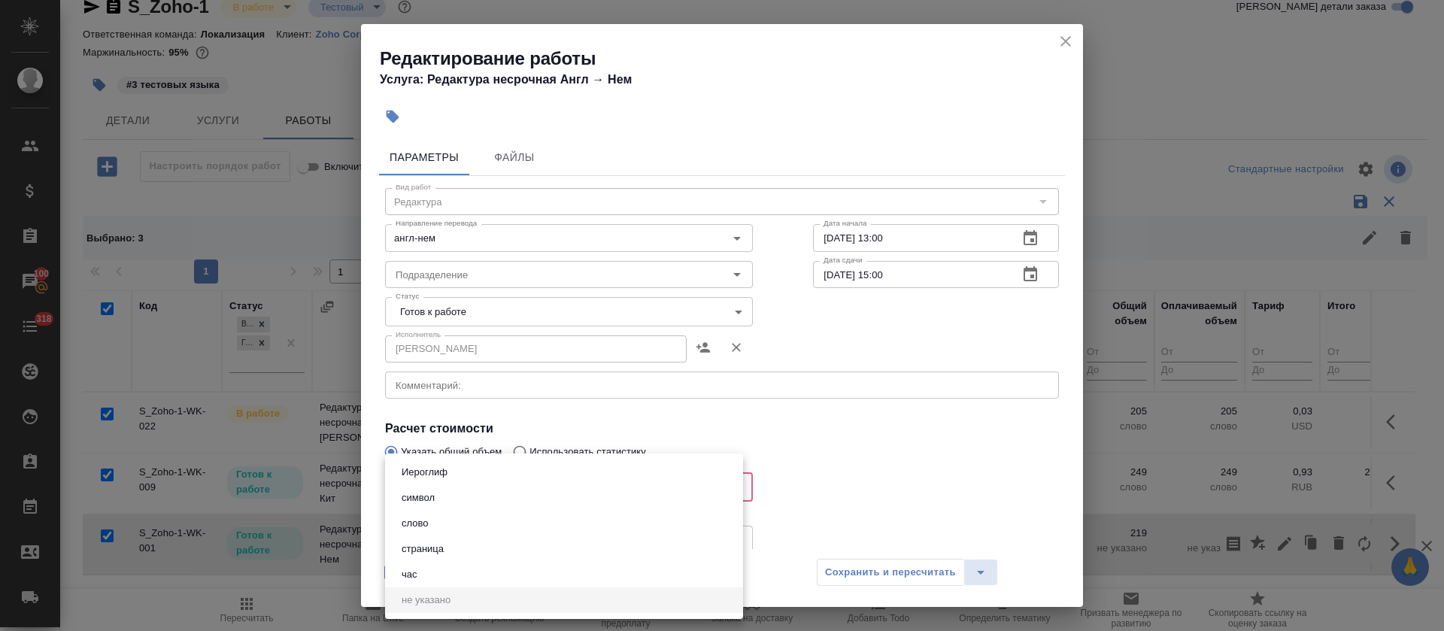
click at [428, 479] on body "🙏 .cls-1 fill:#fff; AWATERA Tretyakova Olga Клиенты Спецификации Заказы 100 Чат…" at bounding box center [722, 315] width 1444 height 631
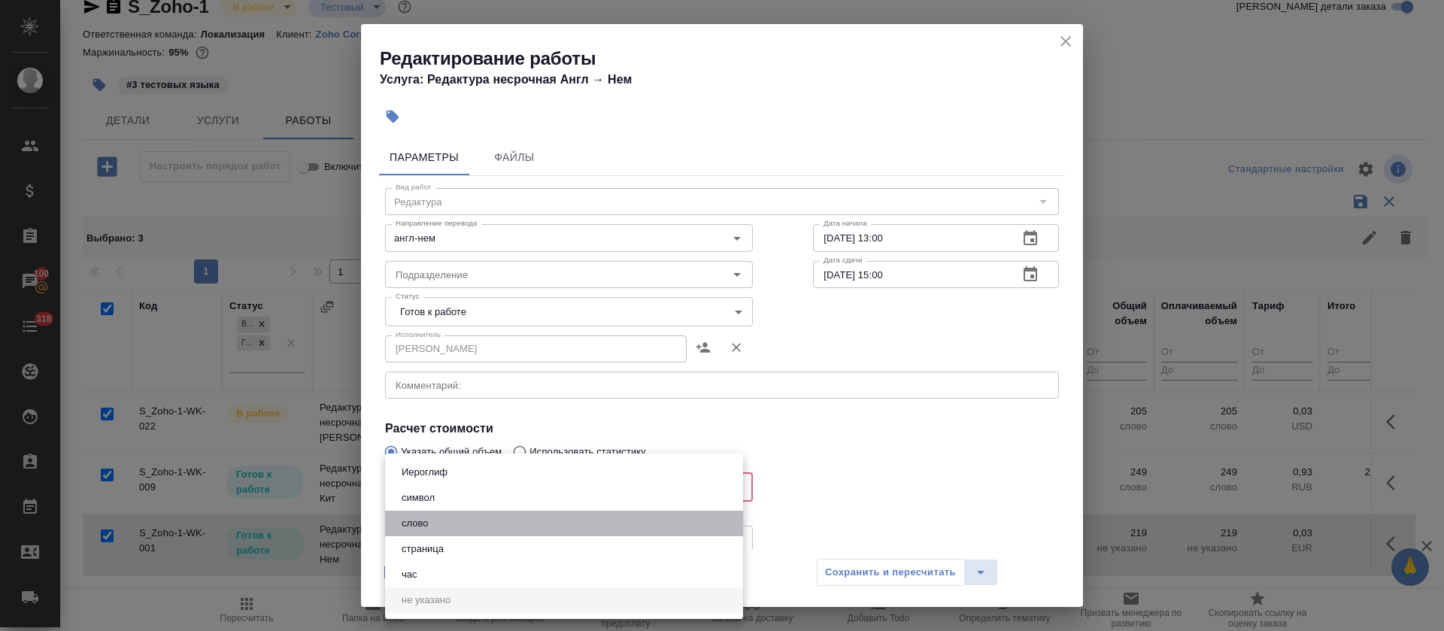
click at [428, 527] on button "слово" at bounding box center [414, 523] width 35 height 17
type input "5a8b1489cc6b4906c91bfd90"
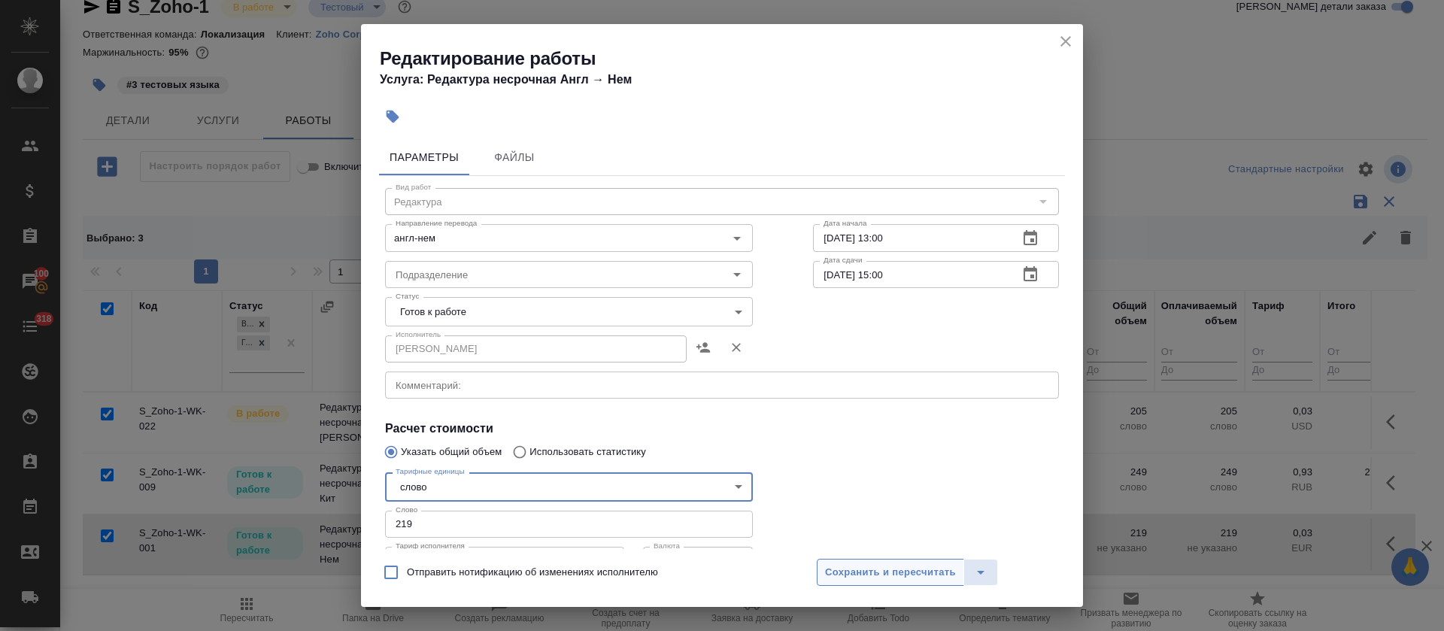
click at [899, 579] on span "Сохранить и пересчитать" at bounding box center [890, 572] width 131 height 17
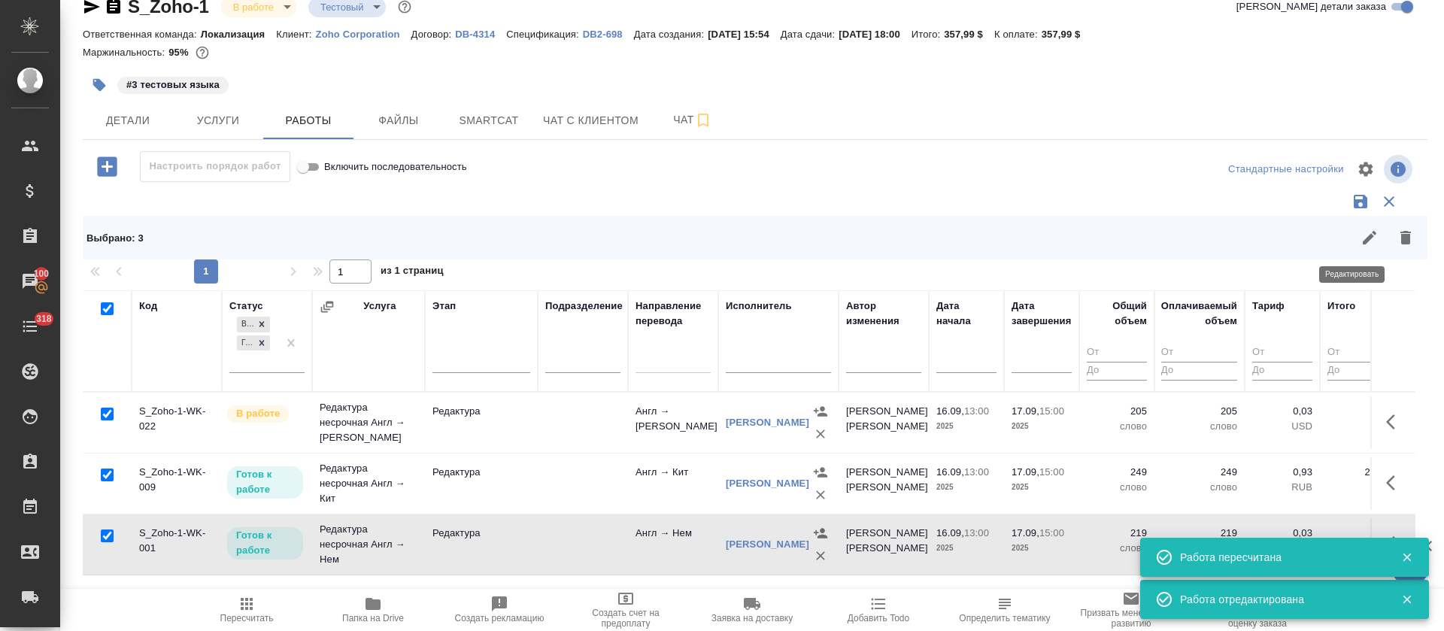
click at [1361, 245] on icon "button" at bounding box center [1370, 238] width 18 height 18
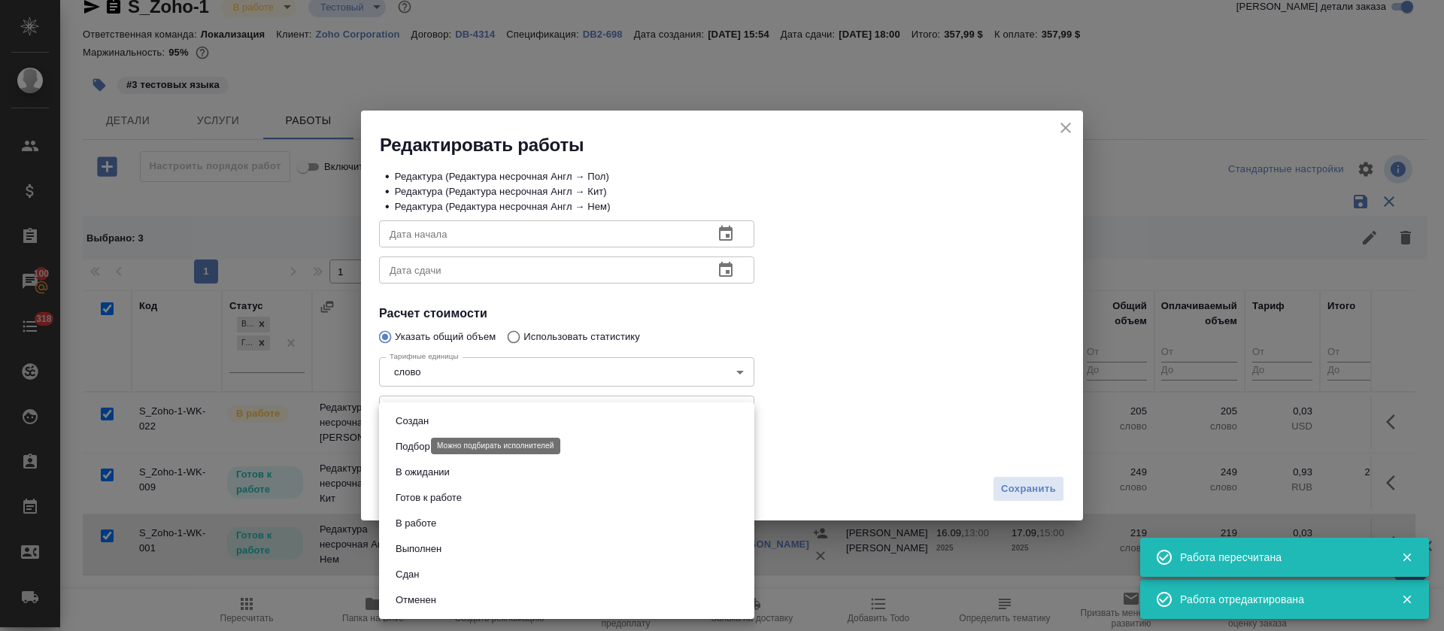
click at [413, 444] on body "🙏 .cls-1 fill:#fff; AWATERA Tretyakova Olga Клиенты Спецификации Заказы 100 Чат…" at bounding box center [722, 315] width 1444 height 631
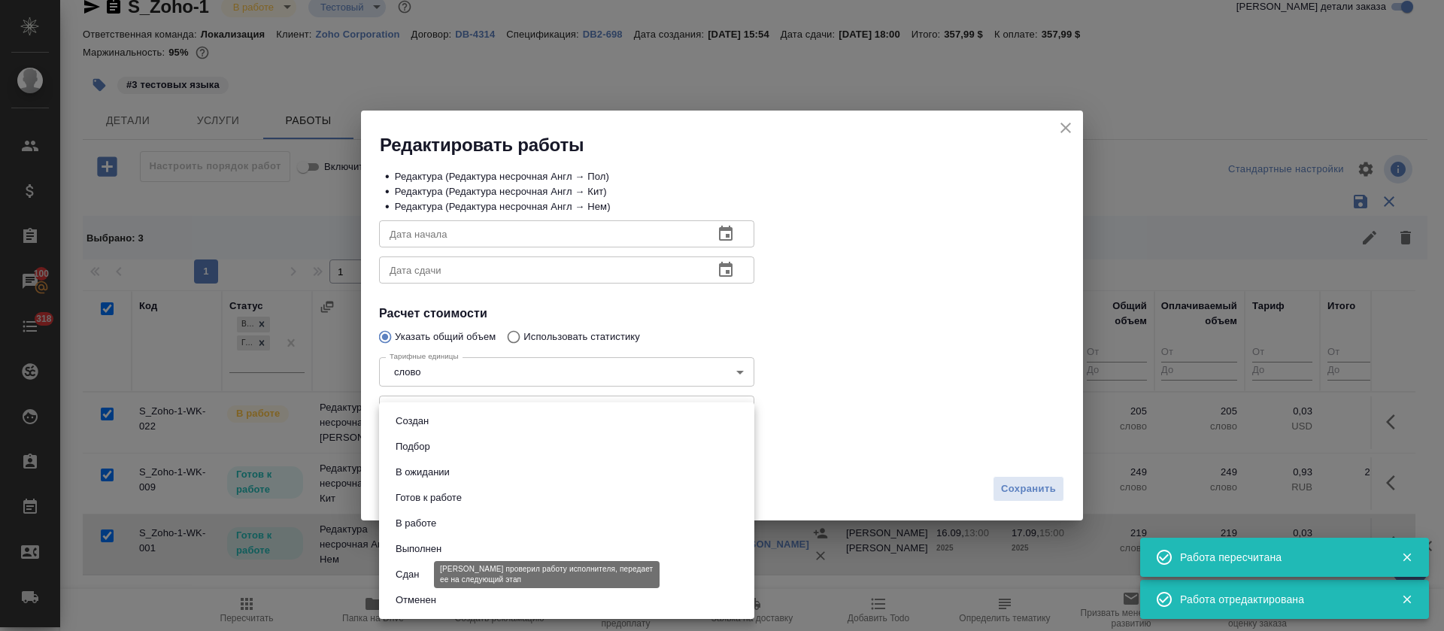
click at [405, 581] on button "Сдан" at bounding box center [407, 575] width 32 height 17
type input "closed"
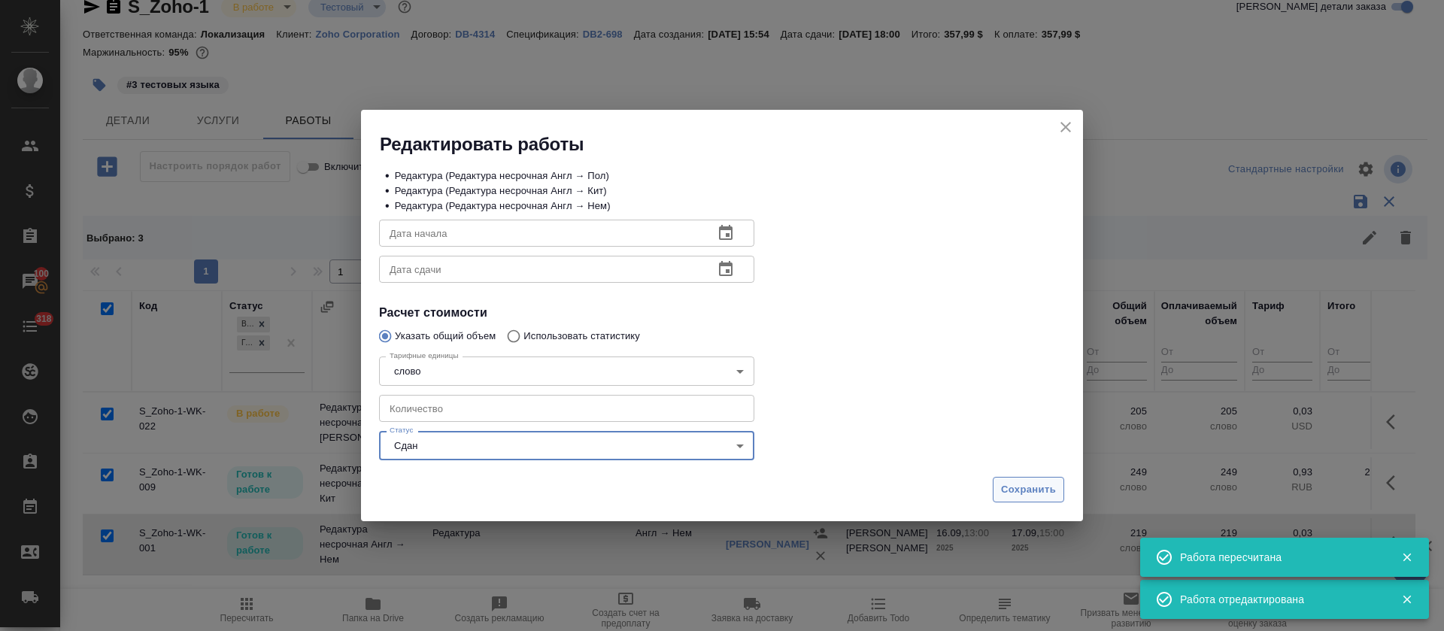
click at [1017, 488] on span "Сохранить" at bounding box center [1028, 489] width 55 height 17
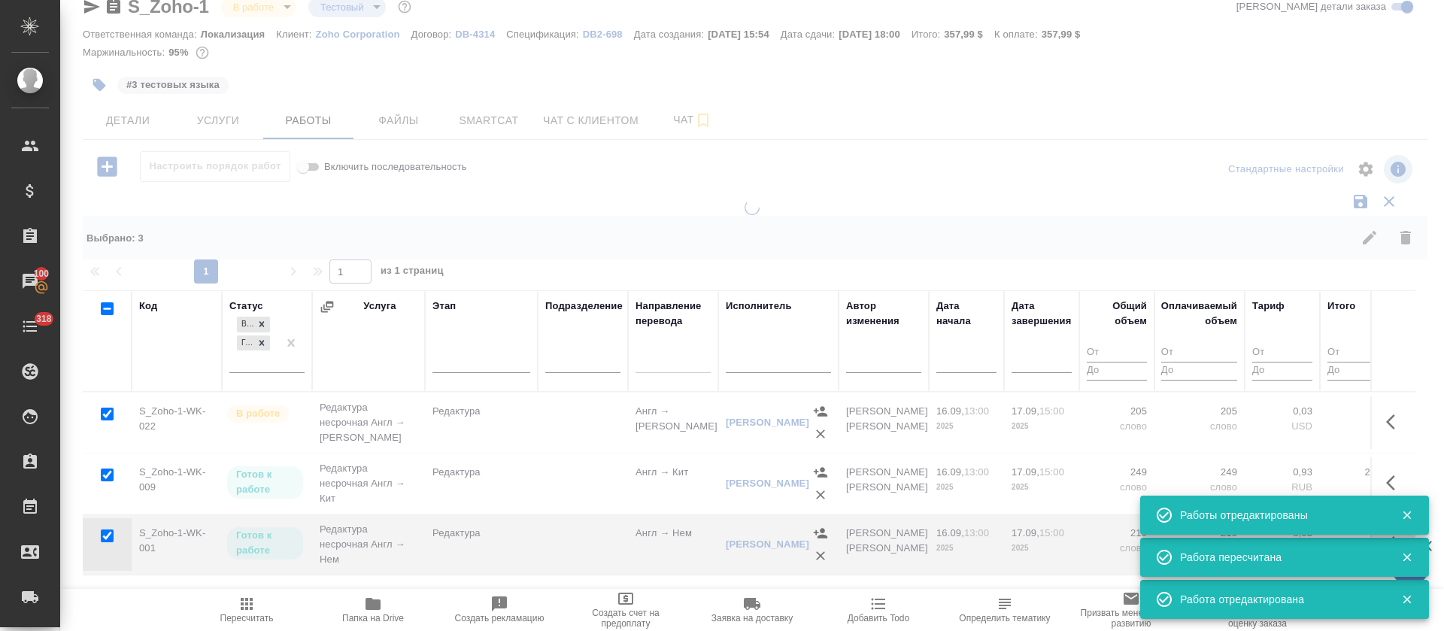
checkbox input "false"
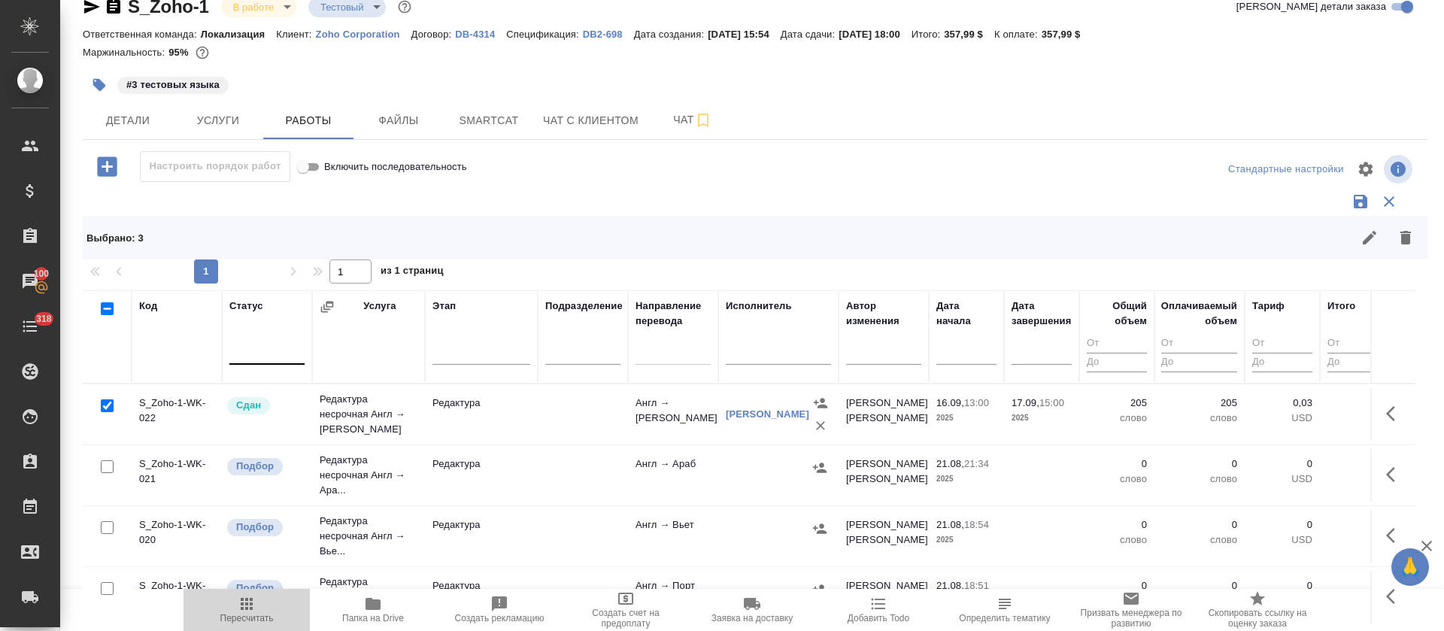
click at [245, 613] on span "Пересчитать" at bounding box center [246, 618] width 53 height 11
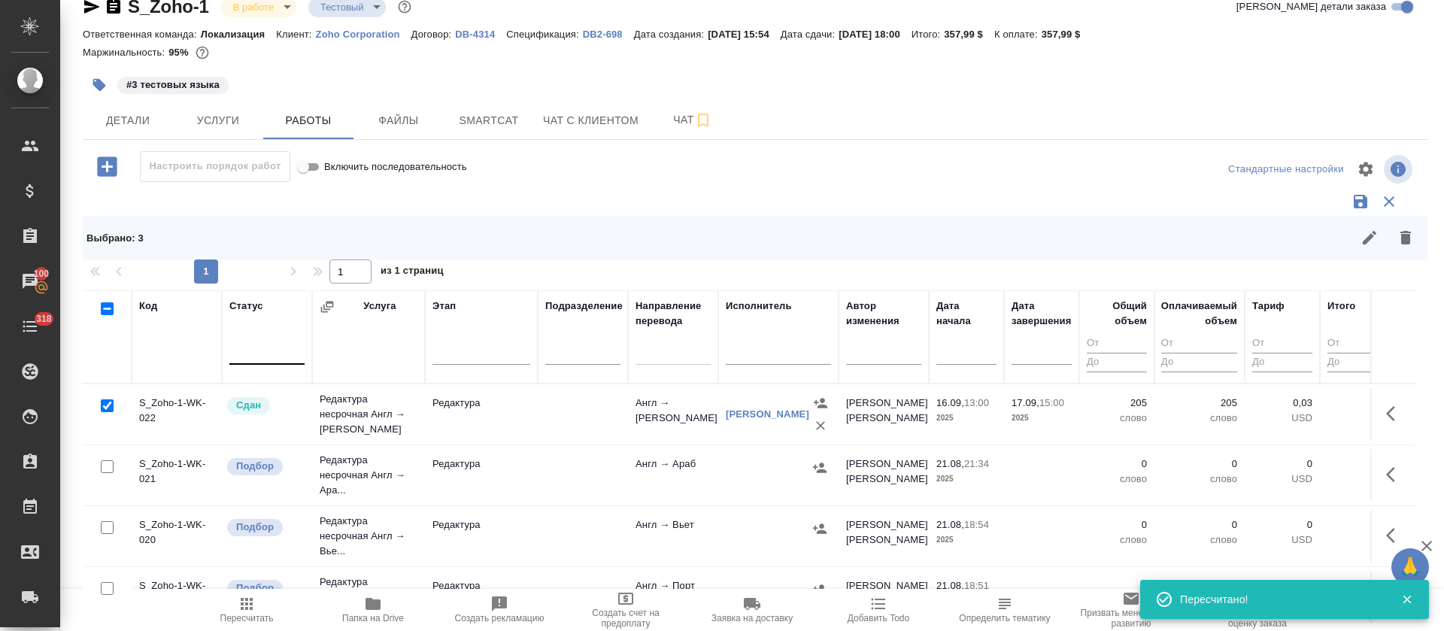
click at [375, 611] on icon "button" at bounding box center [373, 604] width 18 height 18
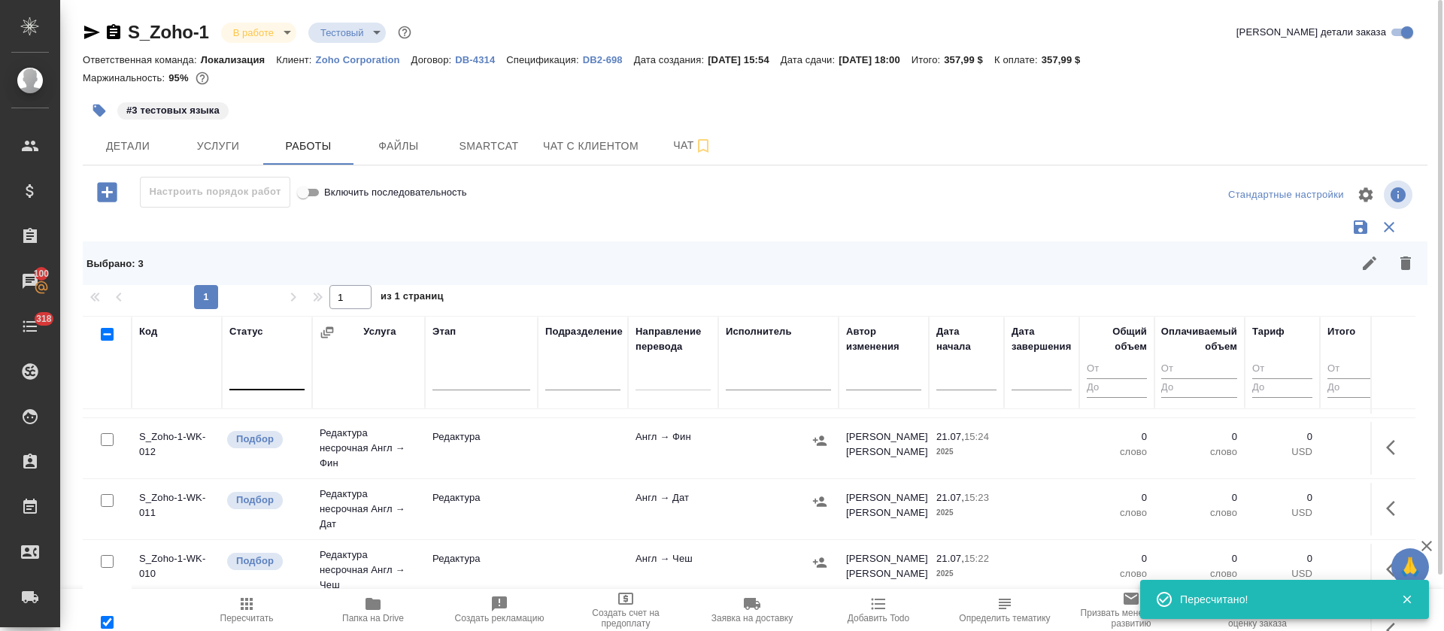
scroll to position [0, 0]
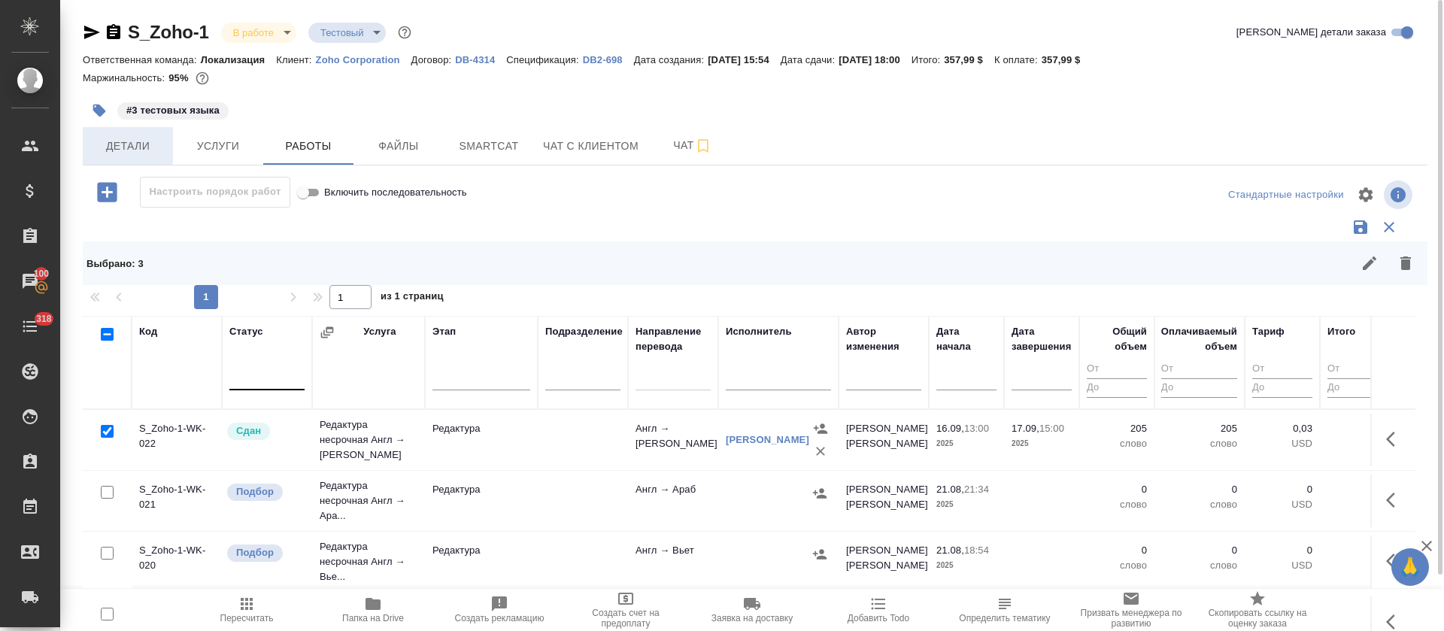
click at [145, 140] on span "Детали" at bounding box center [128, 146] width 72 height 19
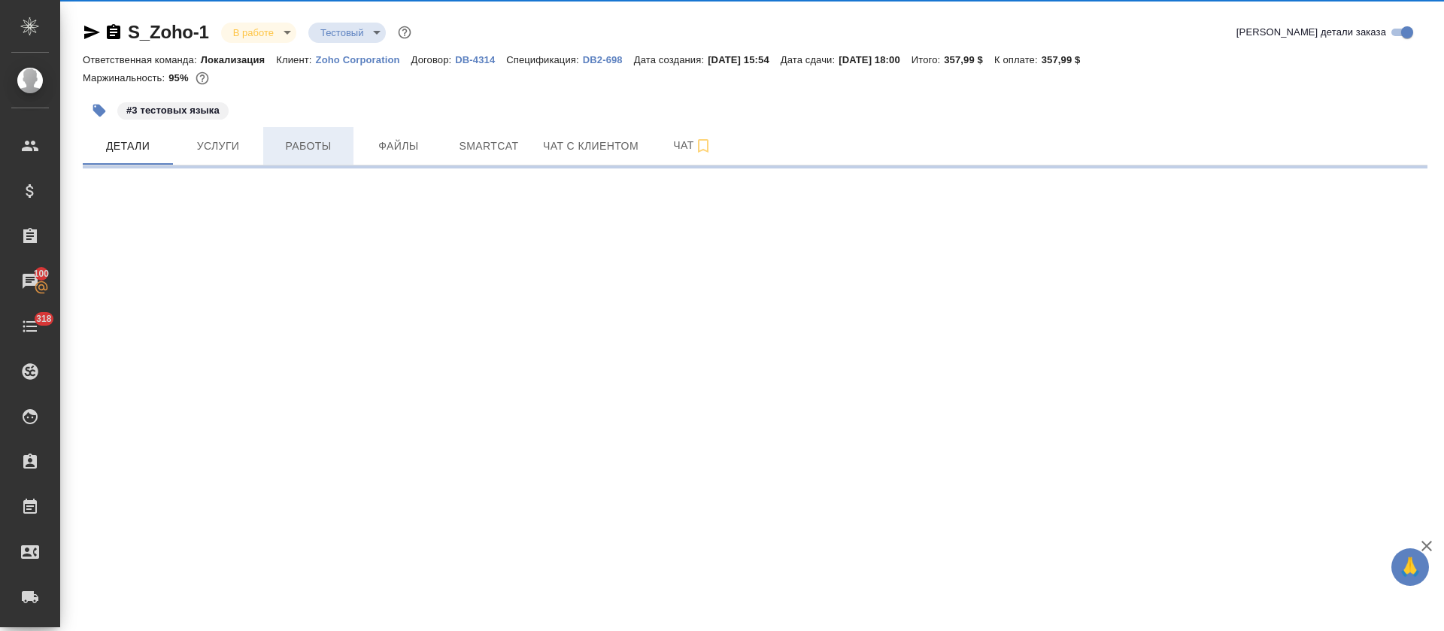
select select "RU"
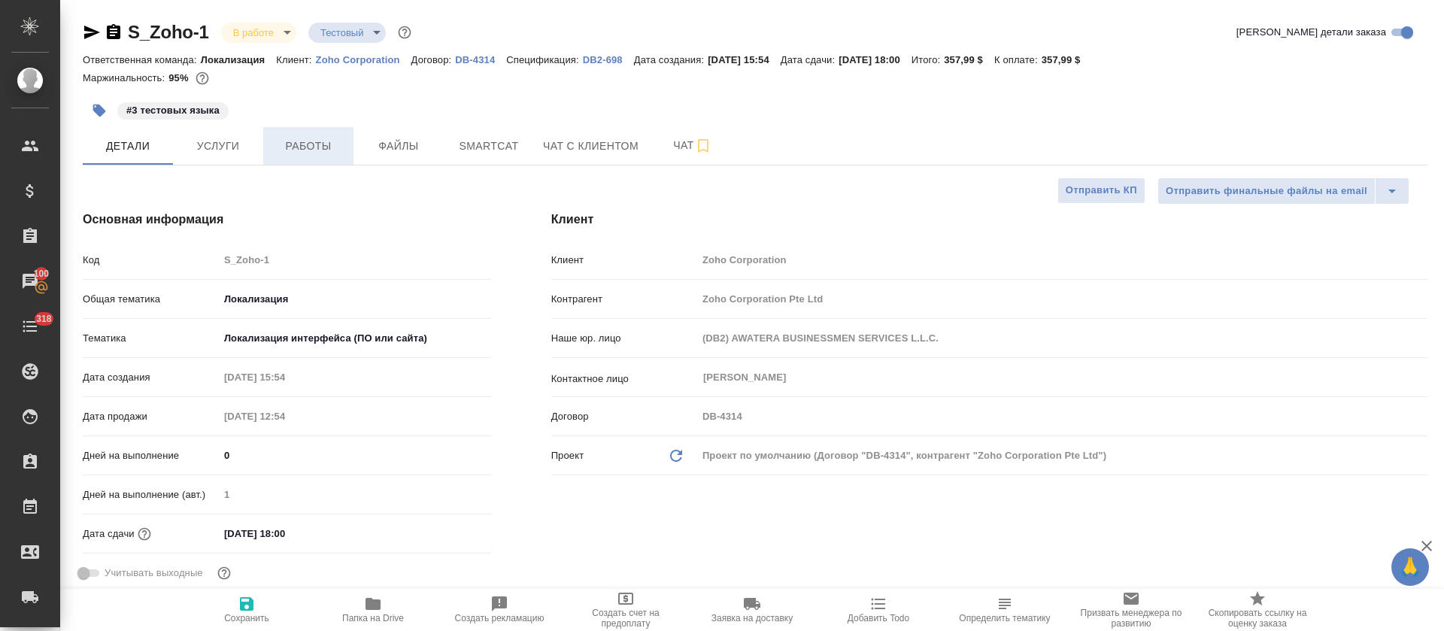
type textarea "x"
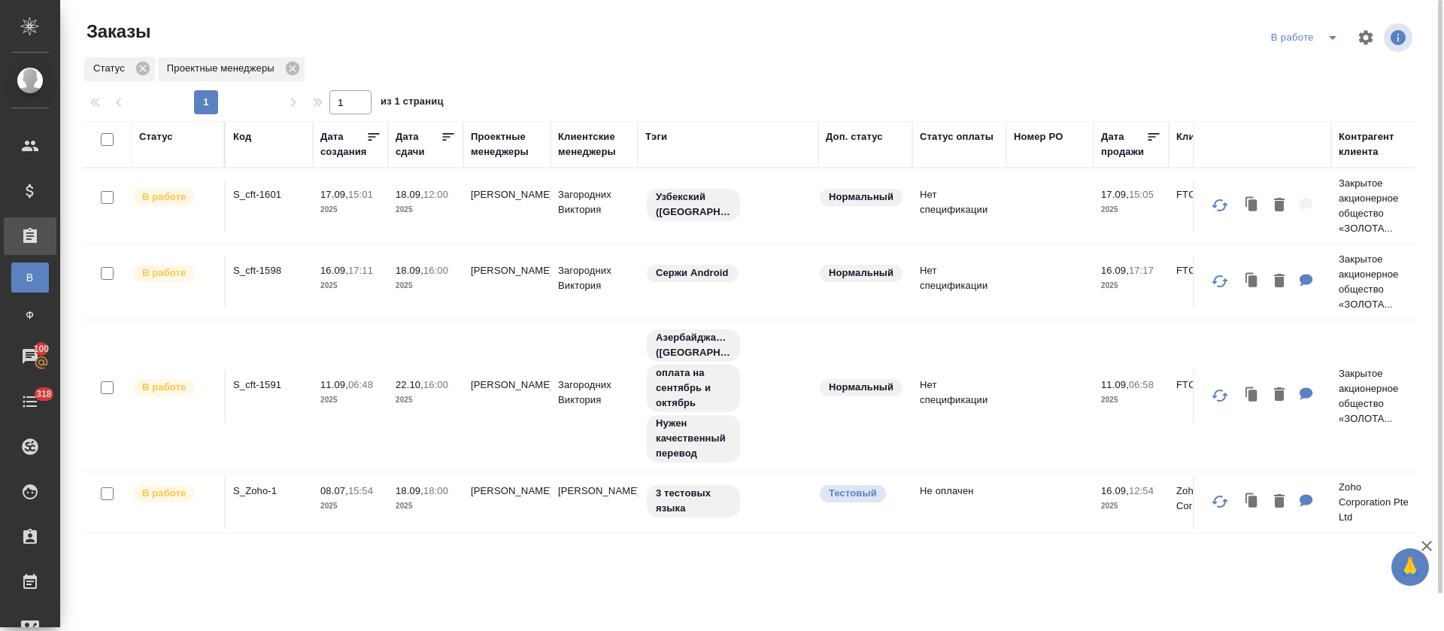
click at [840, 596] on div "Статус Код Дата создания Дата сдачи Проектные менеджеры Клиентские менеджеры Тэ…" at bounding box center [749, 392] width 1333 height 542
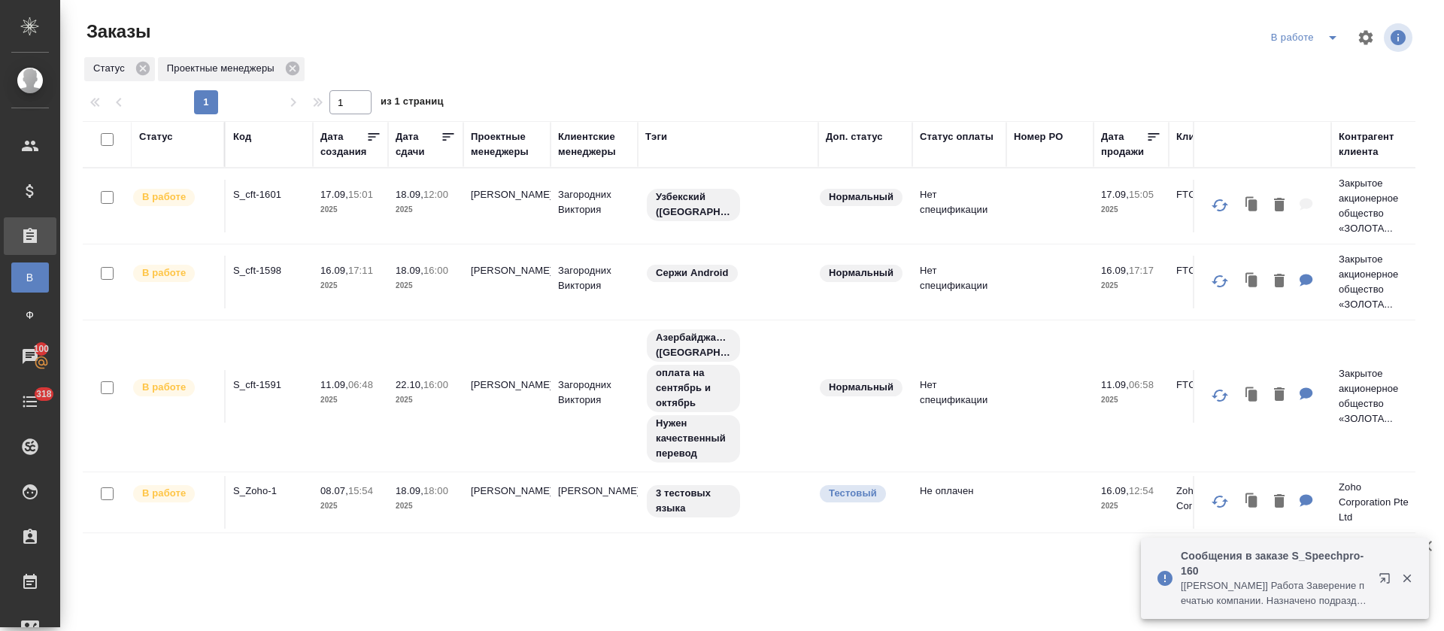
click at [1324, 36] on icon "split button" at bounding box center [1333, 38] width 18 height 18
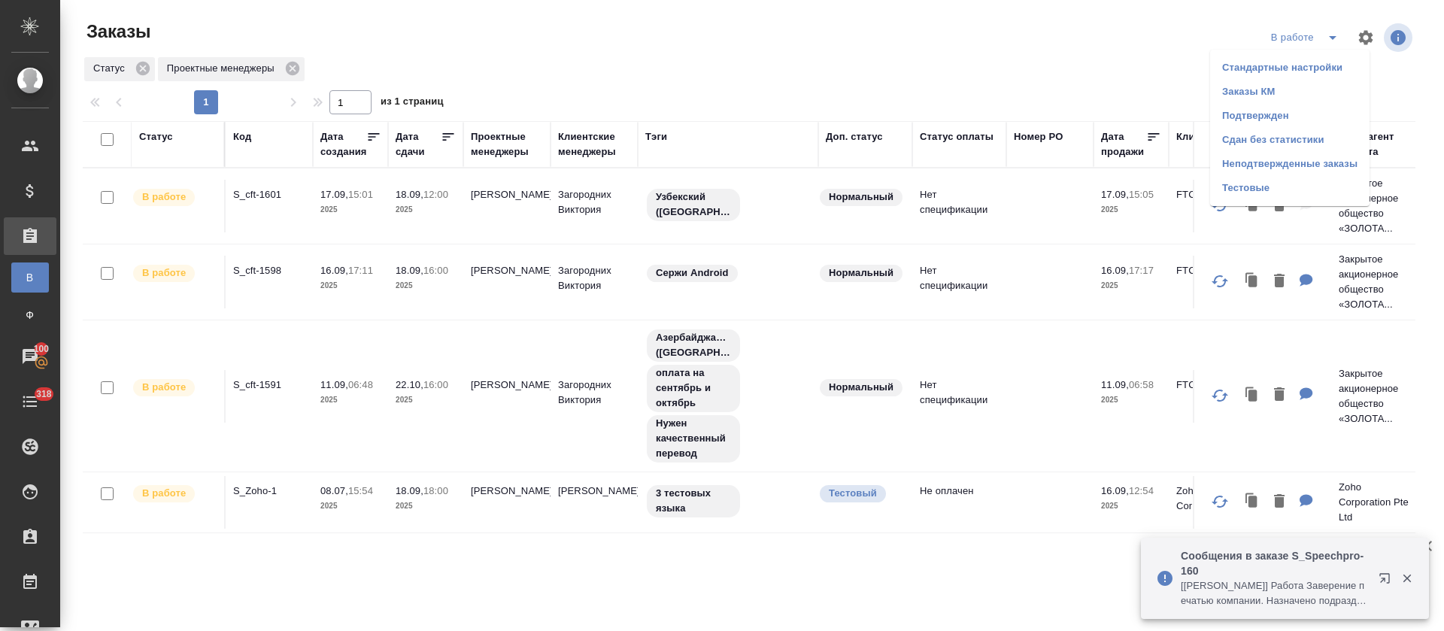
click at [1296, 117] on li "Подтвержден" at bounding box center [1289, 116] width 159 height 24
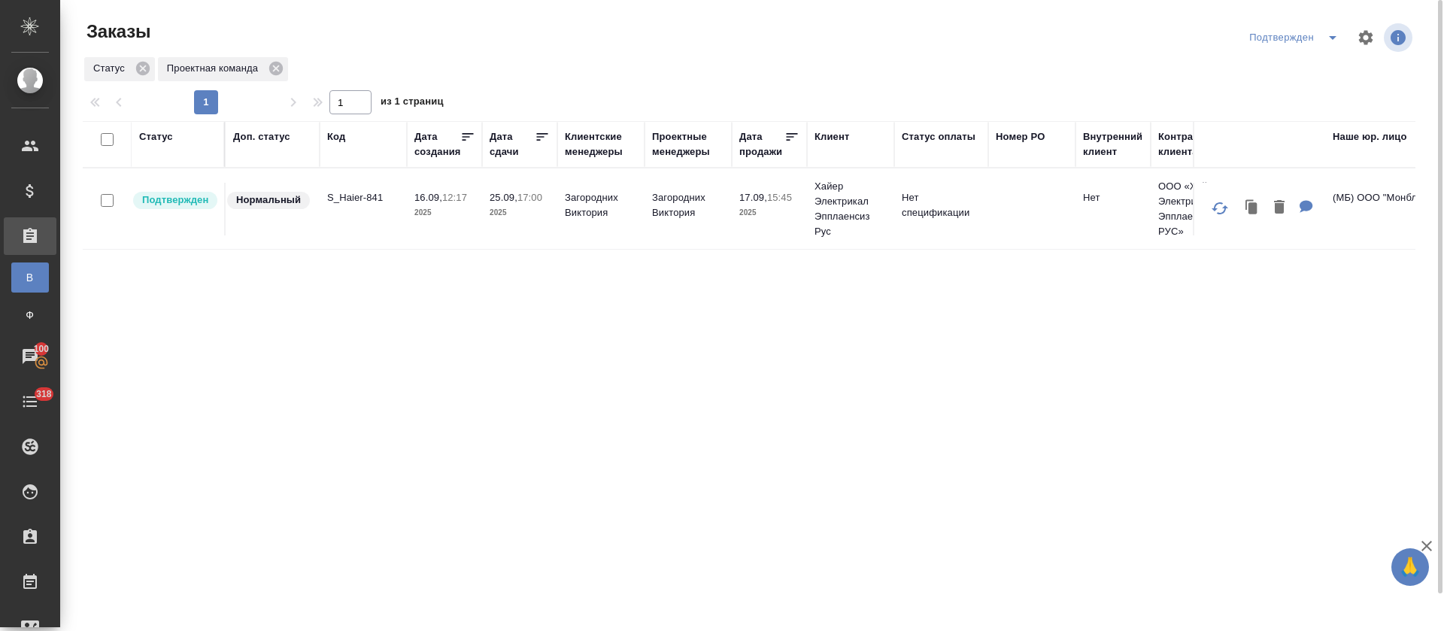
click at [1334, 41] on icon "split button" at bounding box center [1333, 38] width 18 height 18
click at [1319, 90] on li "В работе" at bounding box center [1296, 92] width 159 height 24
